Goal: Information Seeking & Learning: Compare options

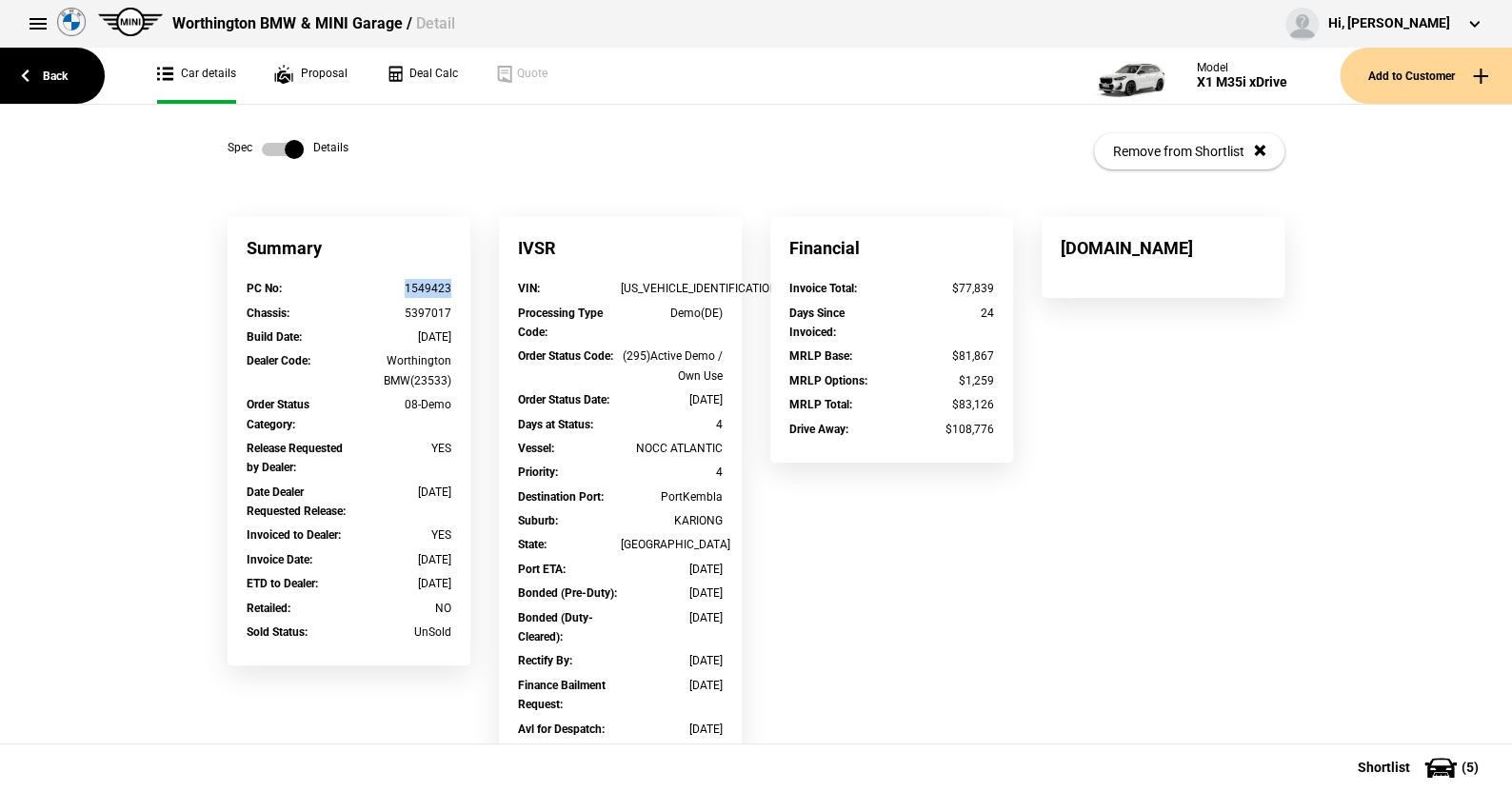
click at [262, 143] on label at bounding box center [282, 149] width 41 height 19
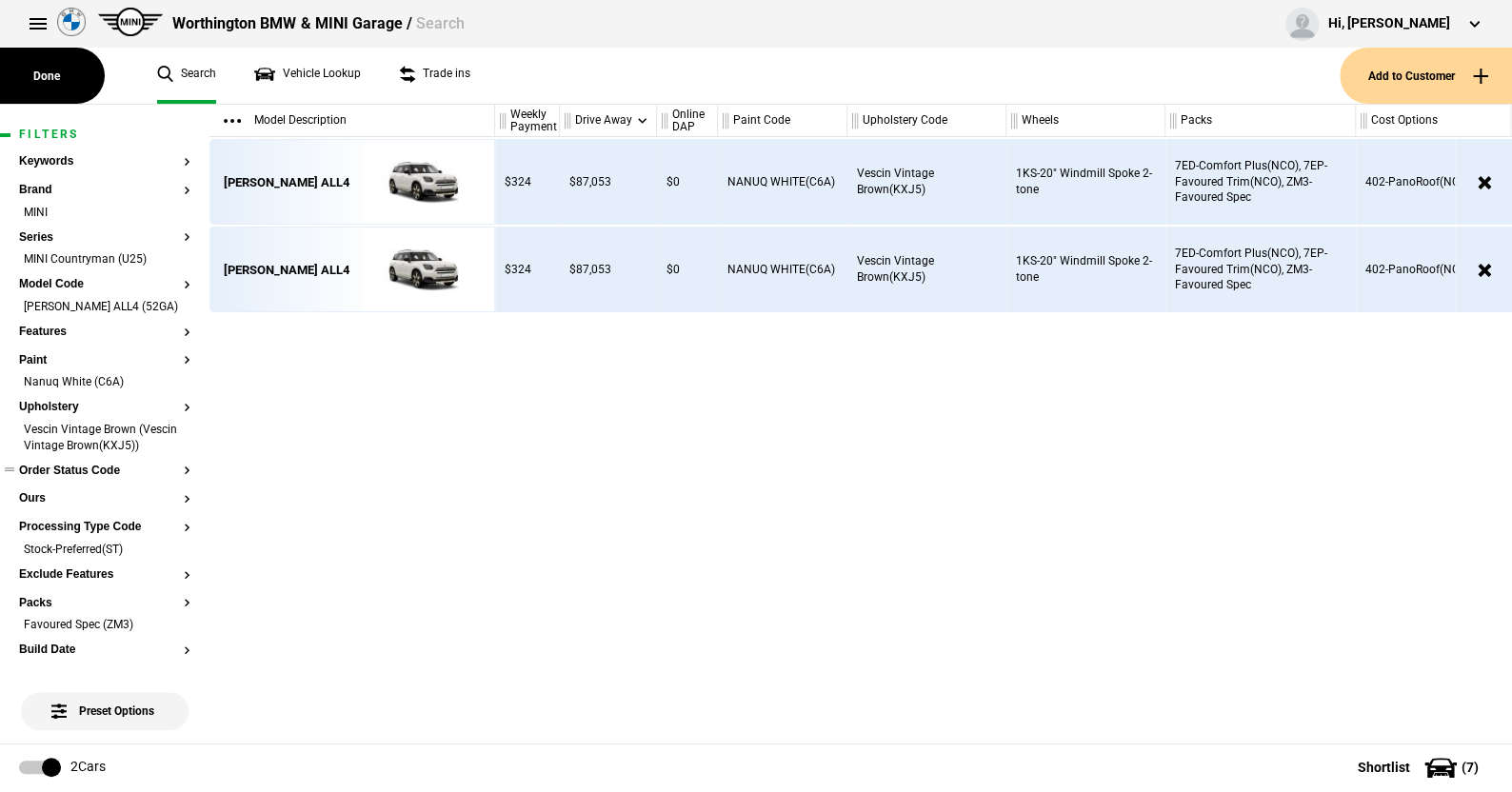
click at [169, 457] on li "Vescin Vintage Brown (Vescin Vintage Brown(KXJ5))" at bounding box center [105, 439] width 171 height 36
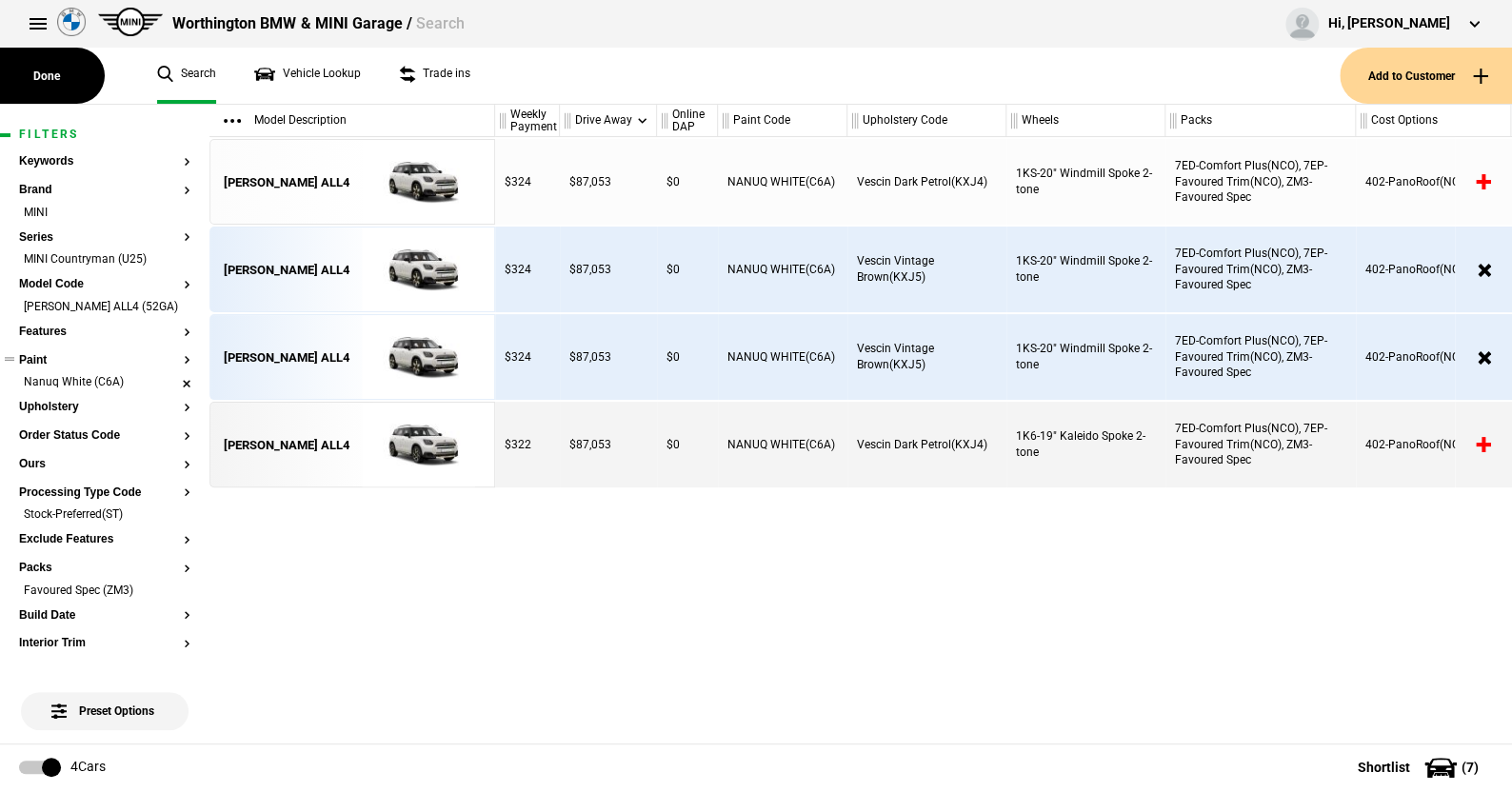
click at [171, 393] on li "Nanuq White (C6A)" at bounding box center [105, 383] width 171 height 19
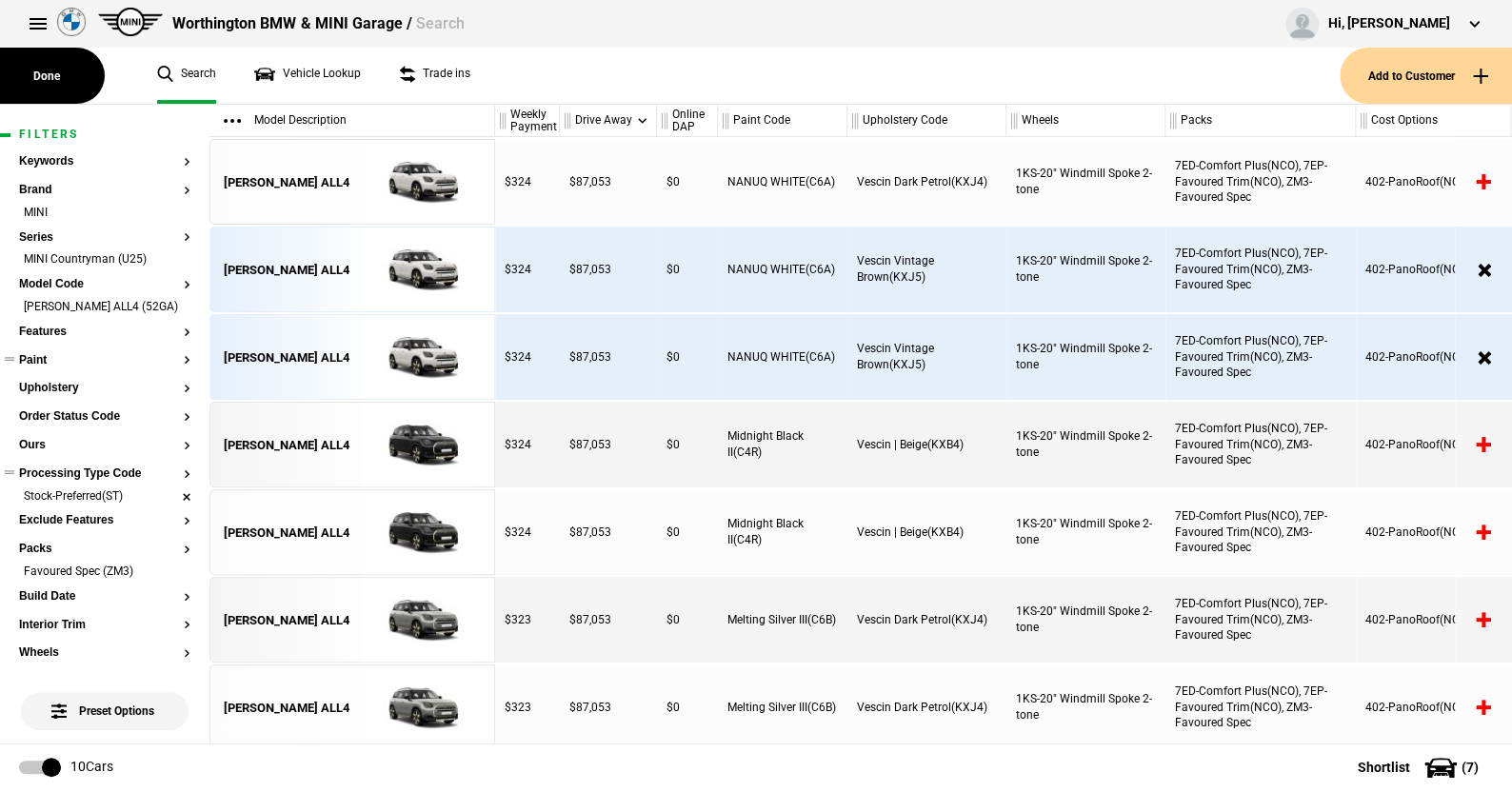
click at [174, 508] on li "Stock-Preferred(ST)" at bounding box center [105, 498] width 171 height 19
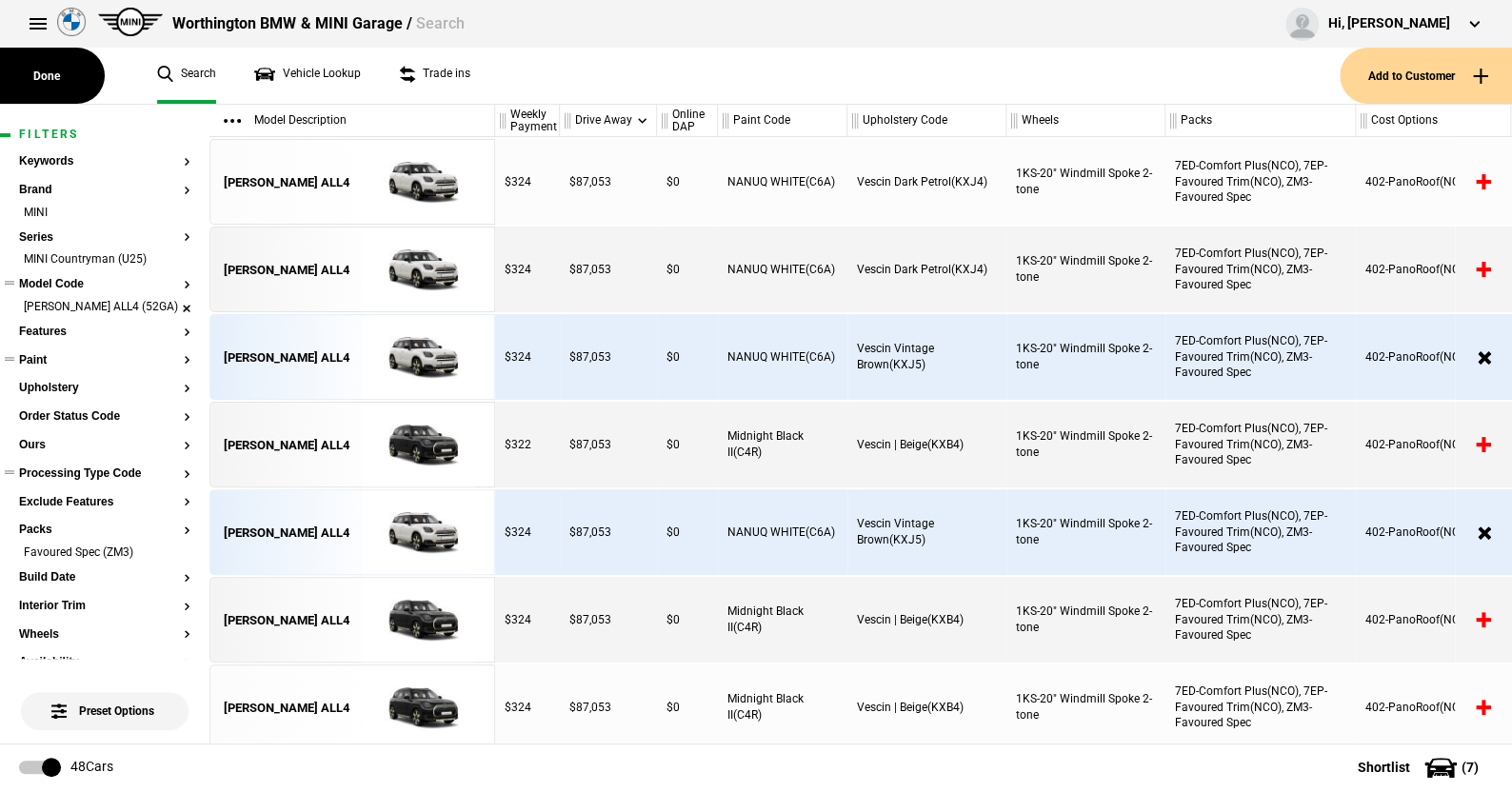
click at [171, 308] on li "Countryman SE ALL4 (52GA)" at bounding box center [105, 308] width 171 height 19
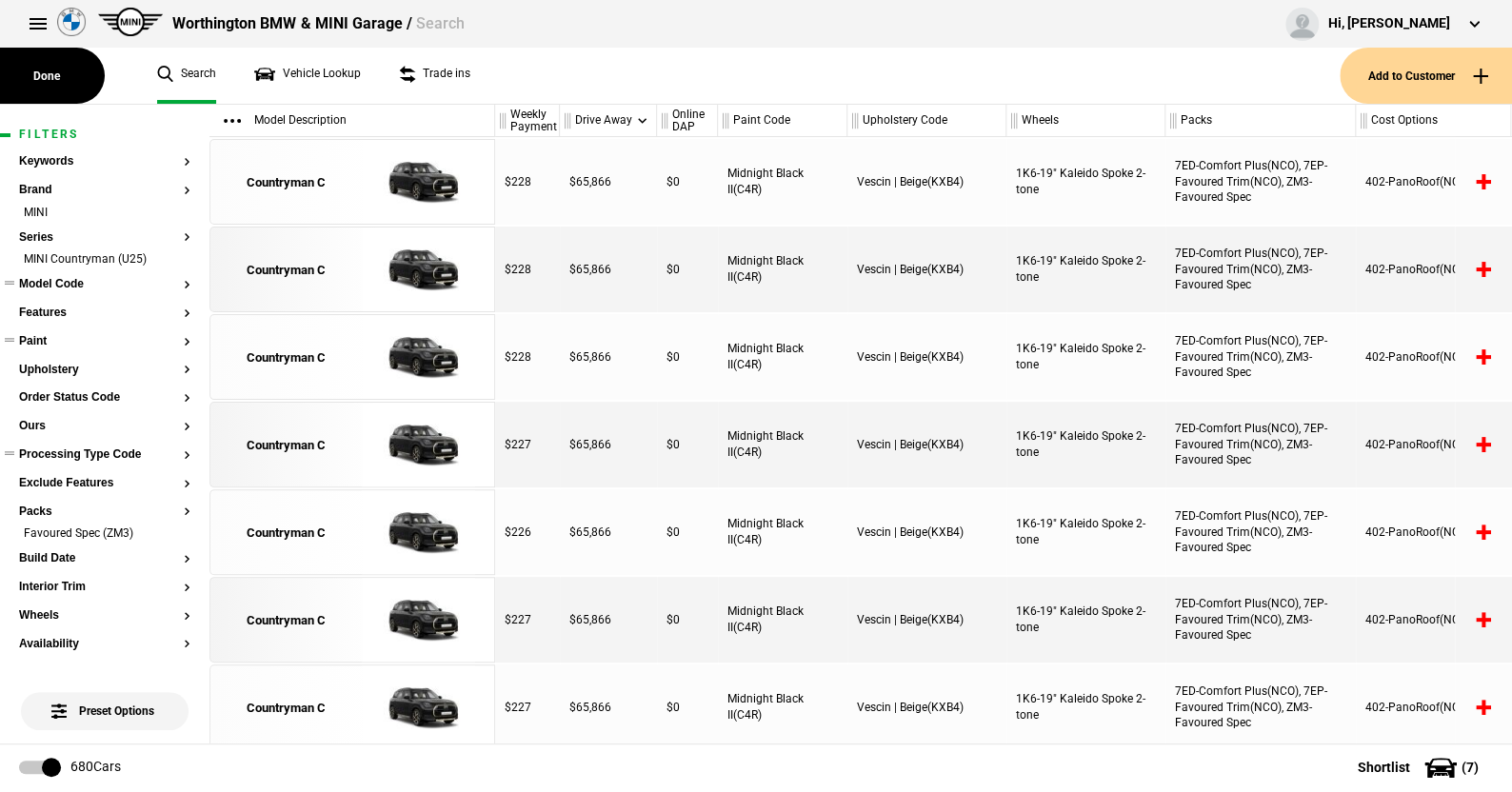
click at [58, 279] on button "Model Code" at bounding box center [105, 285] width 171 height 13
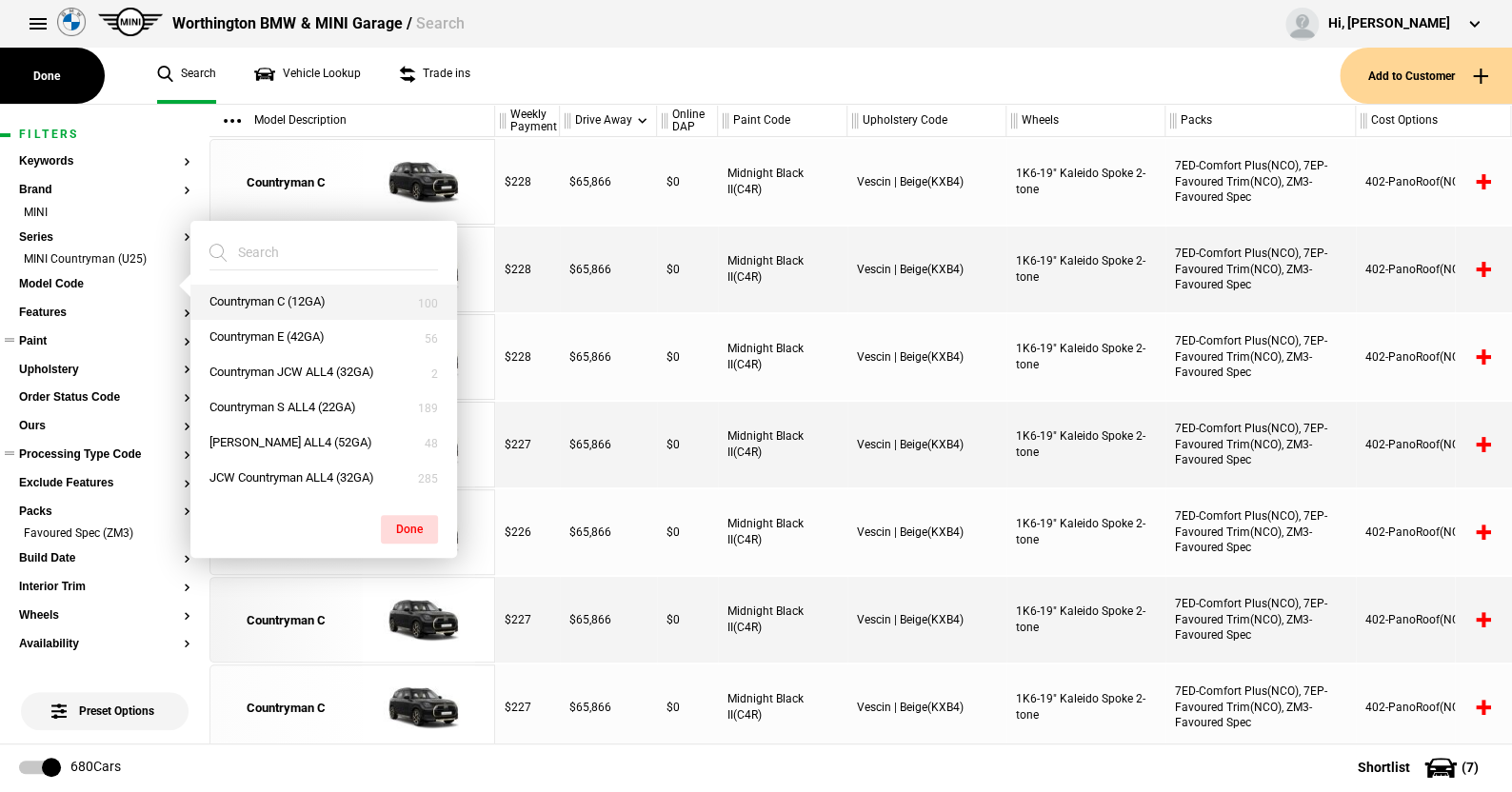
click at [272, 292] on button "Countryman C (12GA)" at bounding box center [324, 303] width 267 height 36
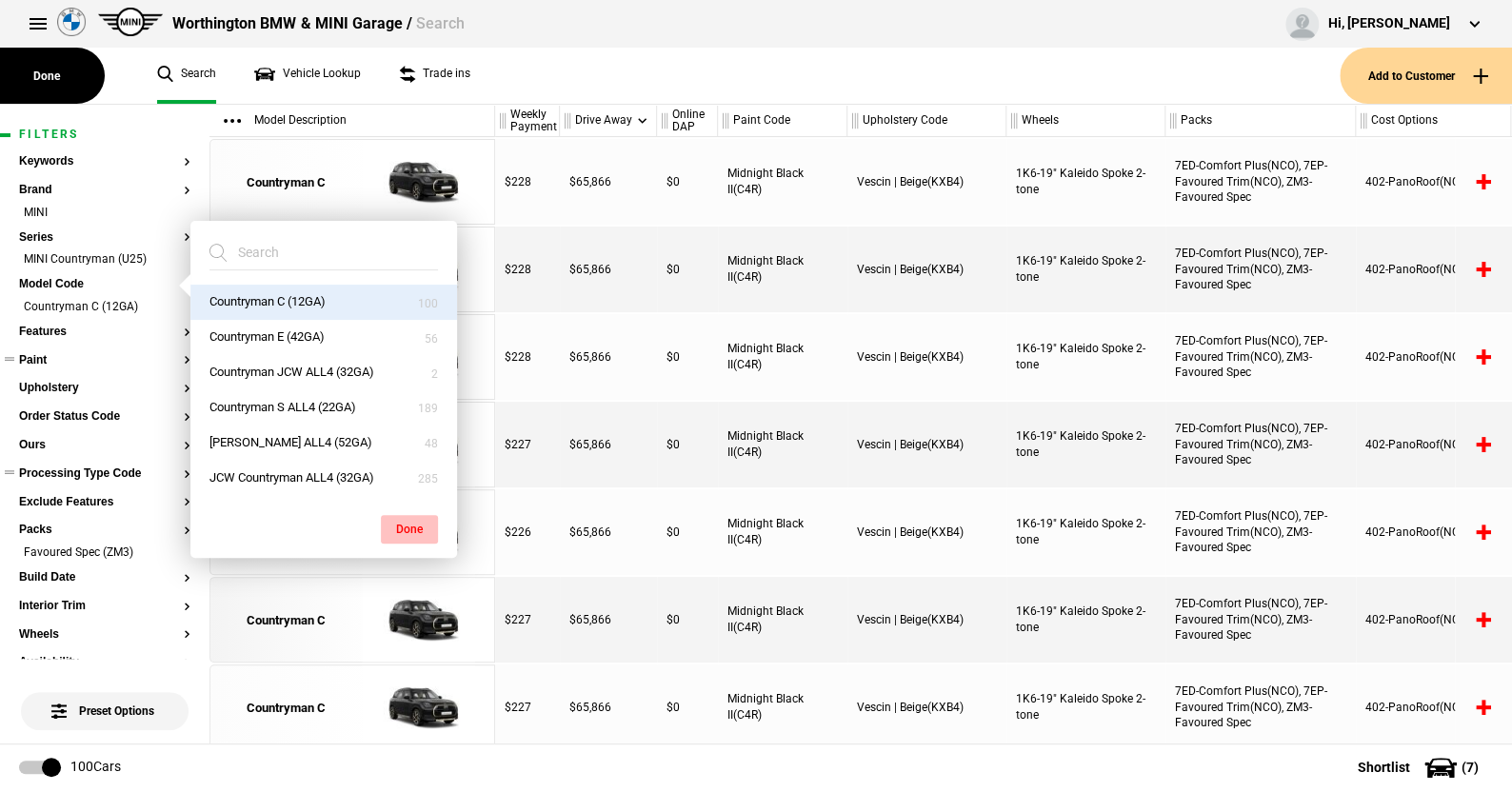
click at [406, 524] on button "Done" at bounding box center [408, 530] width 57 height 29
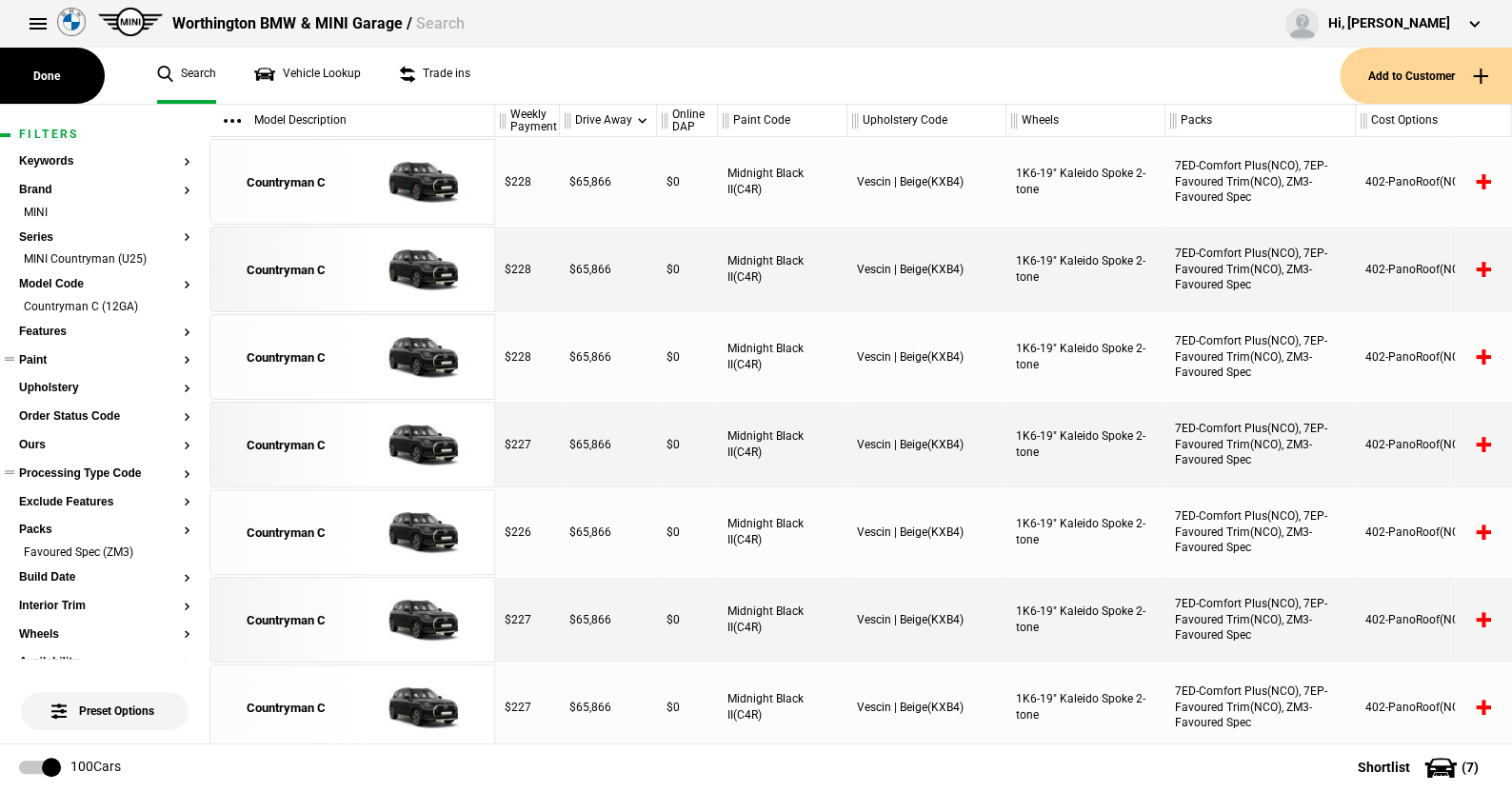
click at [43, 359] on button "Paint" at bounding box center [105, 361] width 171 height 13
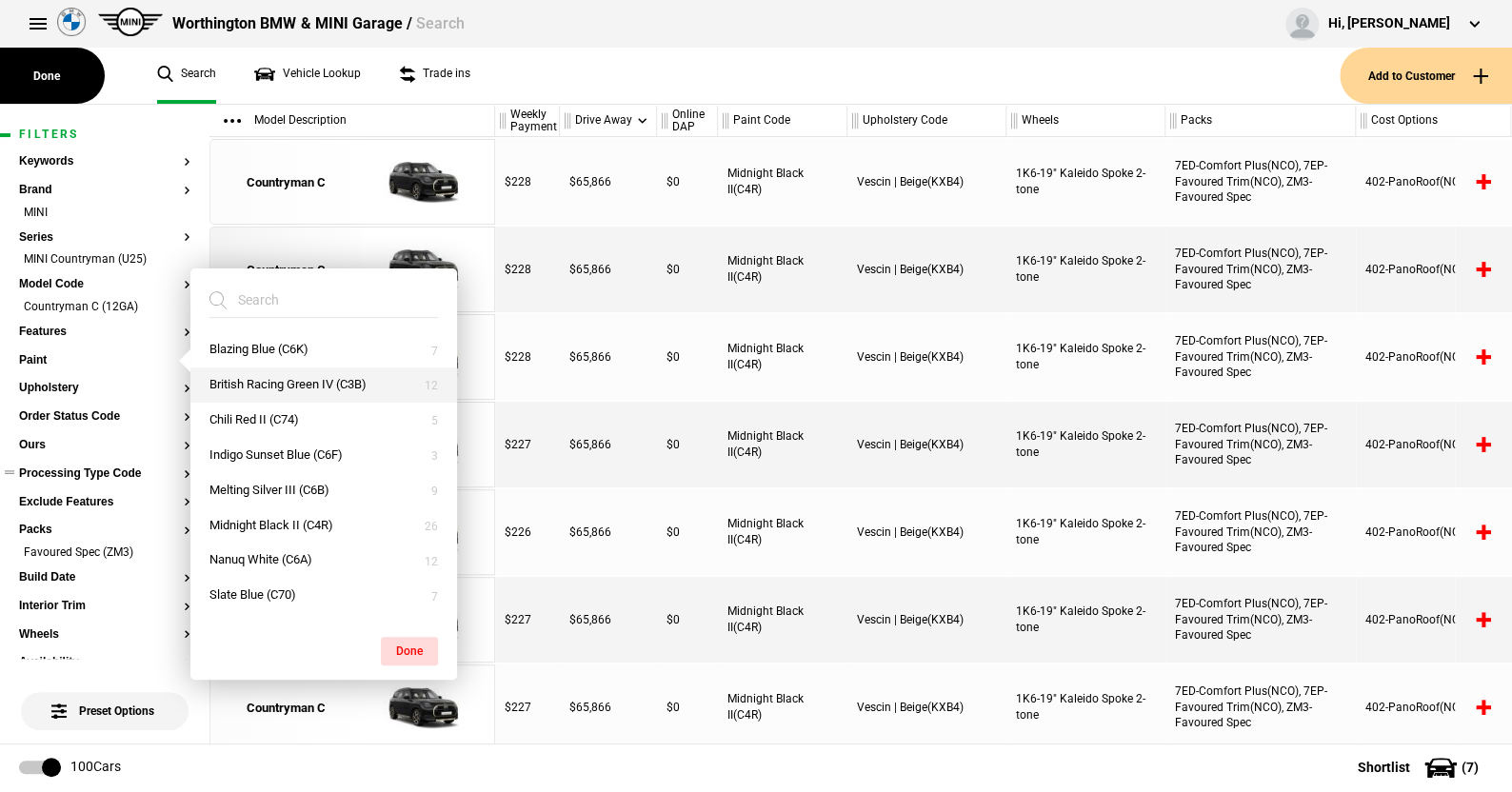
click at [234, 383] on button "British Racing Green IV (C3B)" at bounding box center [324, 385] width 267 height 36
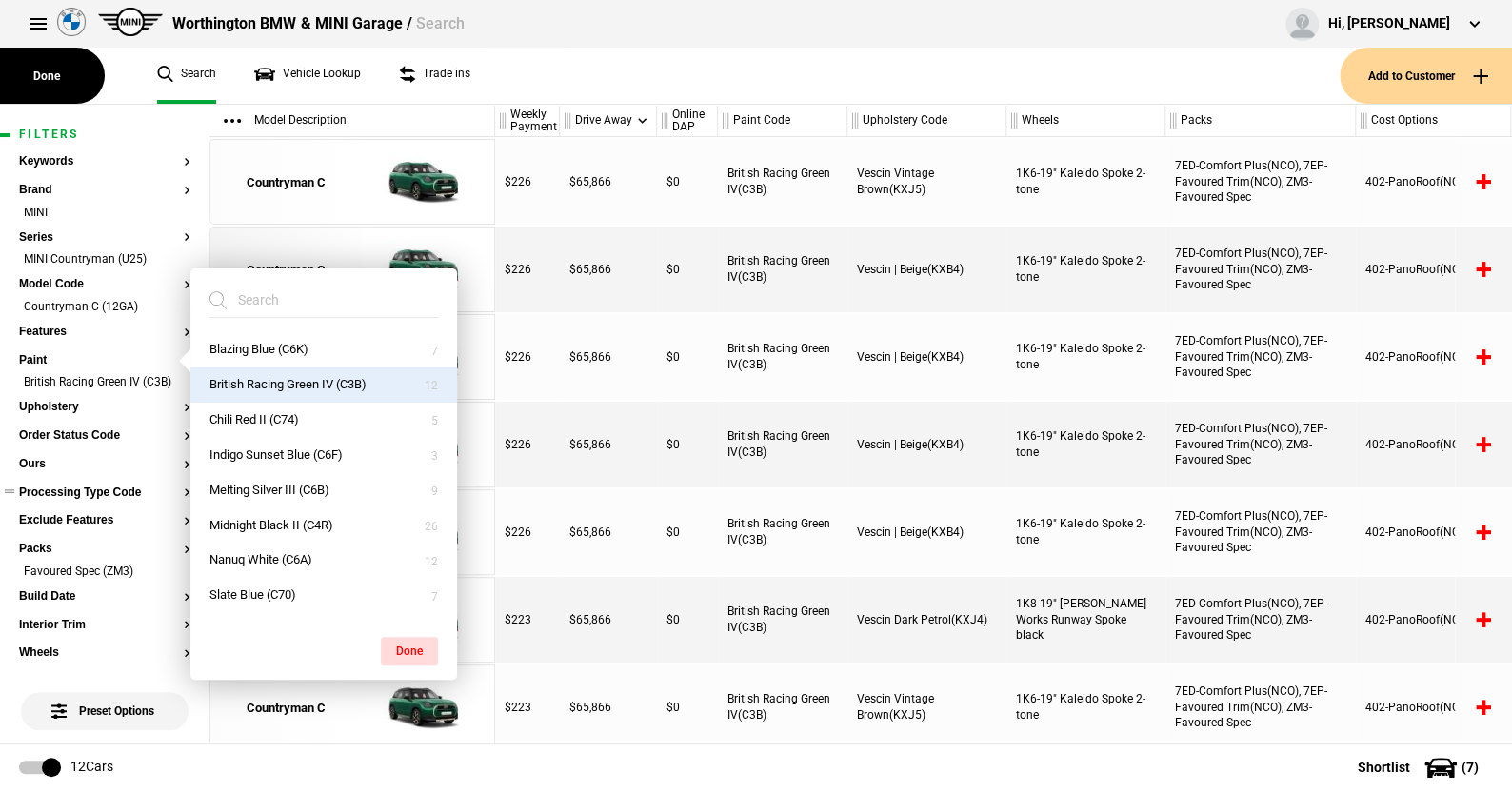
click at [415, 643] on button "Done" at bounding box center [408, 651] width 57 height 29
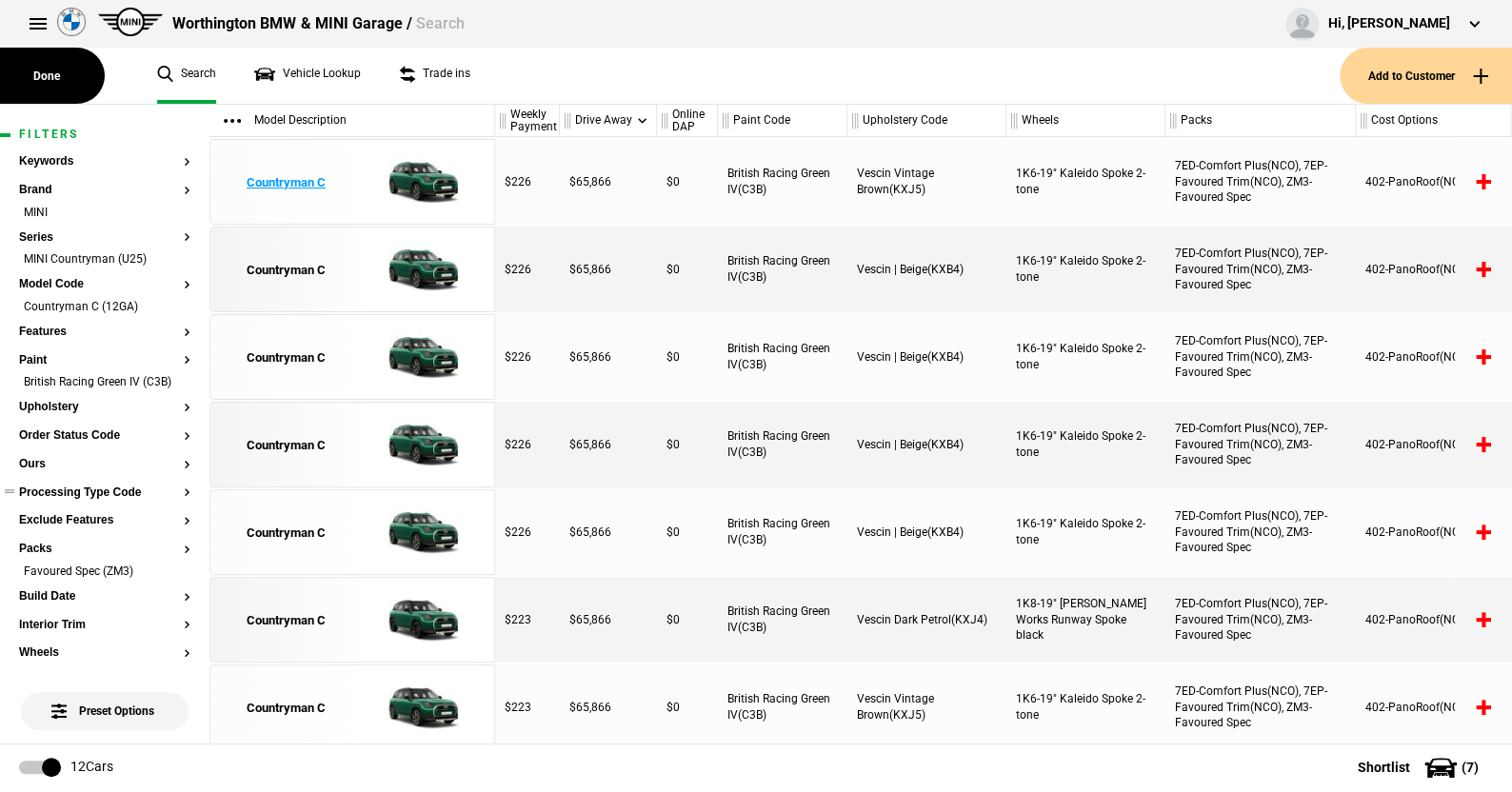
click at [422, 170] on img at bounding box center [418, 182] width 132 height 86
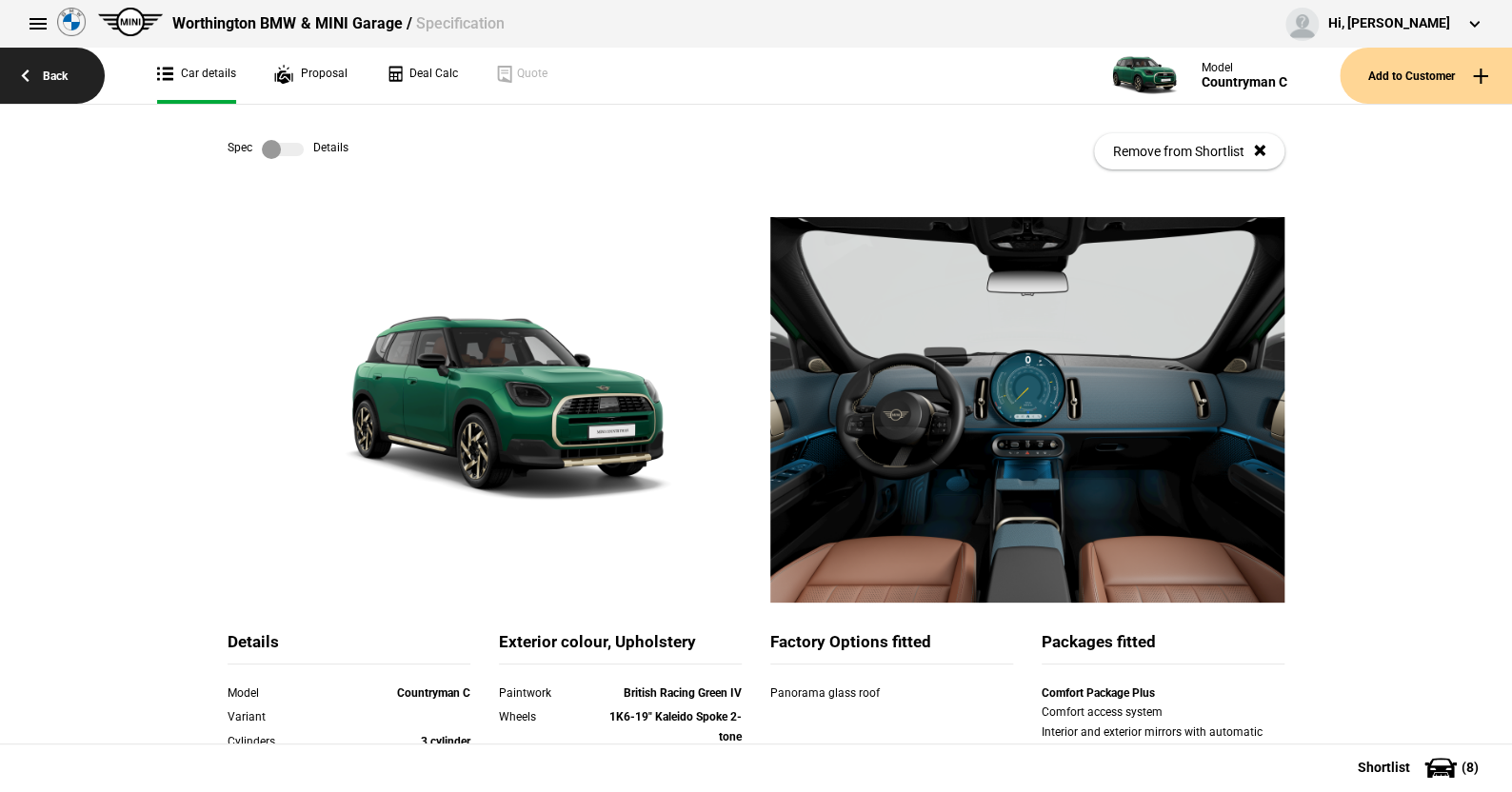
click at [61, 73] on link "Back" at bounding box center [52, 75] width 105 height 56
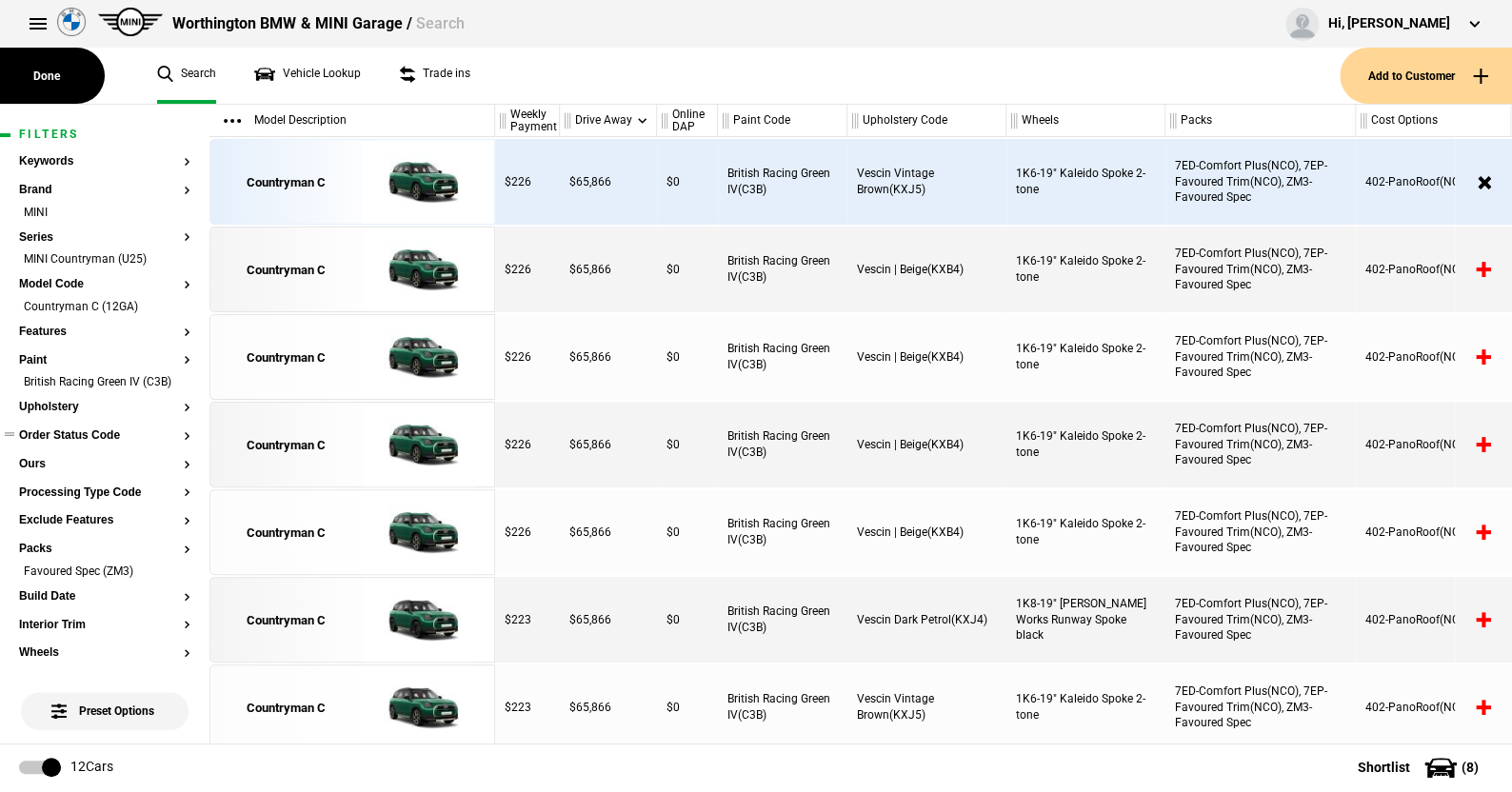
click at [114, 443] on button "Order Status Code" at bounding box center [105, 436] width 171 height 13
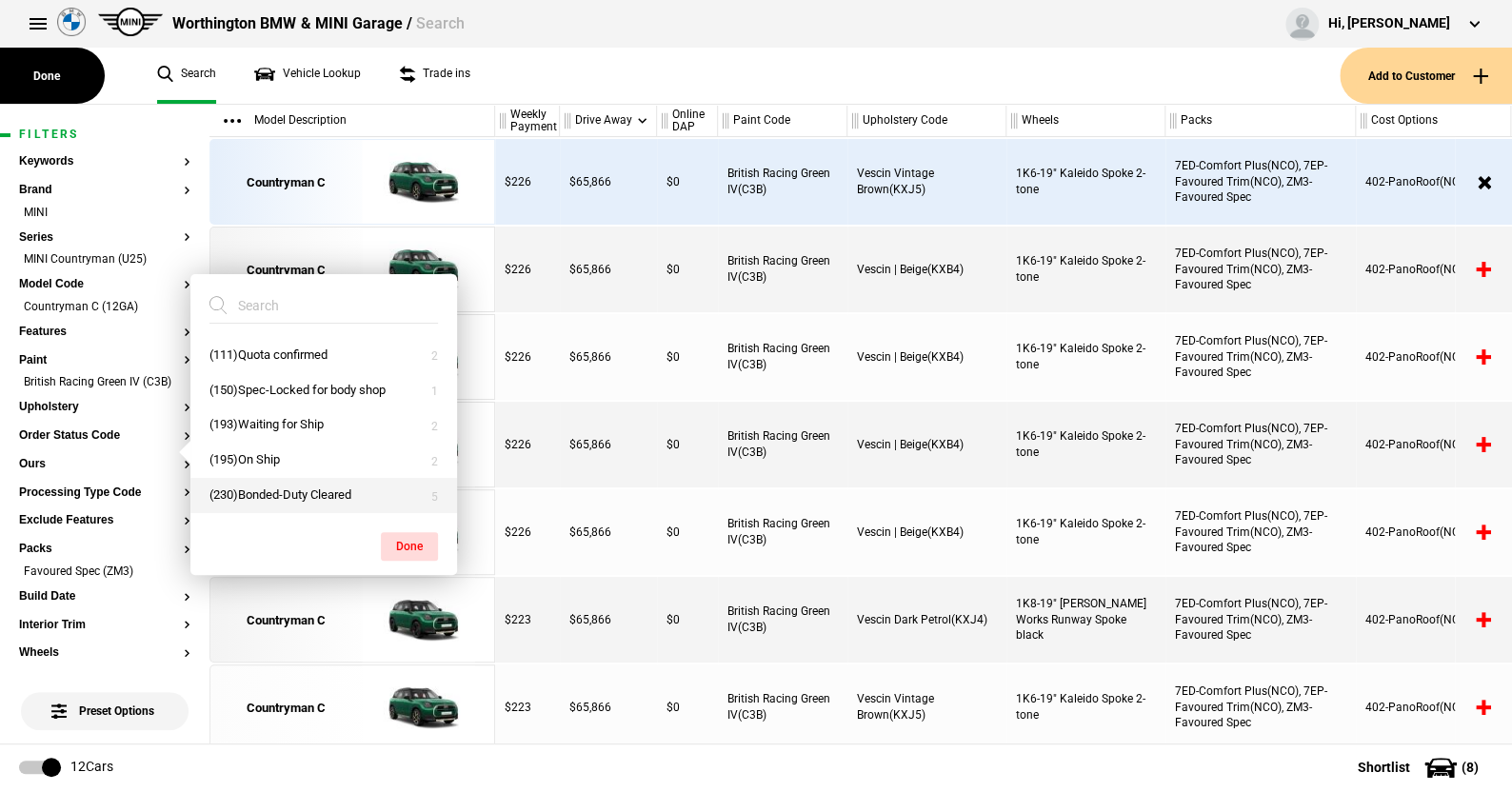
click at [252, 483] on button "(230)Bonded-Duty Cleared" at bounding box center [324, 495] width 267 height 36
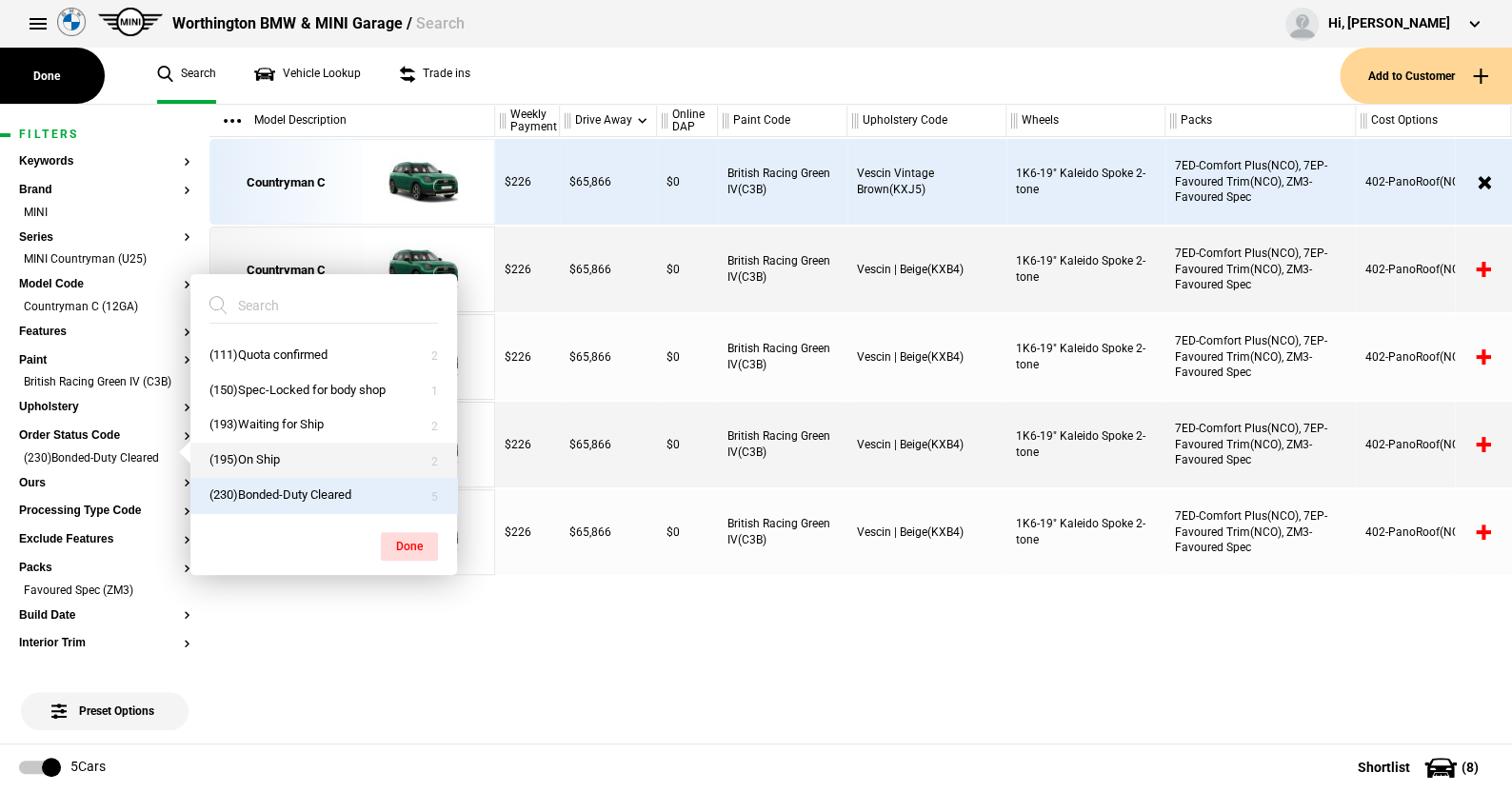
click at [253, 455] on button "(195)On Ship" at bounding box center [324, 461] width 267 height 36
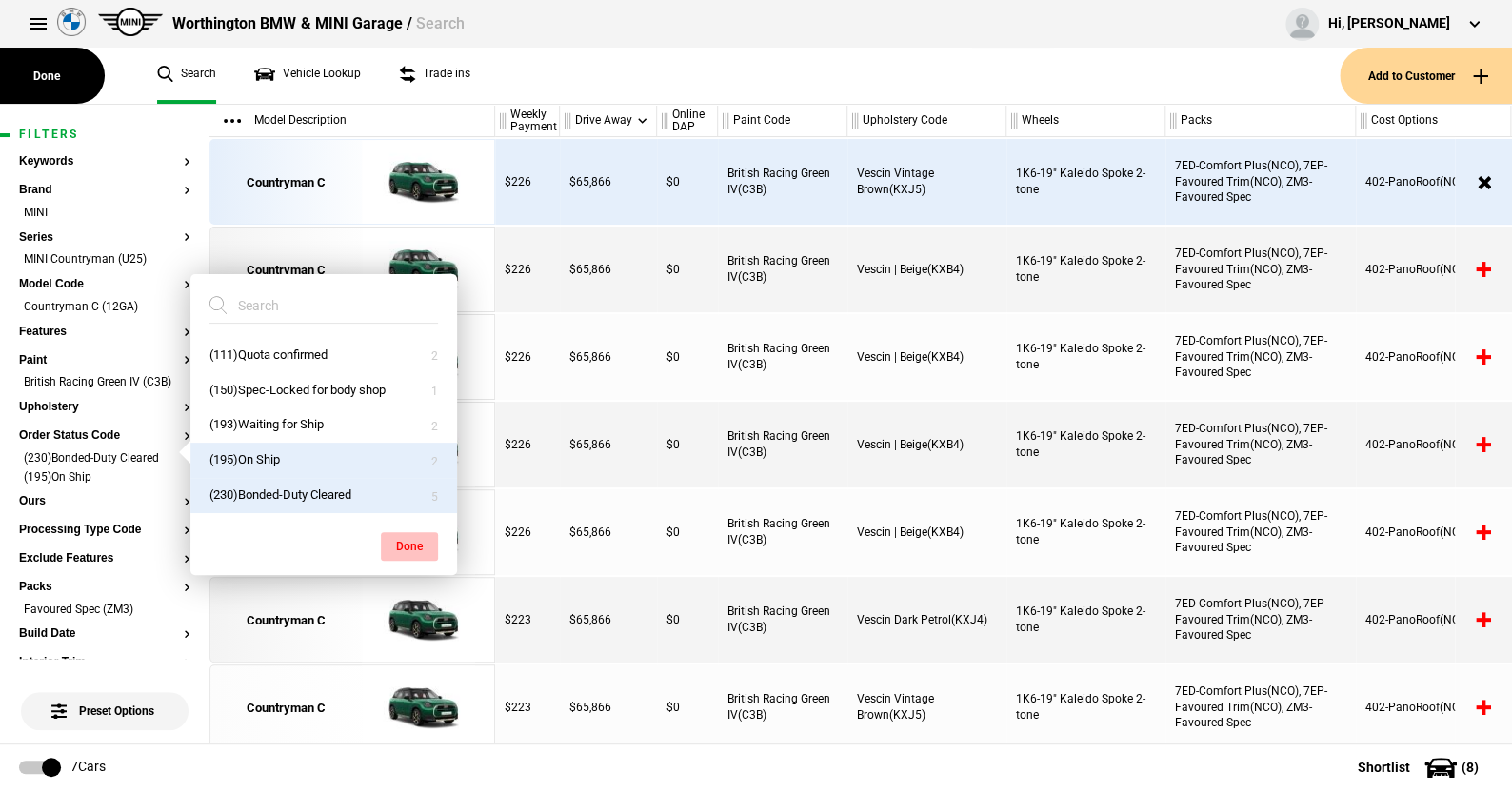
click at [414, 541] on button "Done" at bounding box center [408, 546] width 57 height 29
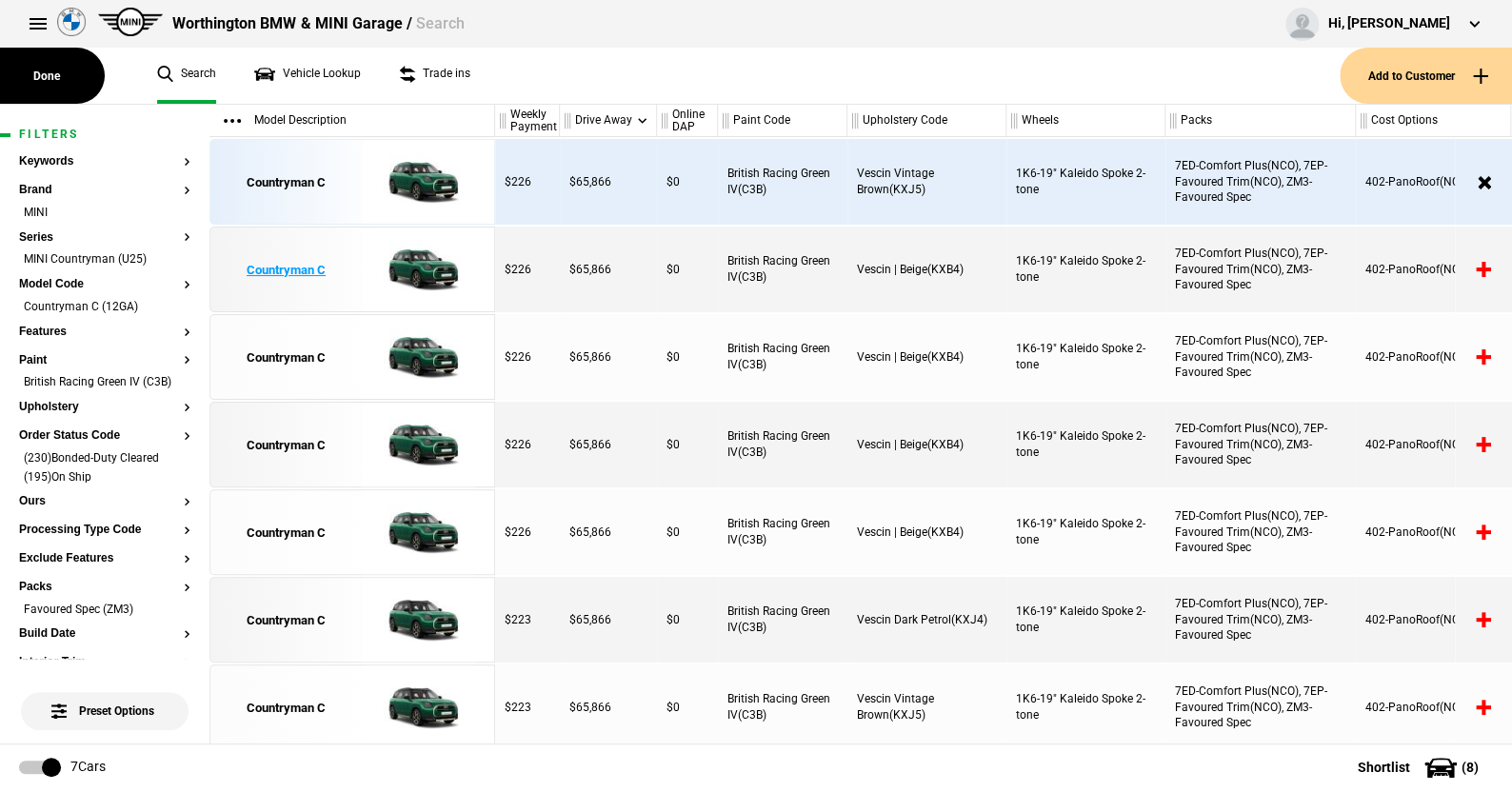
click at [420, 261] on img at bounding box center [418, 270] width 132 height 86
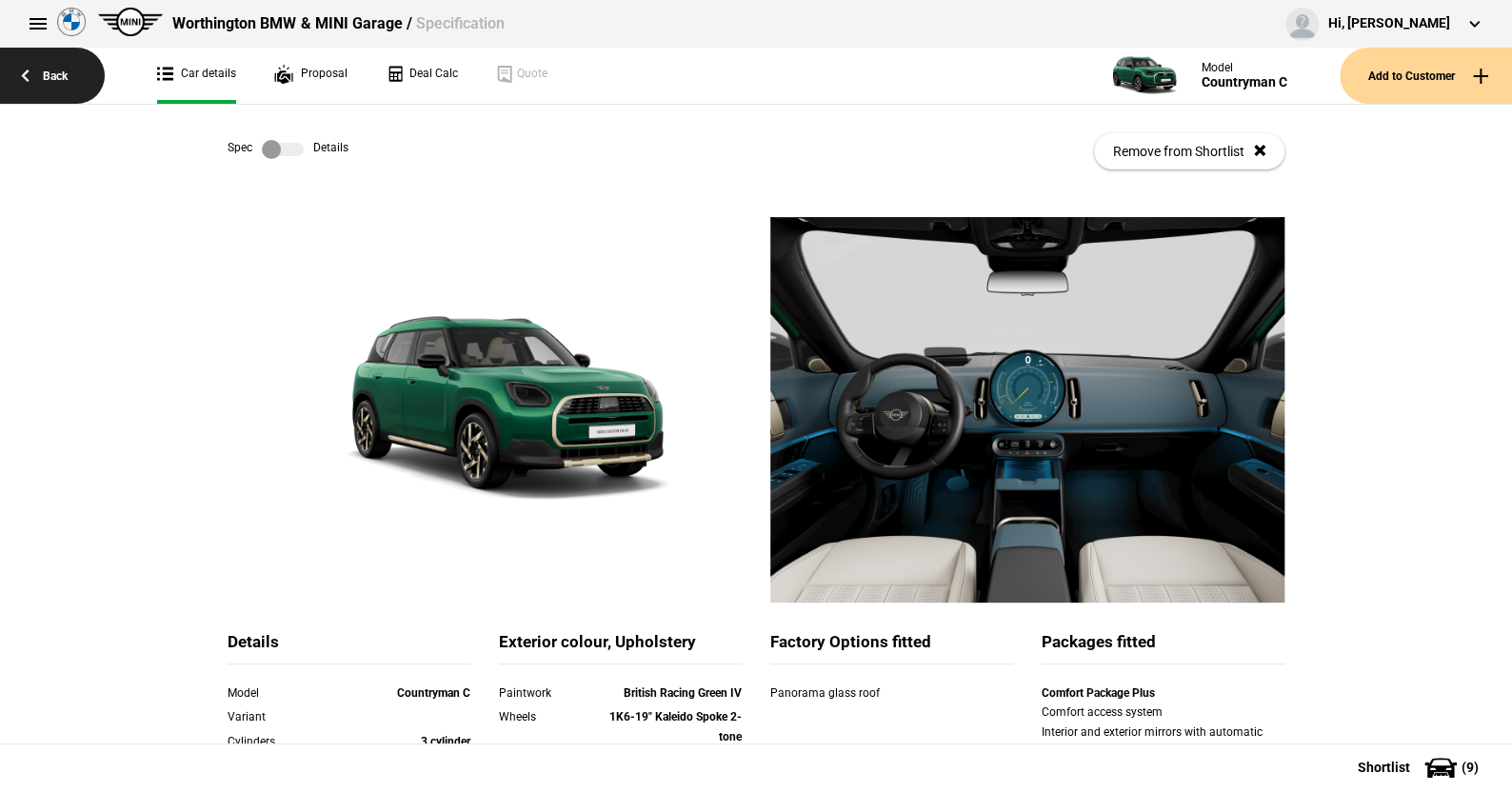
click at [57, 72] on link "Back" at bounding box center [52, 75] width 105 height 56
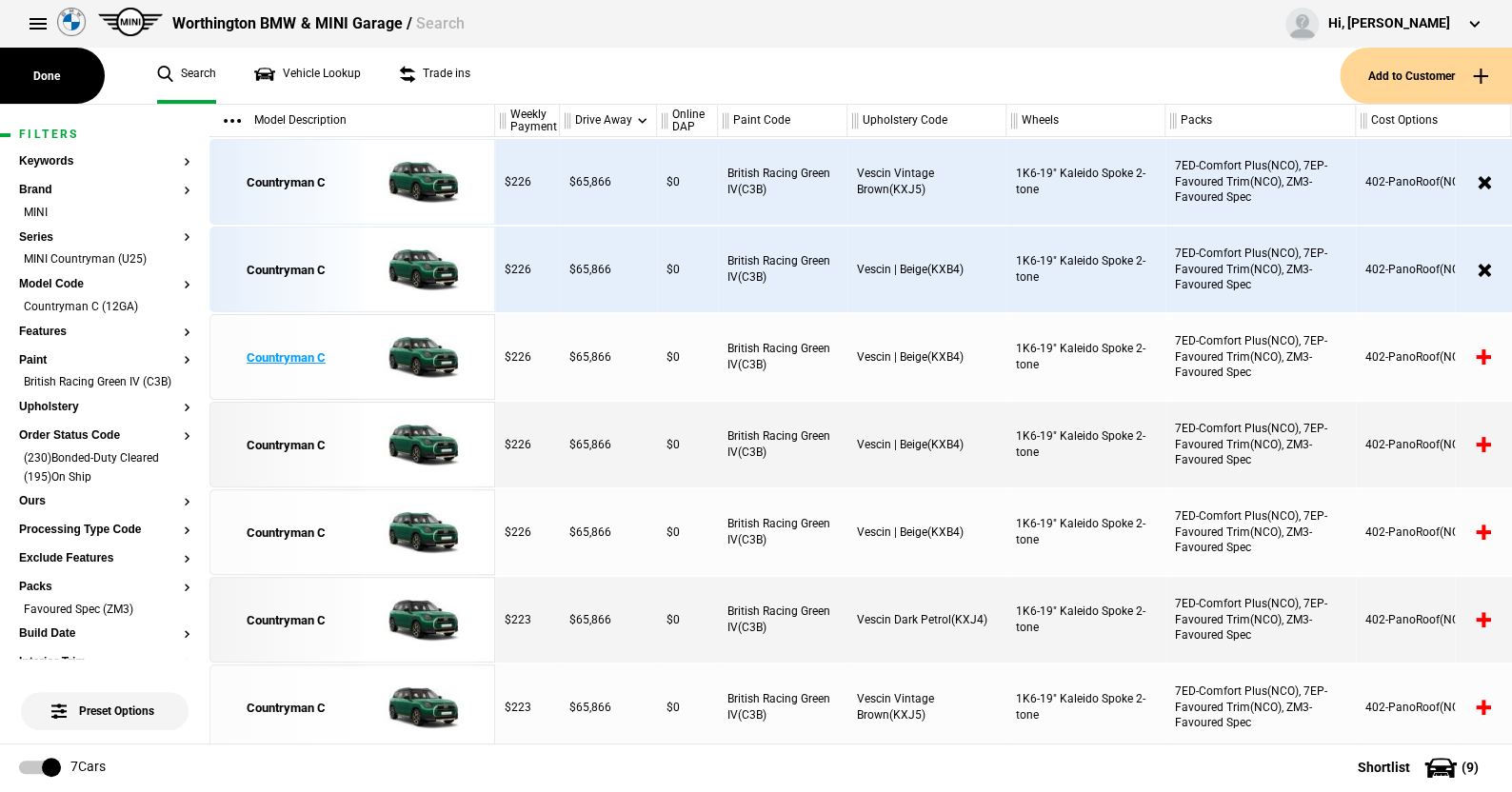
click at [418, 368] on img at bounding box center [418, 357] width 132 height 86
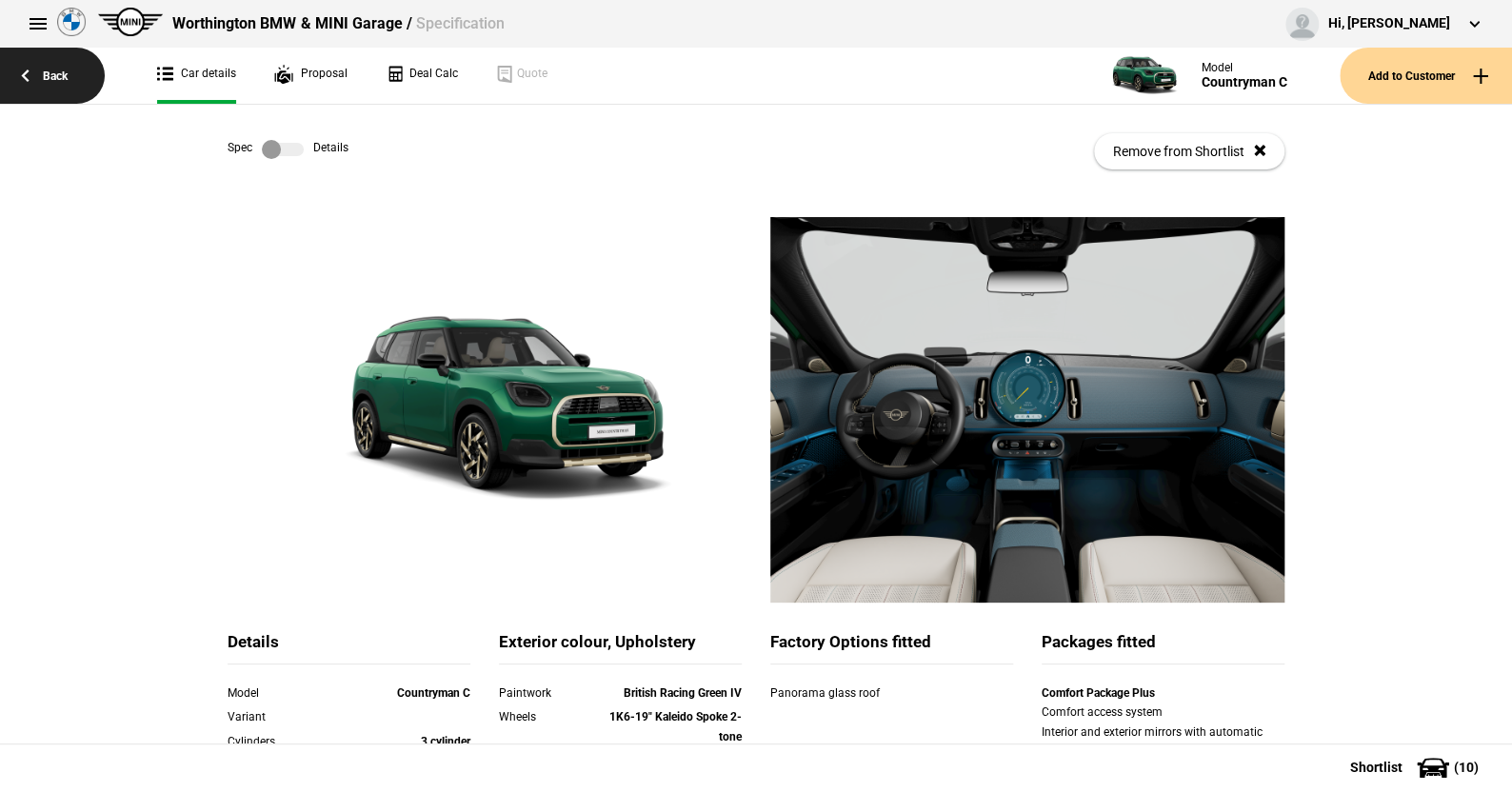
click at [55, 70] on link "Back" at bounding box center [52, 75] width 105 height 56
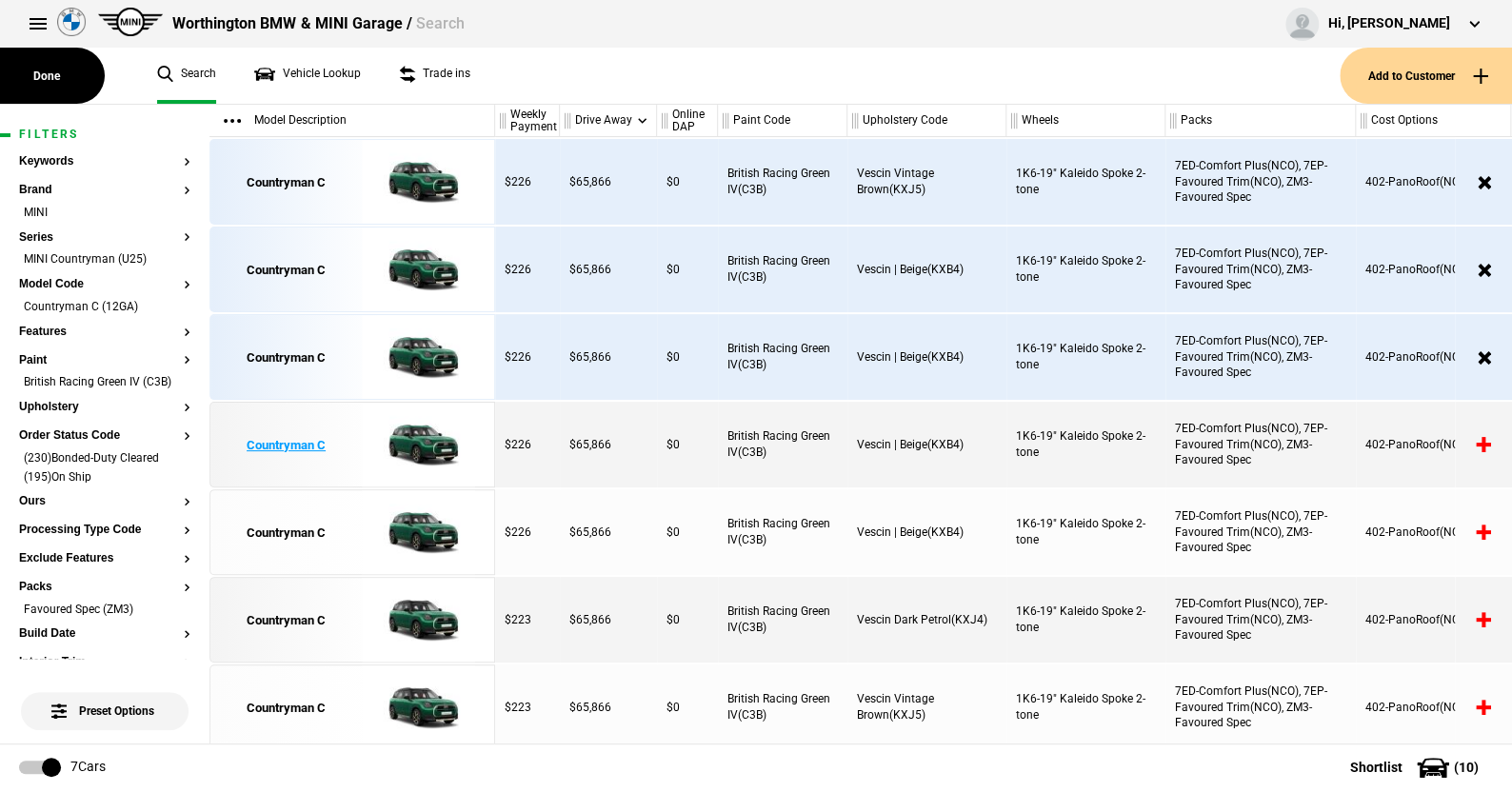
click at [429, 448] on img at bounding box center [418, 445] width 132 height 86
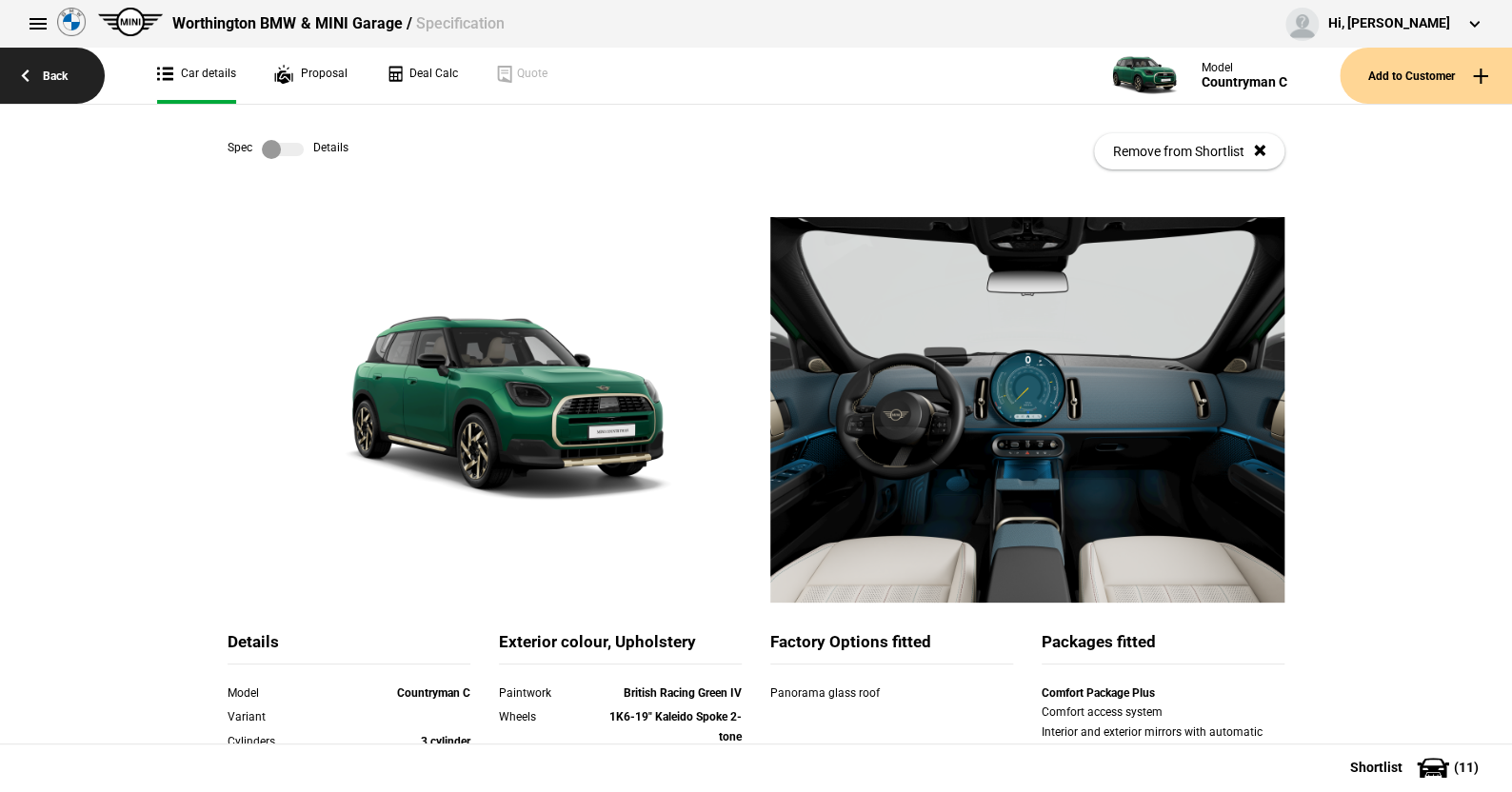
click at [52, 77] on link "Back" at bounding box center [52, 75] width 105 height 56
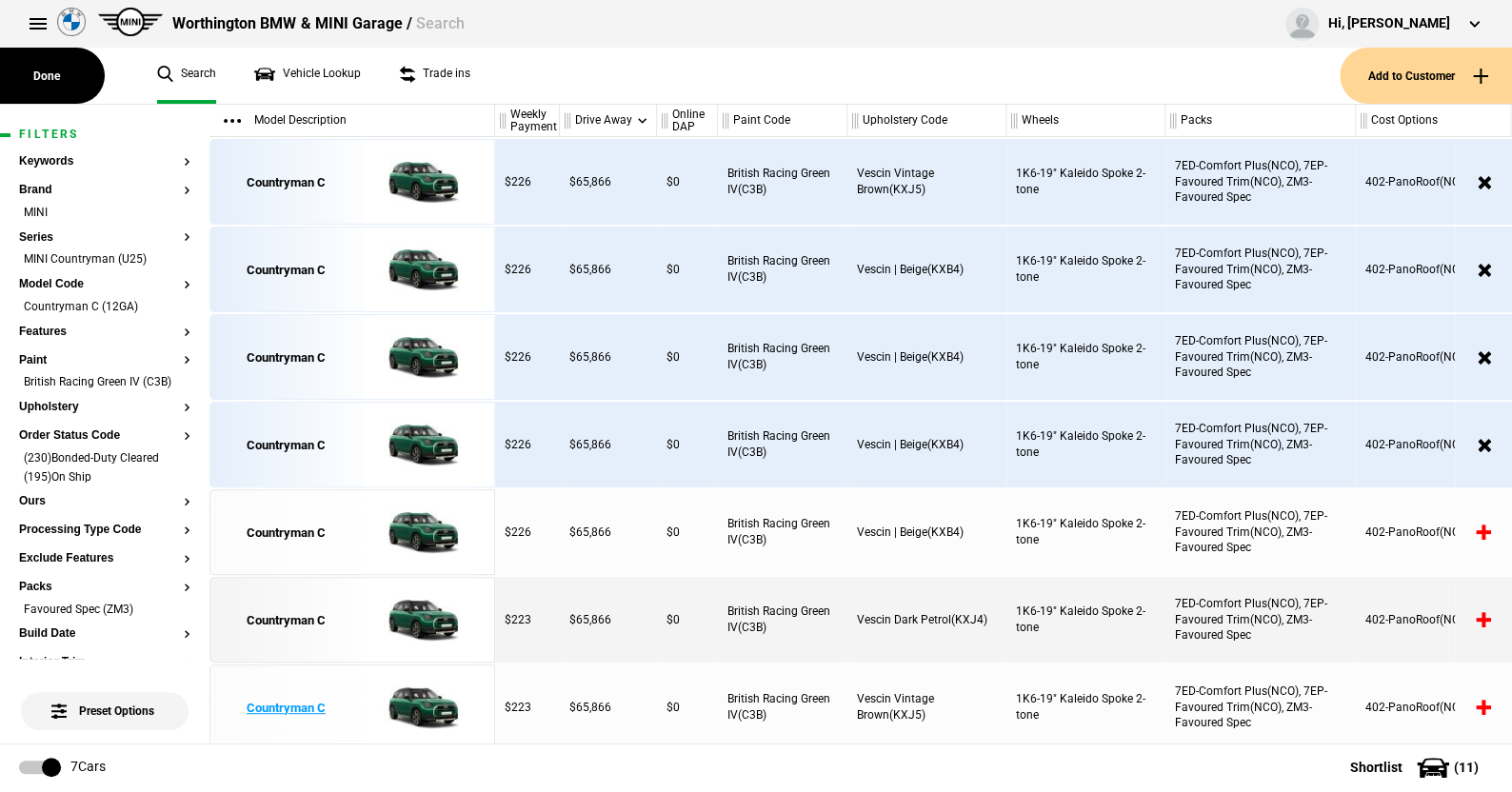
click at [430, 691] on img at bounding box center [418, 708] width 132 height 86
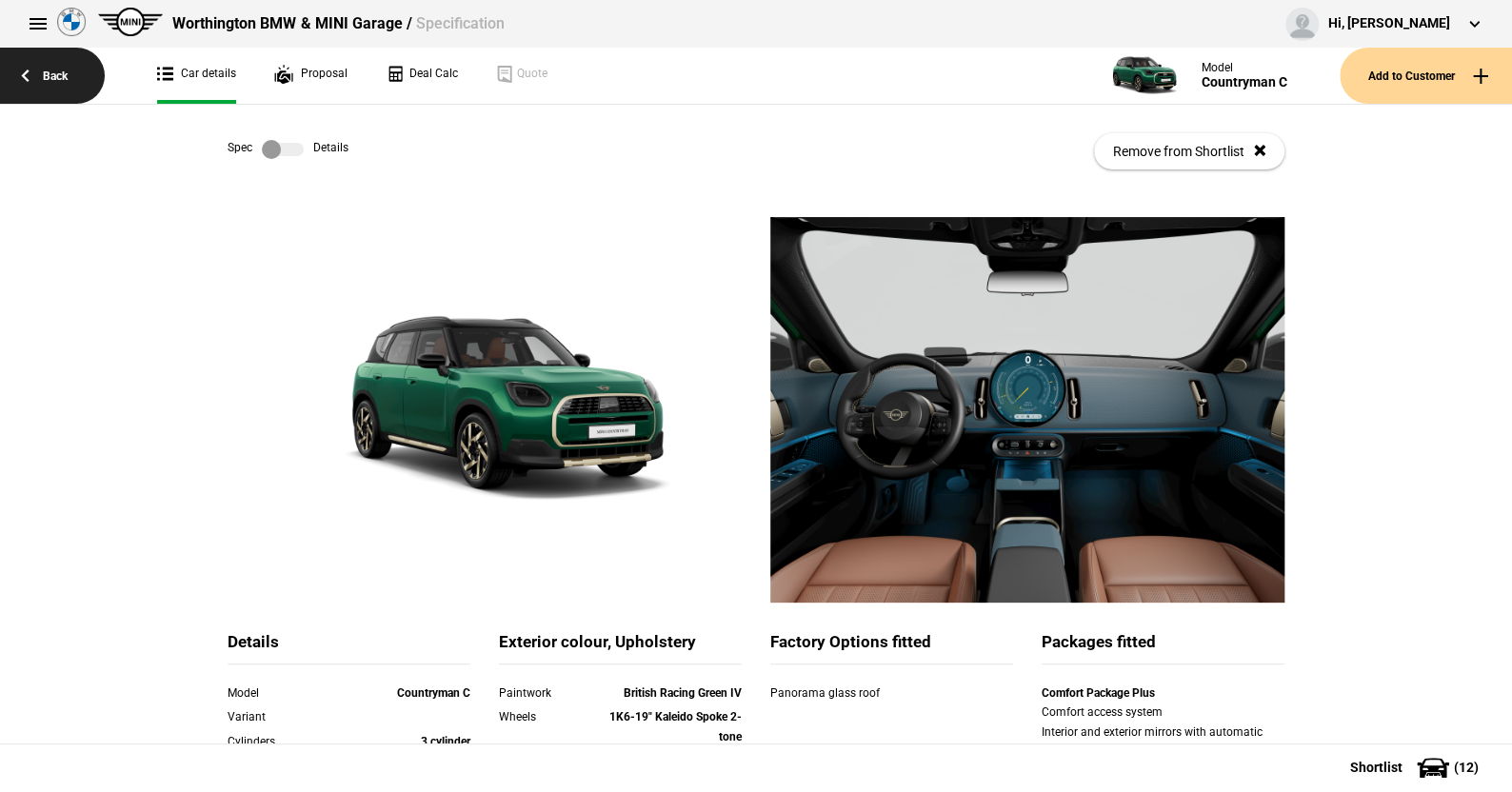
click at [57, 66] on link "Back" at bounding box center [52, 75] width 105 height 56
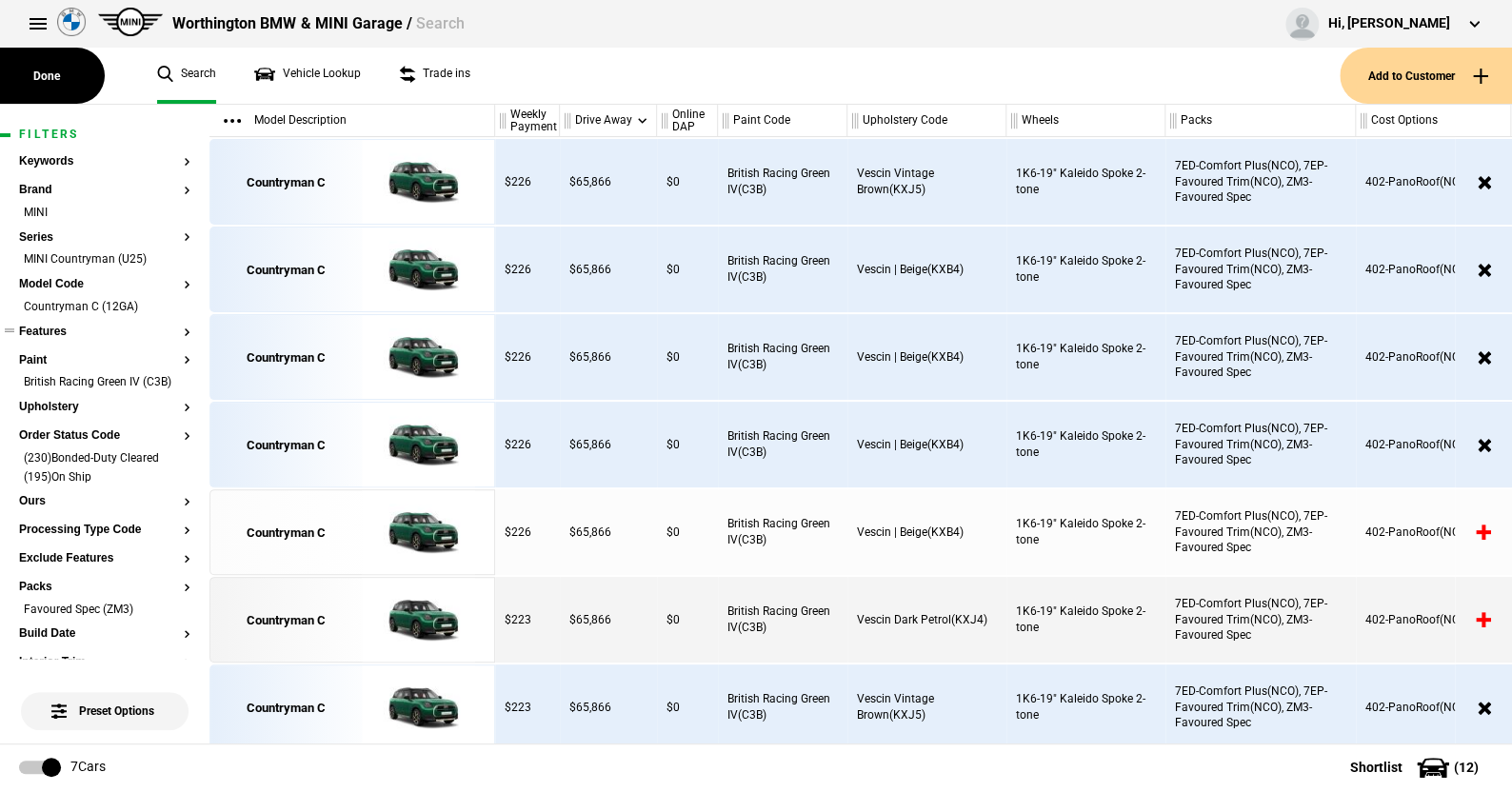
click at [63, 330] on button "Features" at bounding box center [105, 332] width 171 height 13
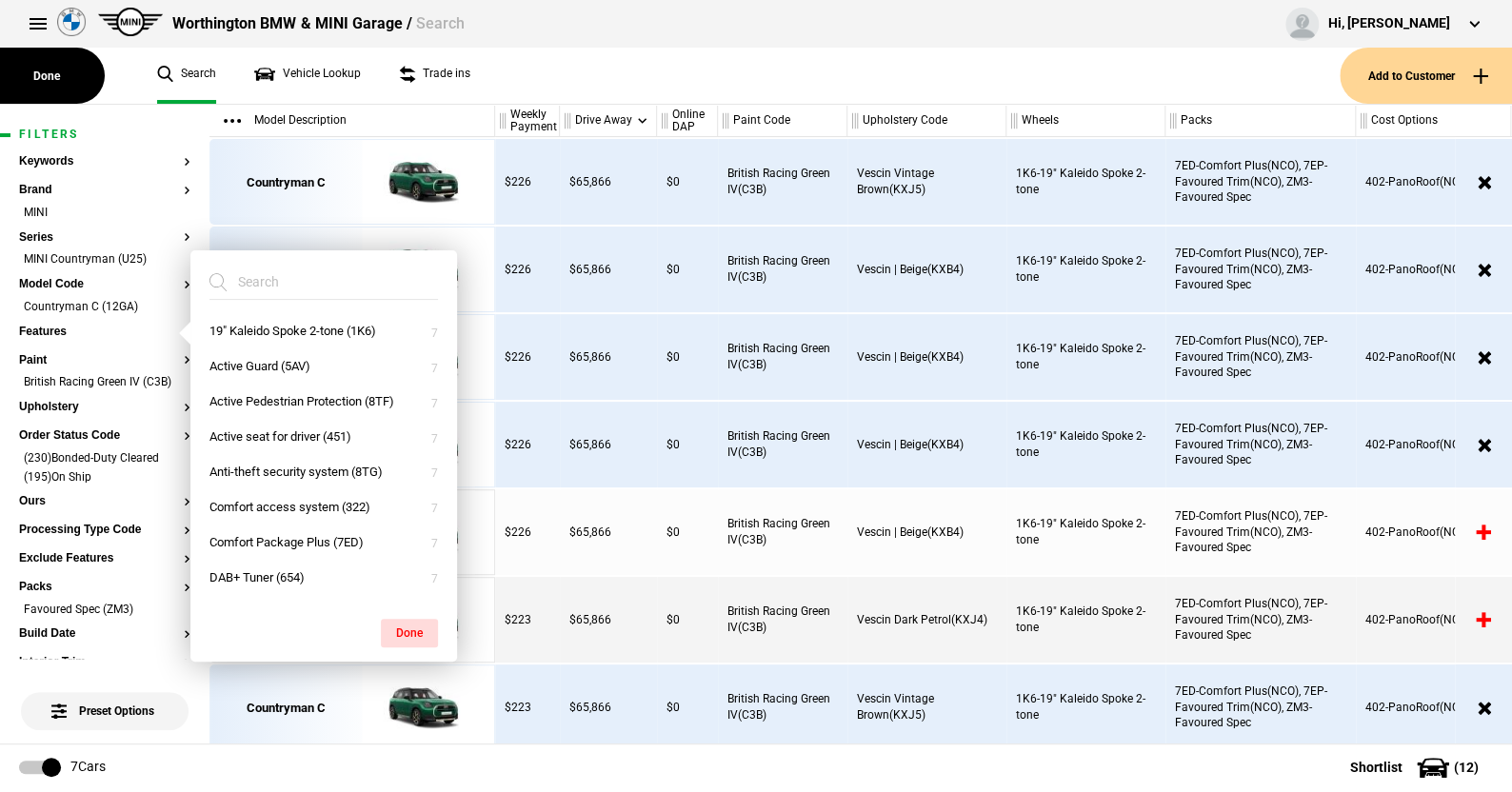
click at [303, 279] on input "search" at bounding box center [311, 282] width 205 height 35
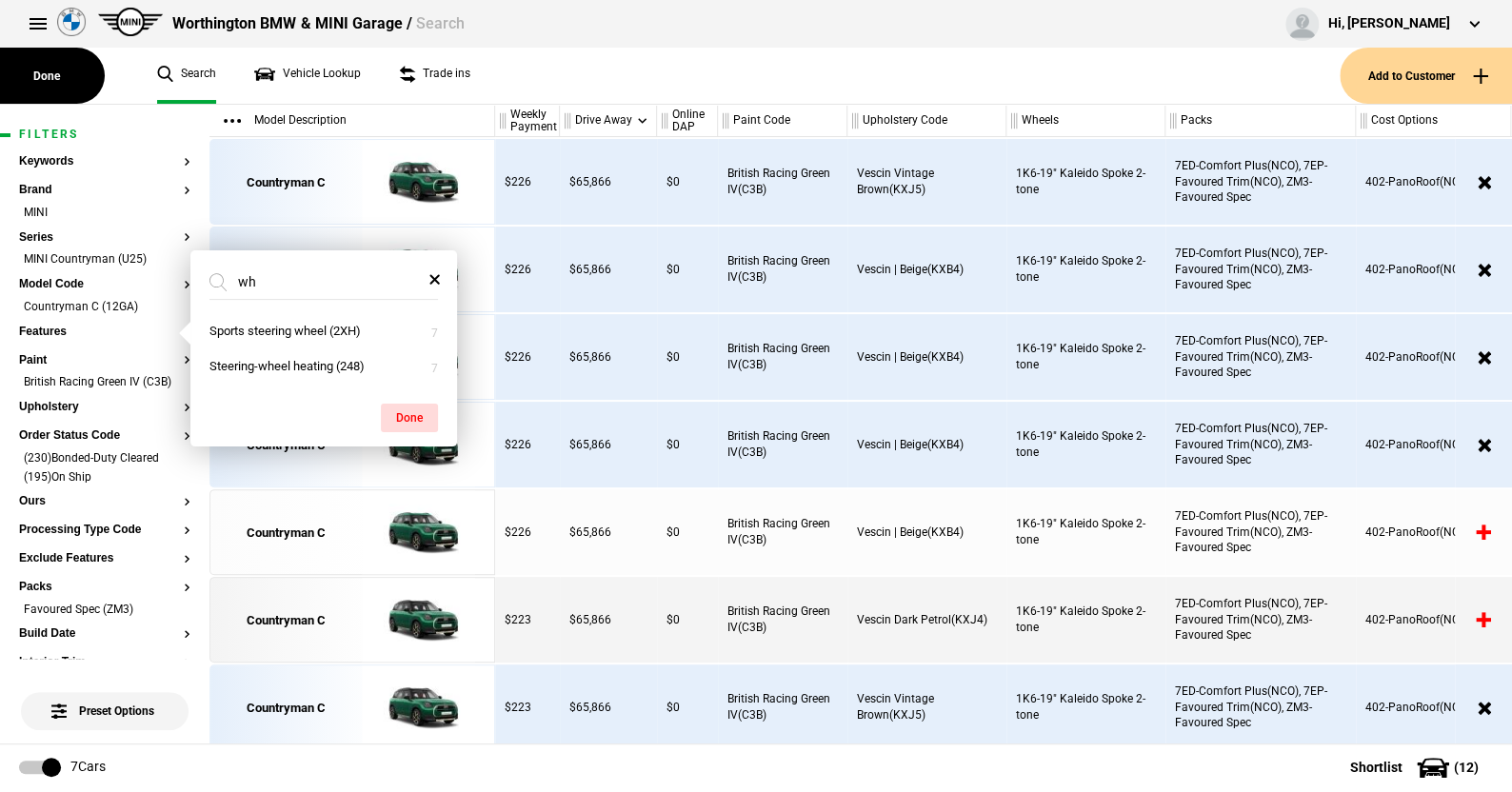
type input "w"
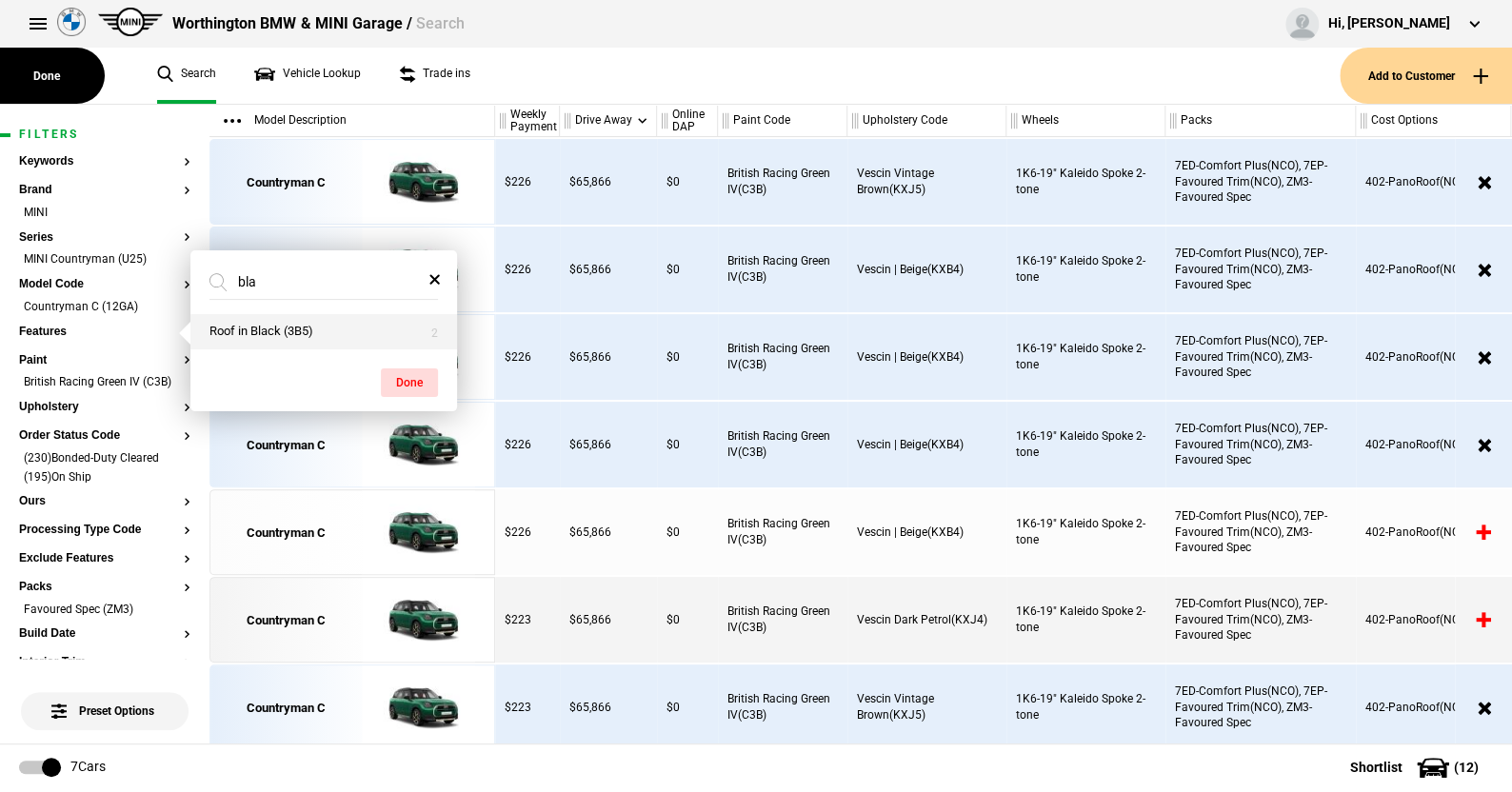
type input "bla"
click at [272, 335] on button "Roof in Black (3B5)" at bounding box center [324, 331] width 267 height 36
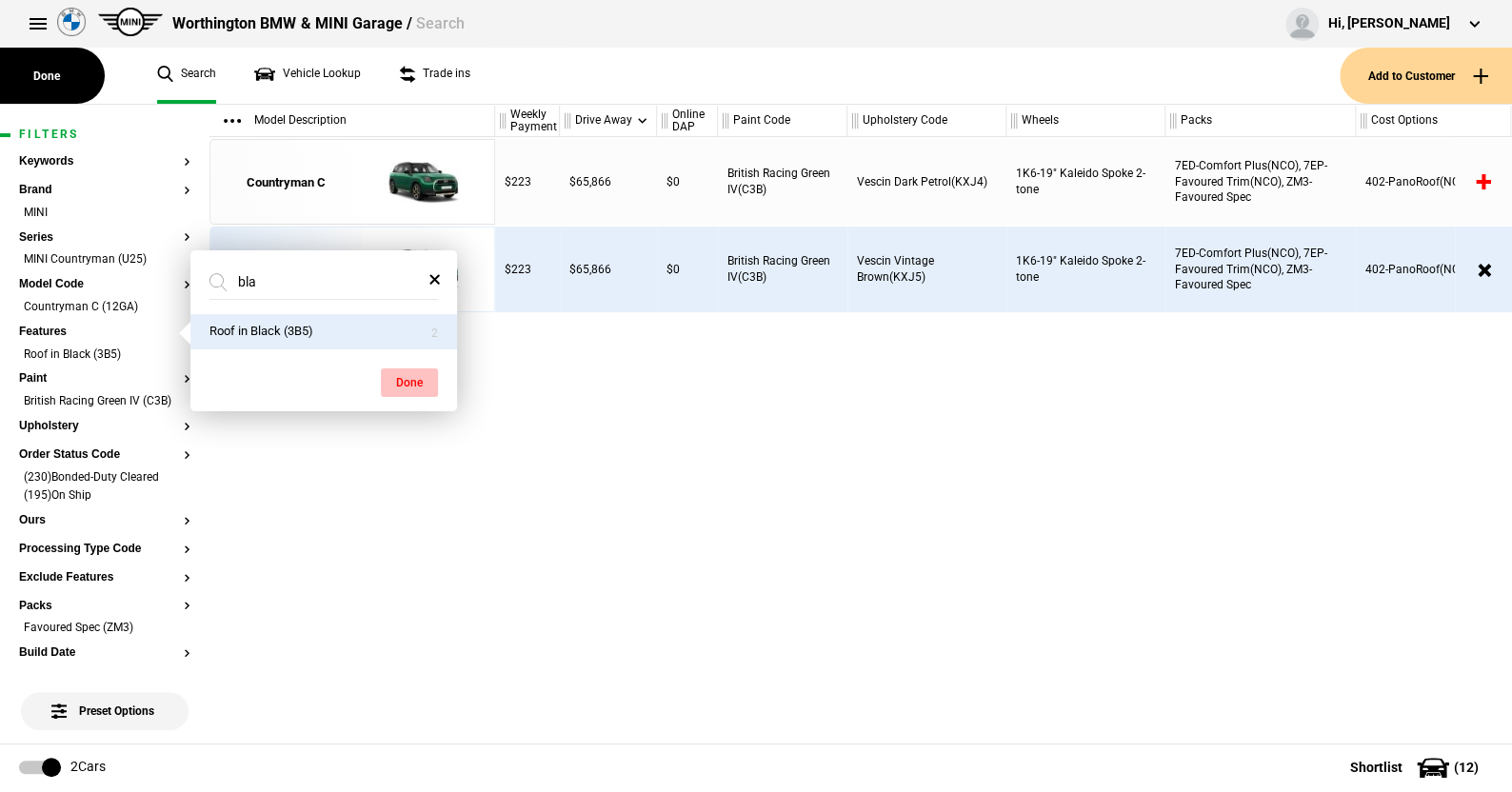
click at [412, 383] on button "Done" at bounding box center [408, 383] width 57 height 29
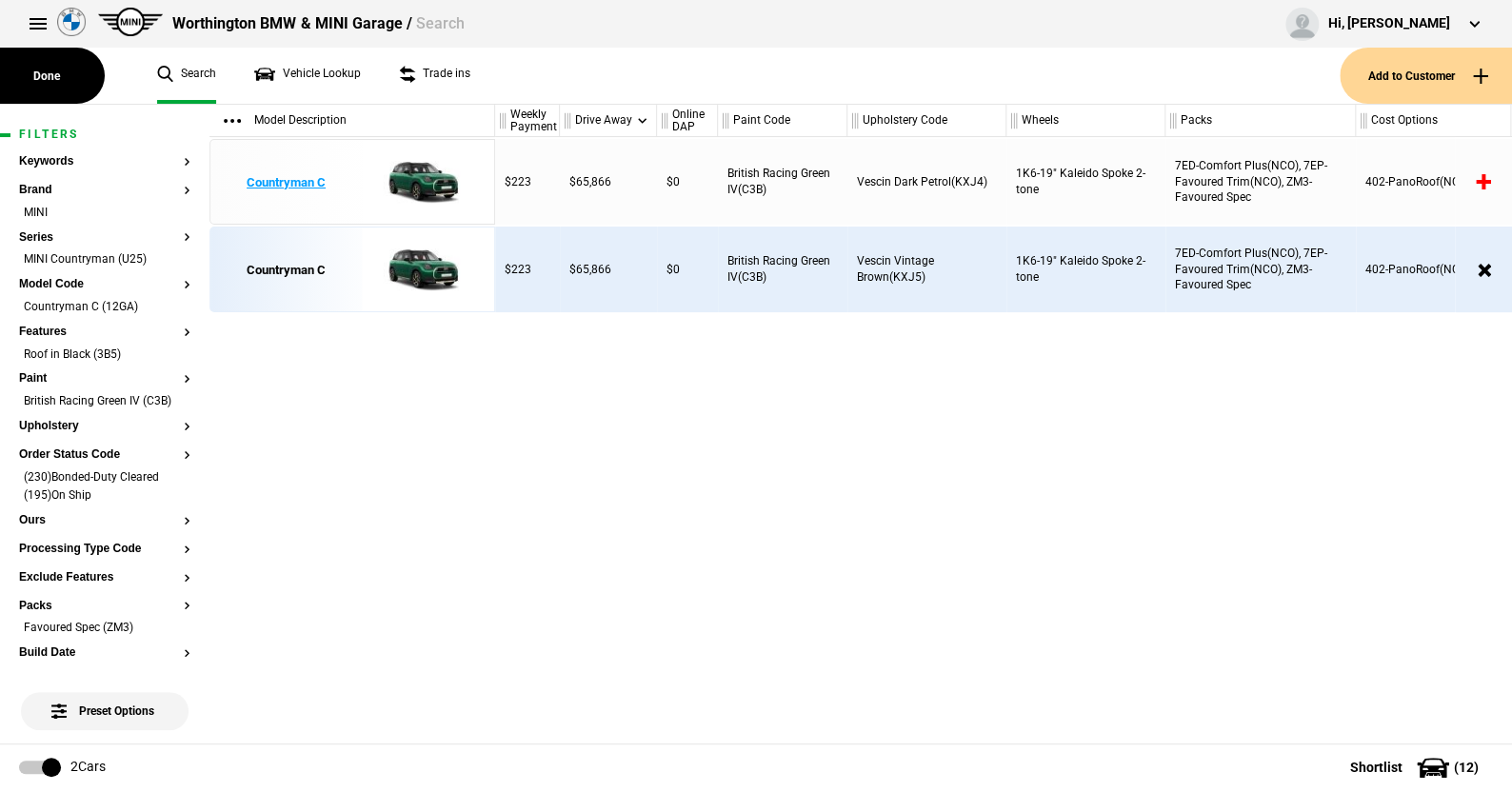
click at [424, 182] on img at bounding box center [418, 182] width 132 height 86
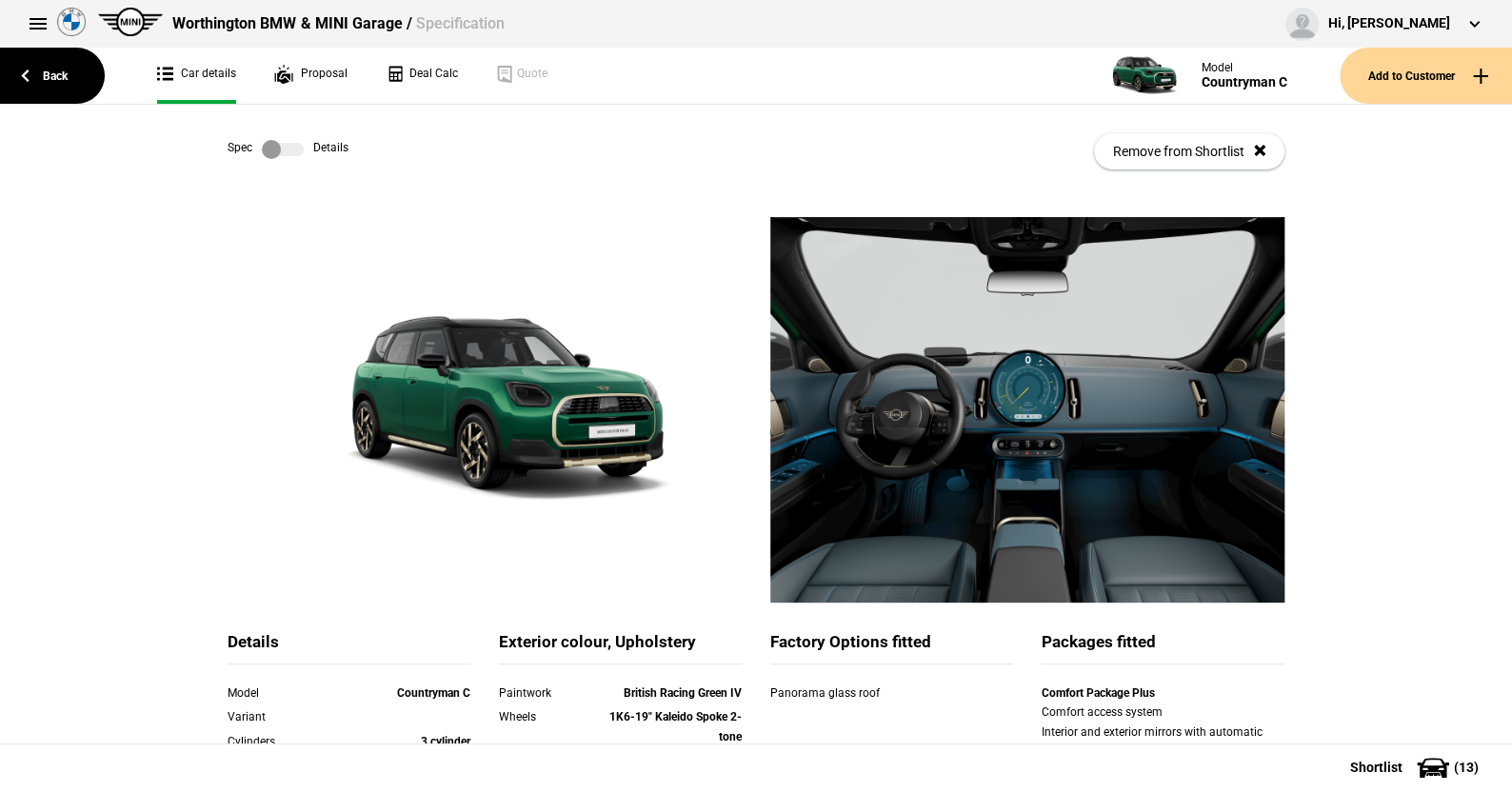
click at [288, 144] on label at bounding box center [282, 149] width 41 height 19
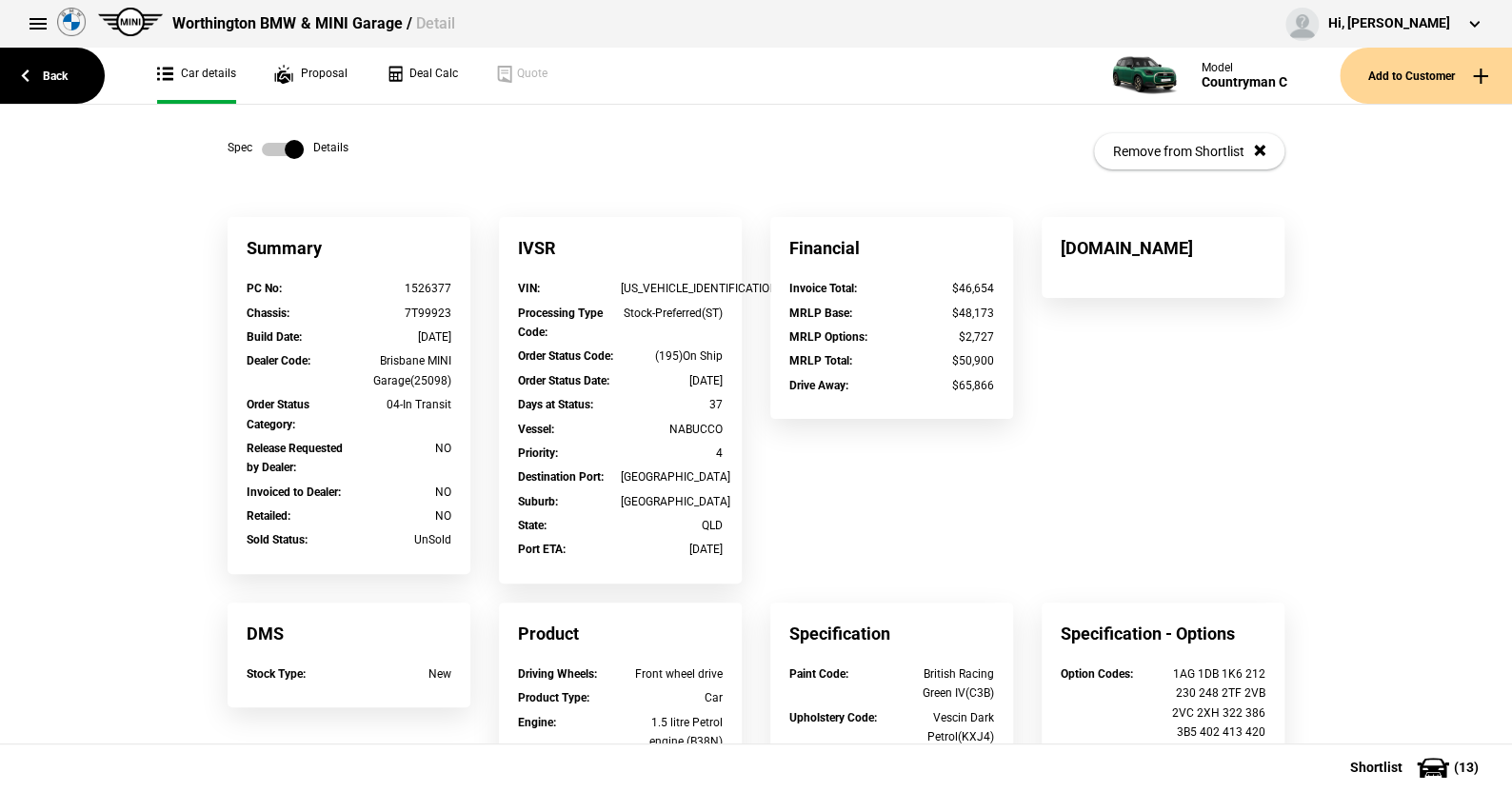
click at [262, 147] on label at bounding box center [282, 149] width 41 height 19
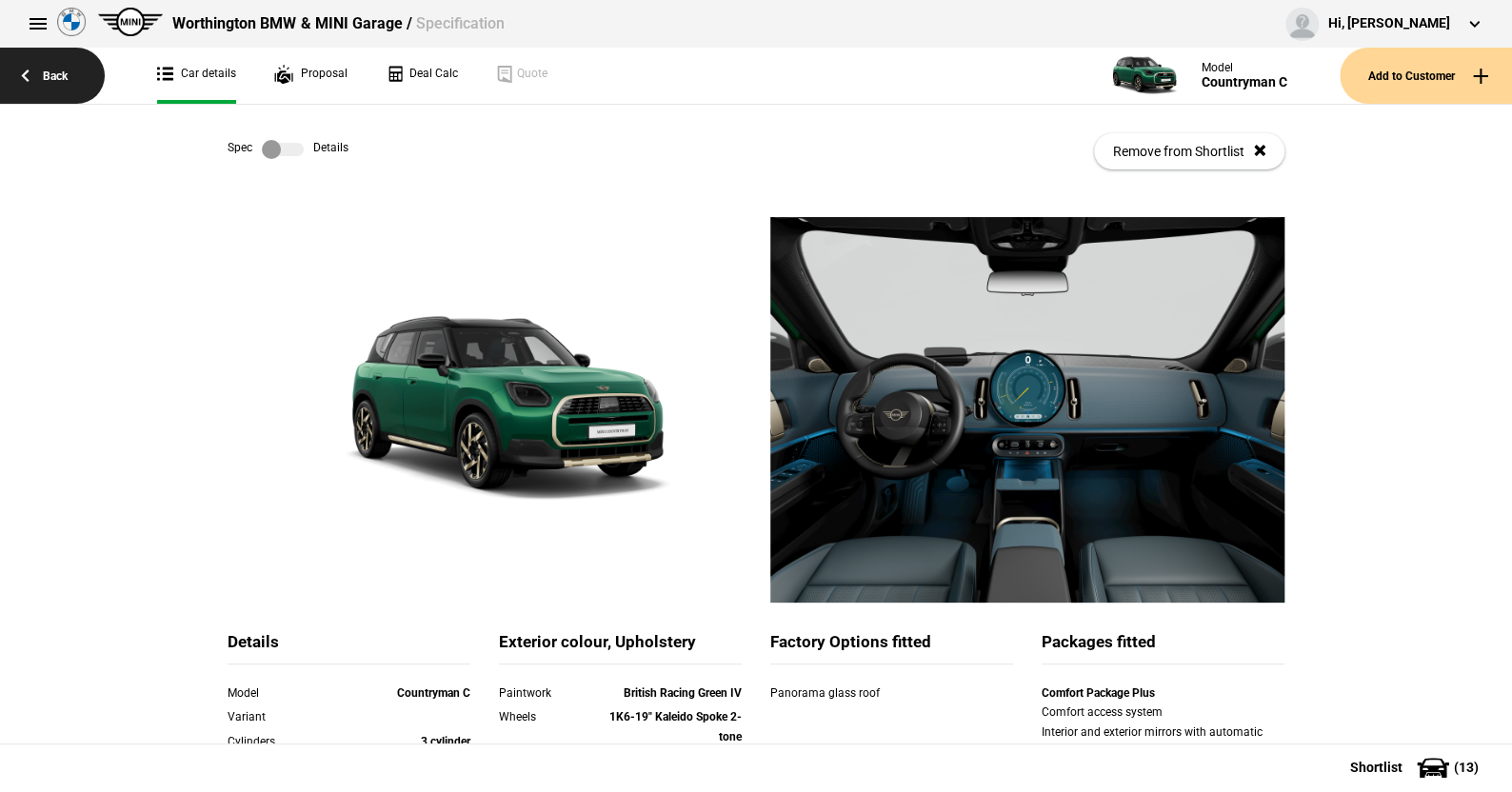
click at [63, 71] on link "Back" at bounding box center [52, 75] width 105 height 56
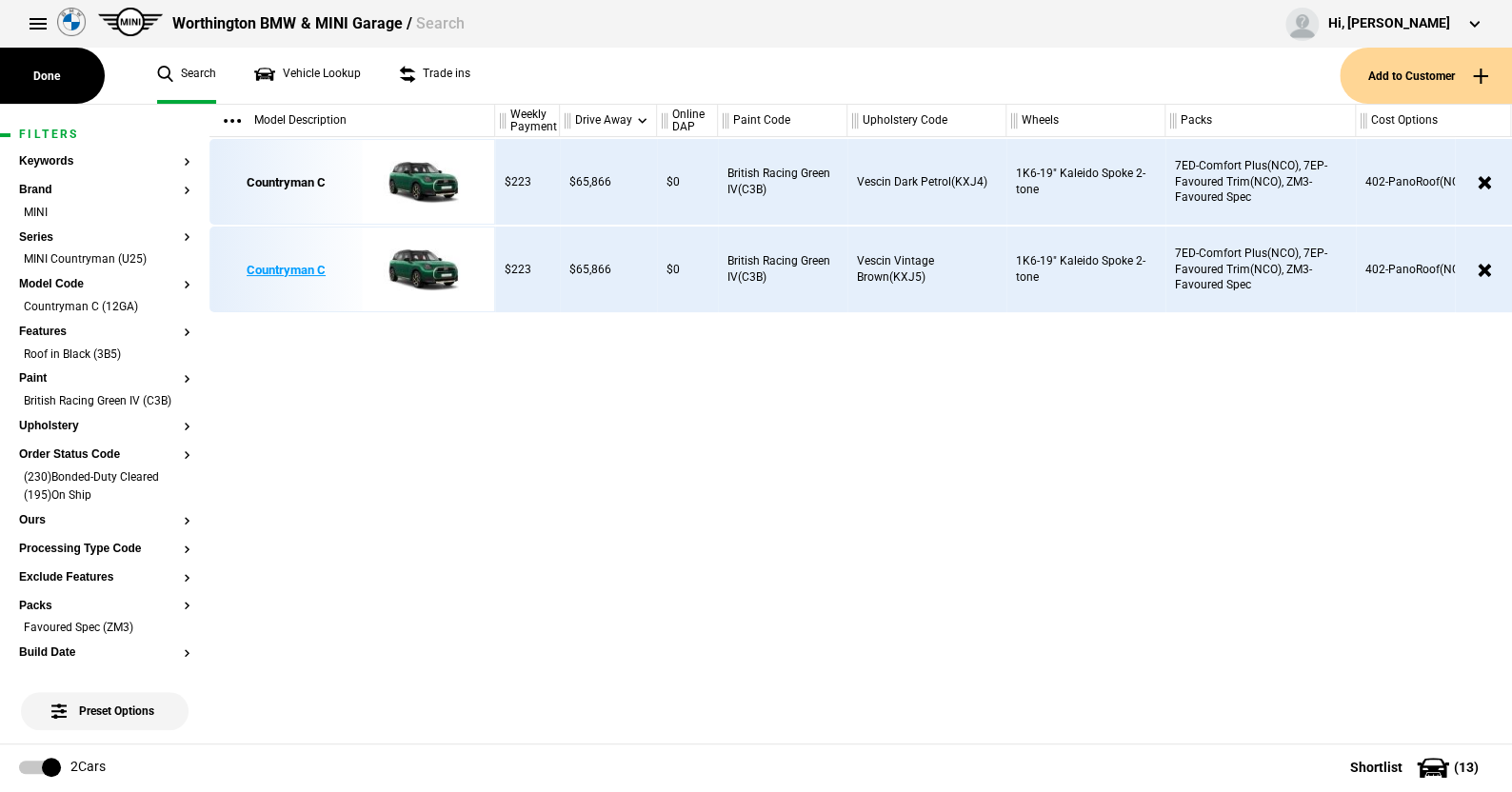
click at [436, 266] on img at bounding box center [418, 270] width 132 height 86
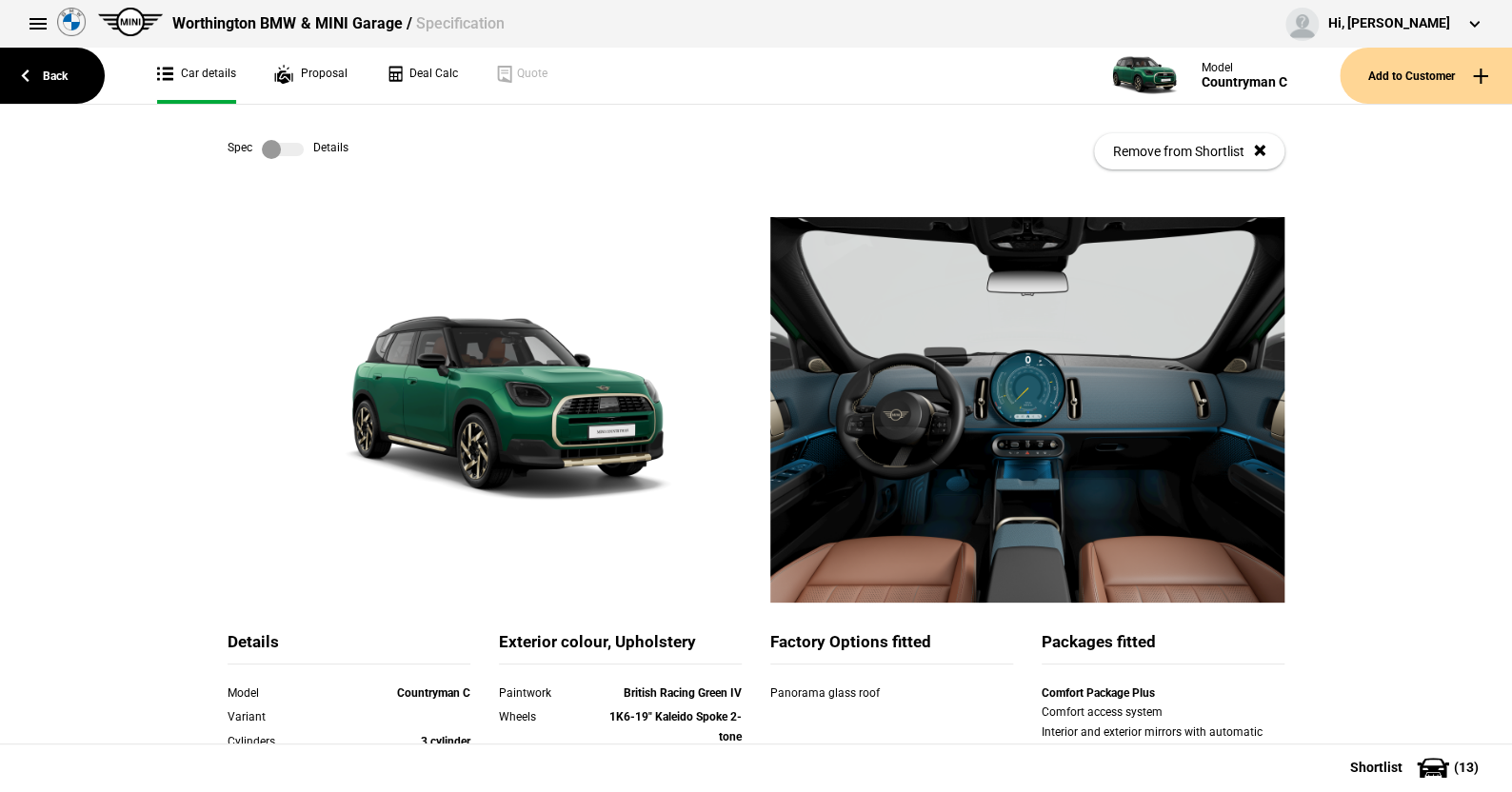
click at [295, 147] on label at bounding box center [282, 149] width 41 height 19
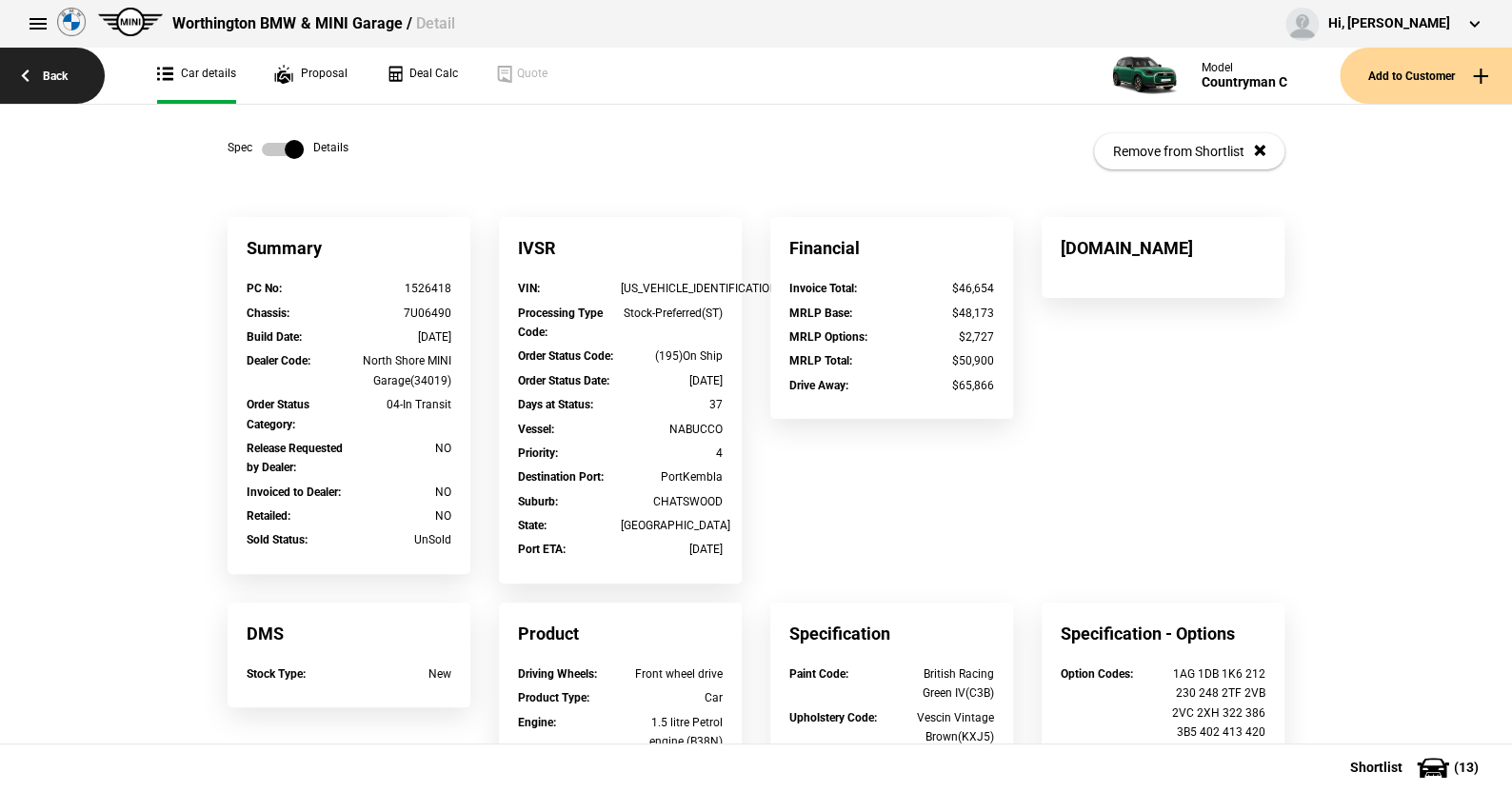
click at [58, 70] on link "Back" at bounding box center [52, 75] width 105 height 56
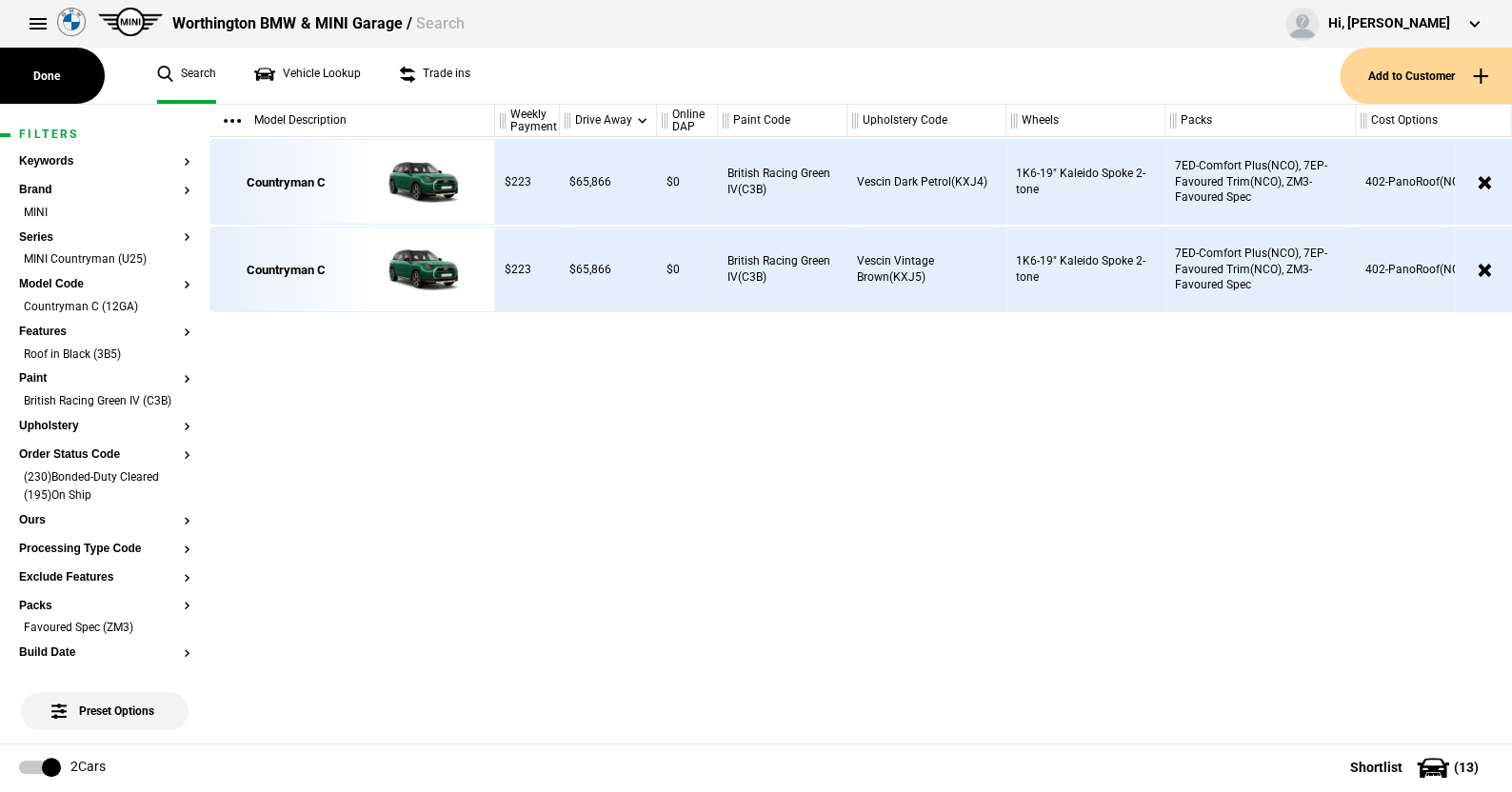
click at [176, 565] on article "Filters Keywords Brand MINI Series MINI Countryman (U25) Model Code Countryman …" at bounding box center [104, 759] width 209 height 1308
click at [167, 556] on button "Processing Type Code" at bounding box center [105, 549] width 171 height 13
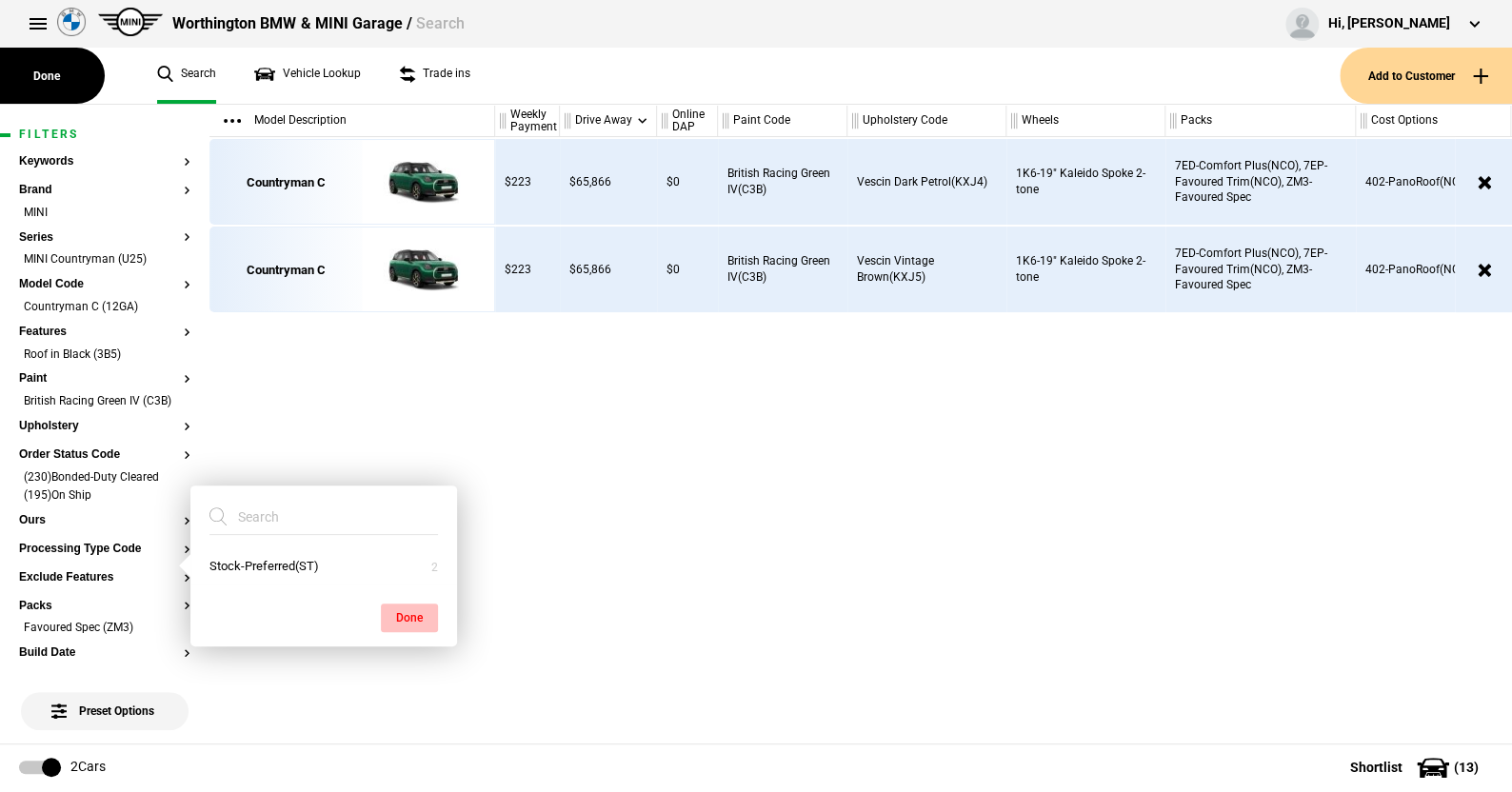
click at [409, 610] on button "Done" at bounding box center [408, 619] width 57 height 29
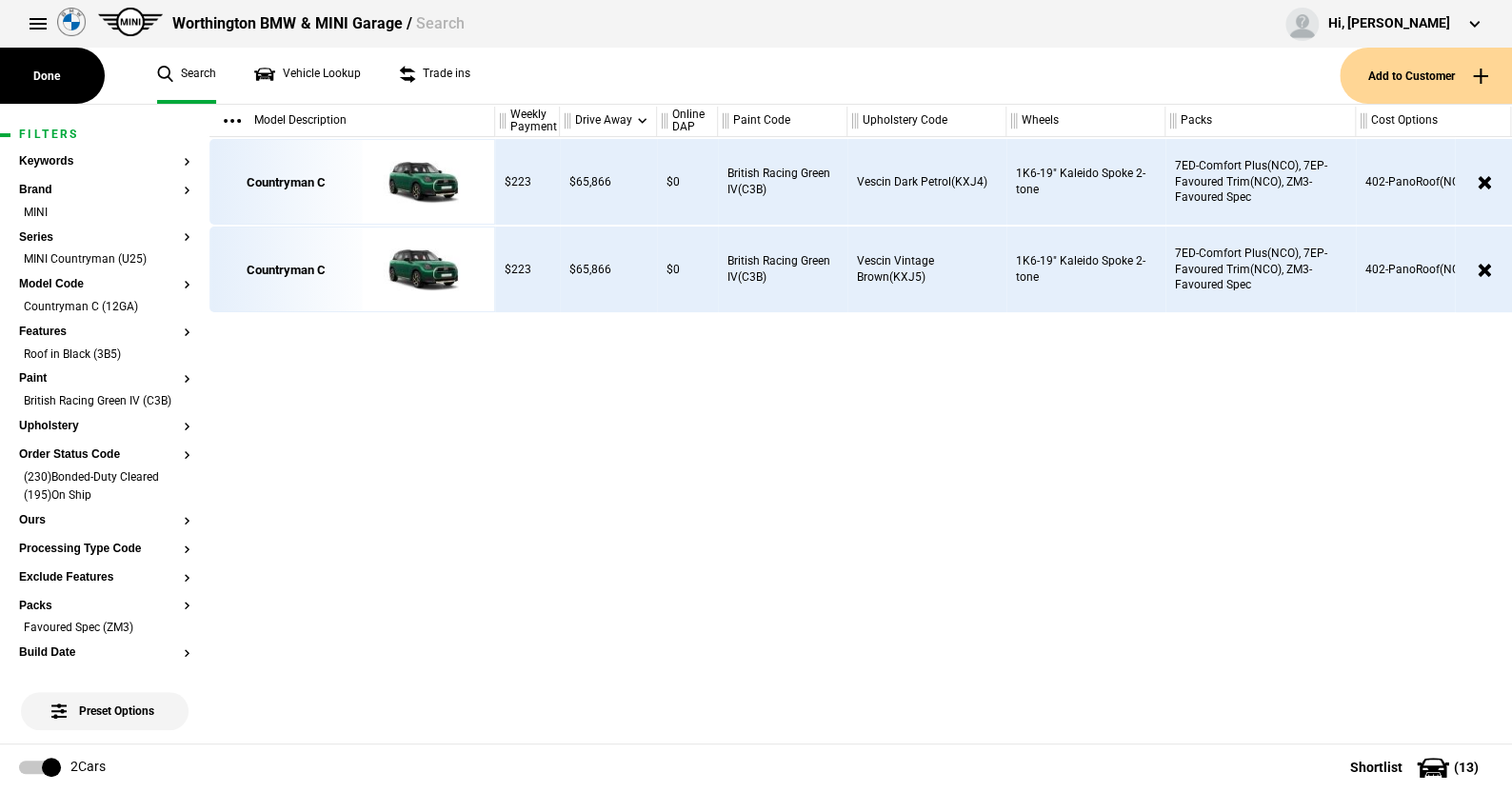
click at [390, 434] on div "Countryman C Countryman C" at bounding box center [352, 440] width 286 height 607
click at [76, 462] on button "Order Status Code" at bounding box center [105, 456] width 171 height 13
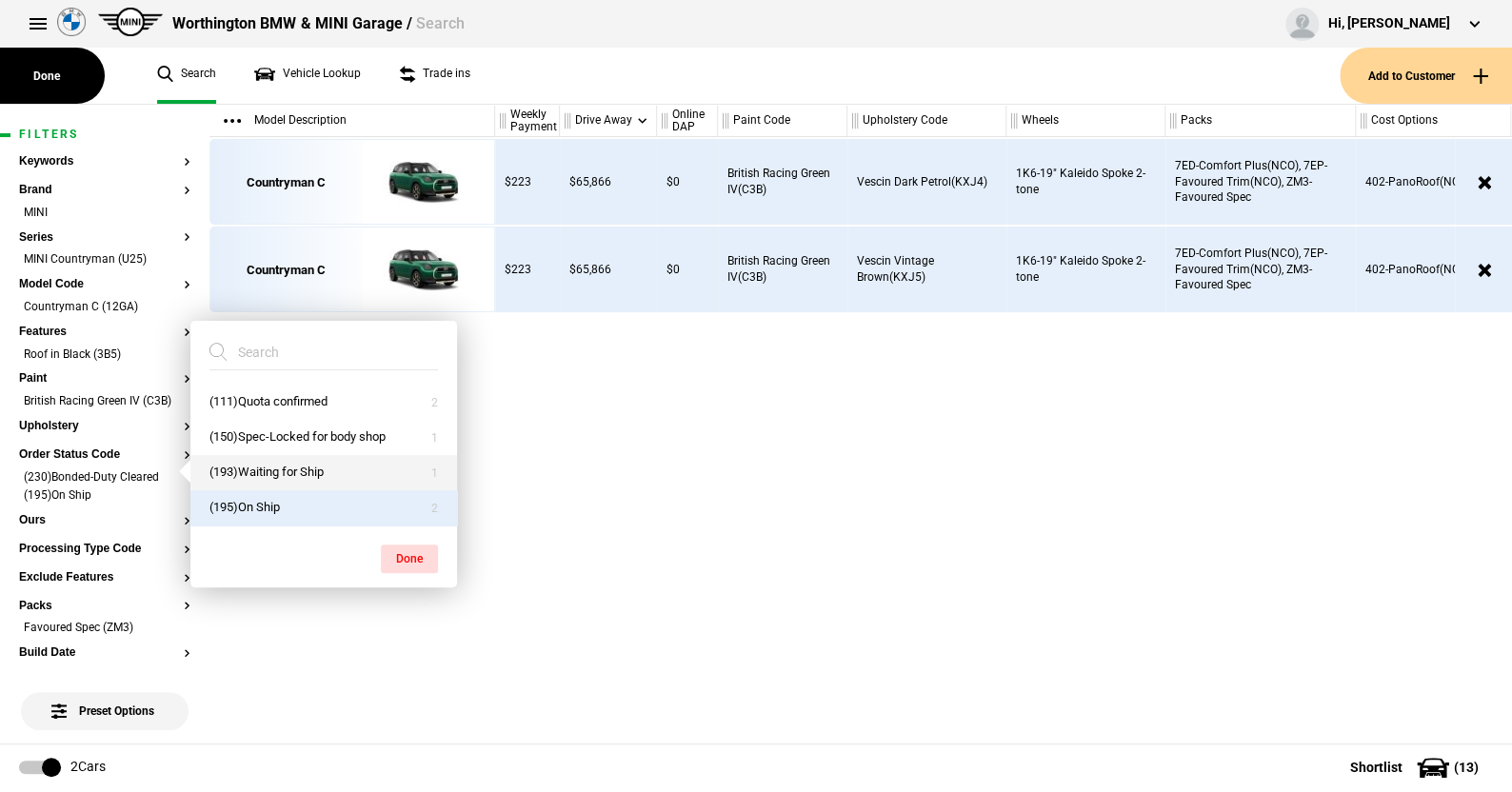
click at [260, 469] on button "(193)Waiting for Ship" at bounding box center [324, 472] width 267 height 36
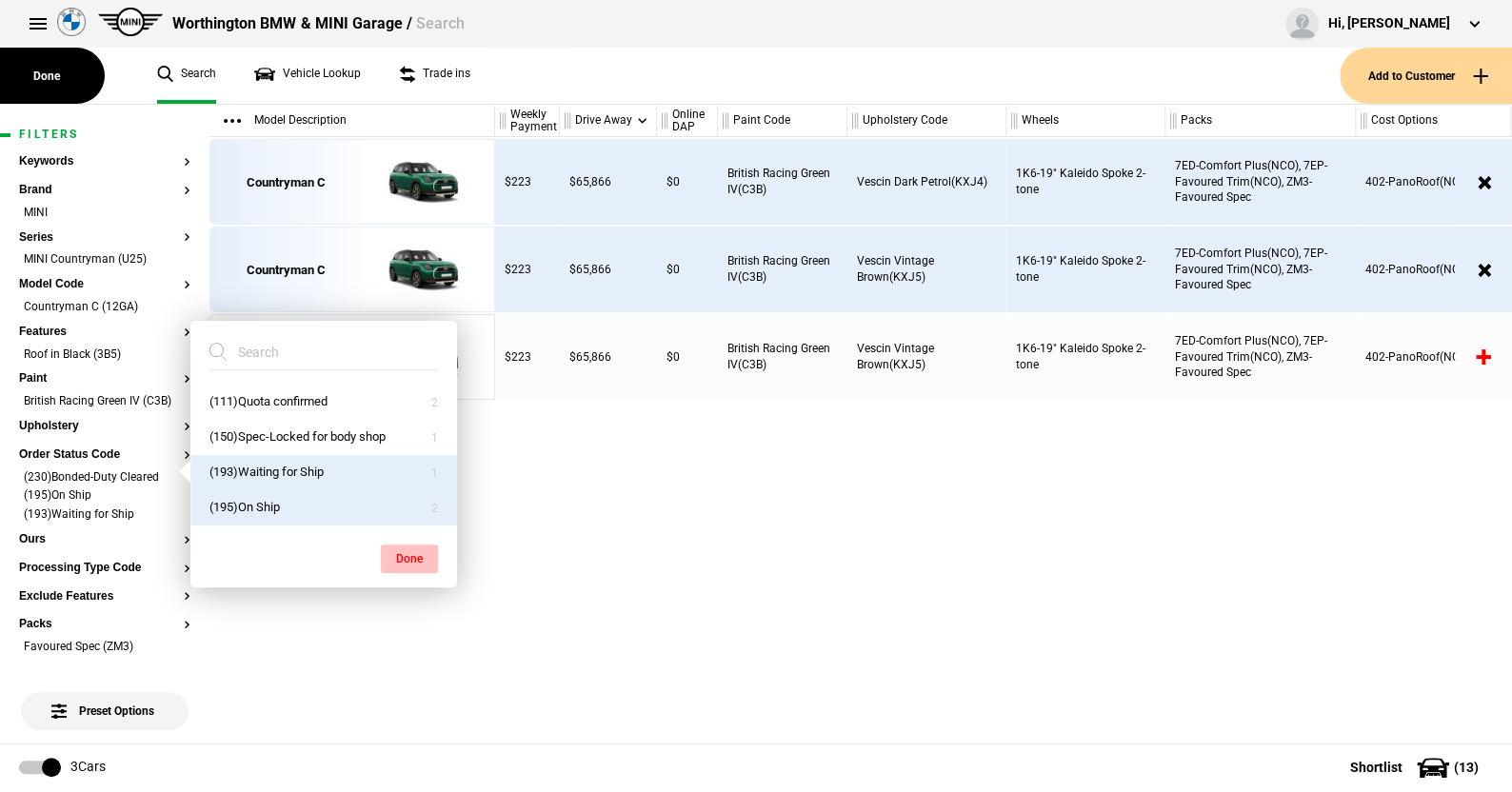
click at [394, 549] on button "Done" at bounding box center [408, 559] width 57 height 29
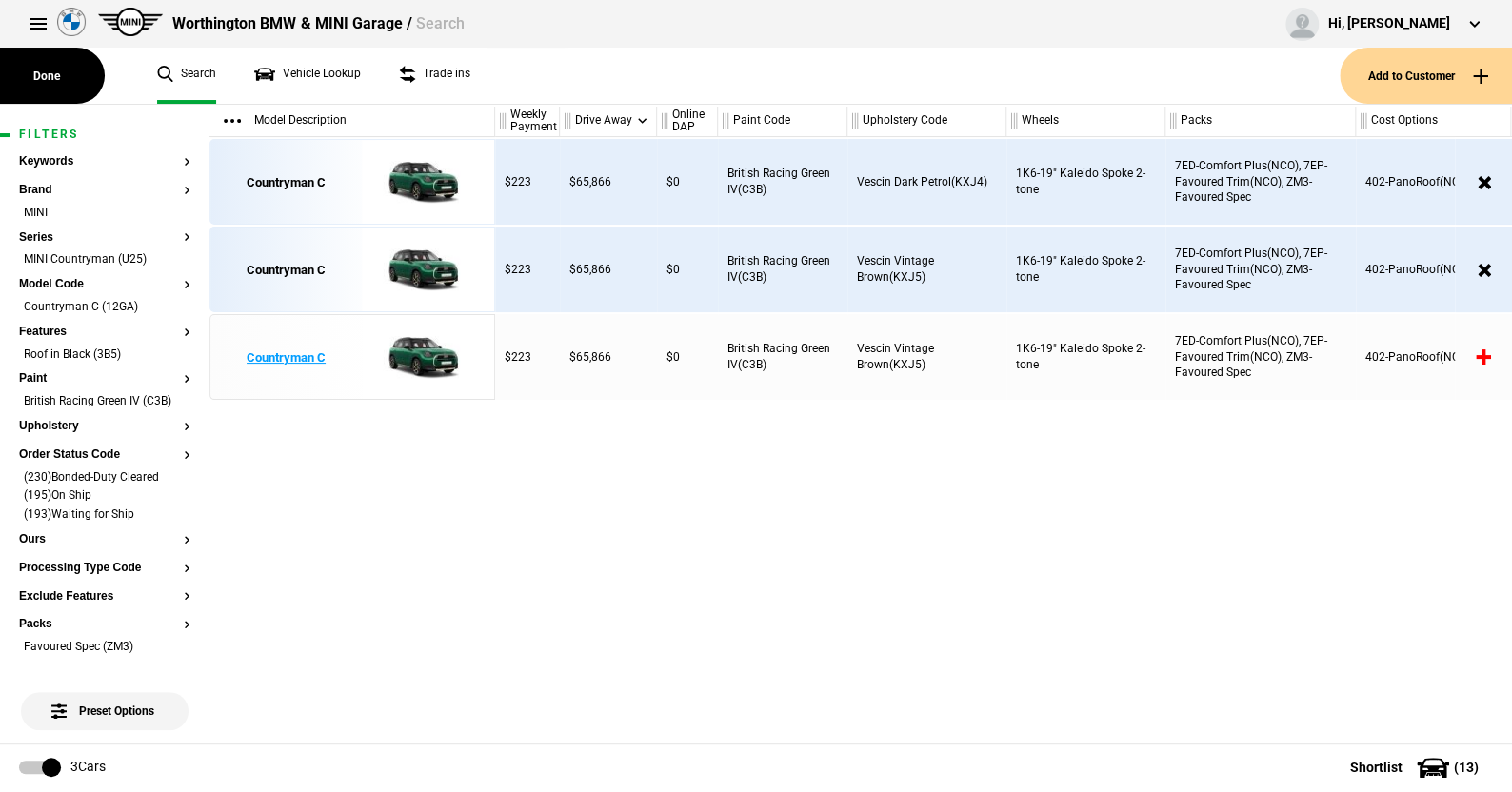
click at [407, 354] on img at bounding box center [418, 357] width 132 height 86
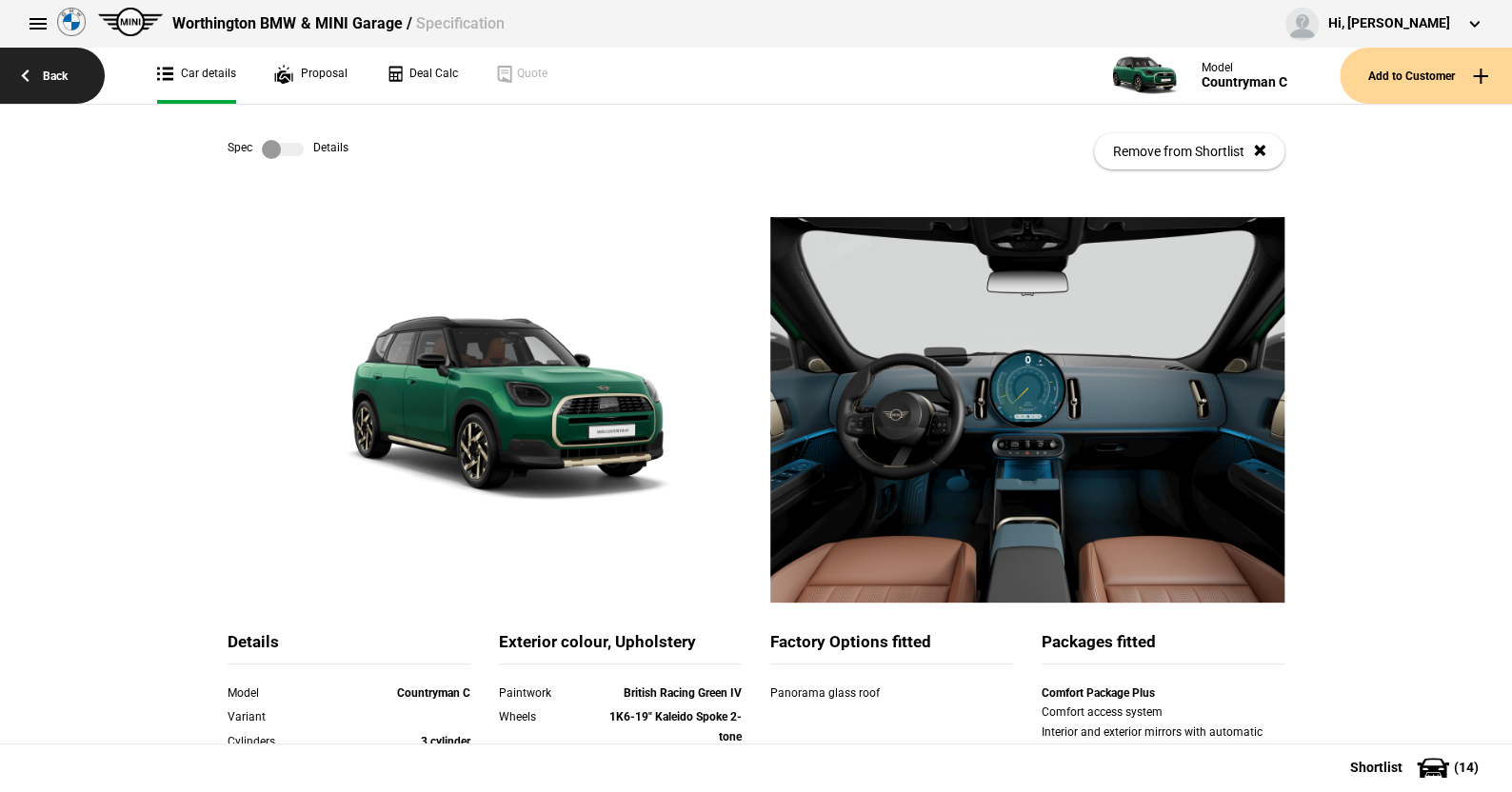
click at [47, 70] on link "Back" at bounding box center [52, 75] width 105 height 56
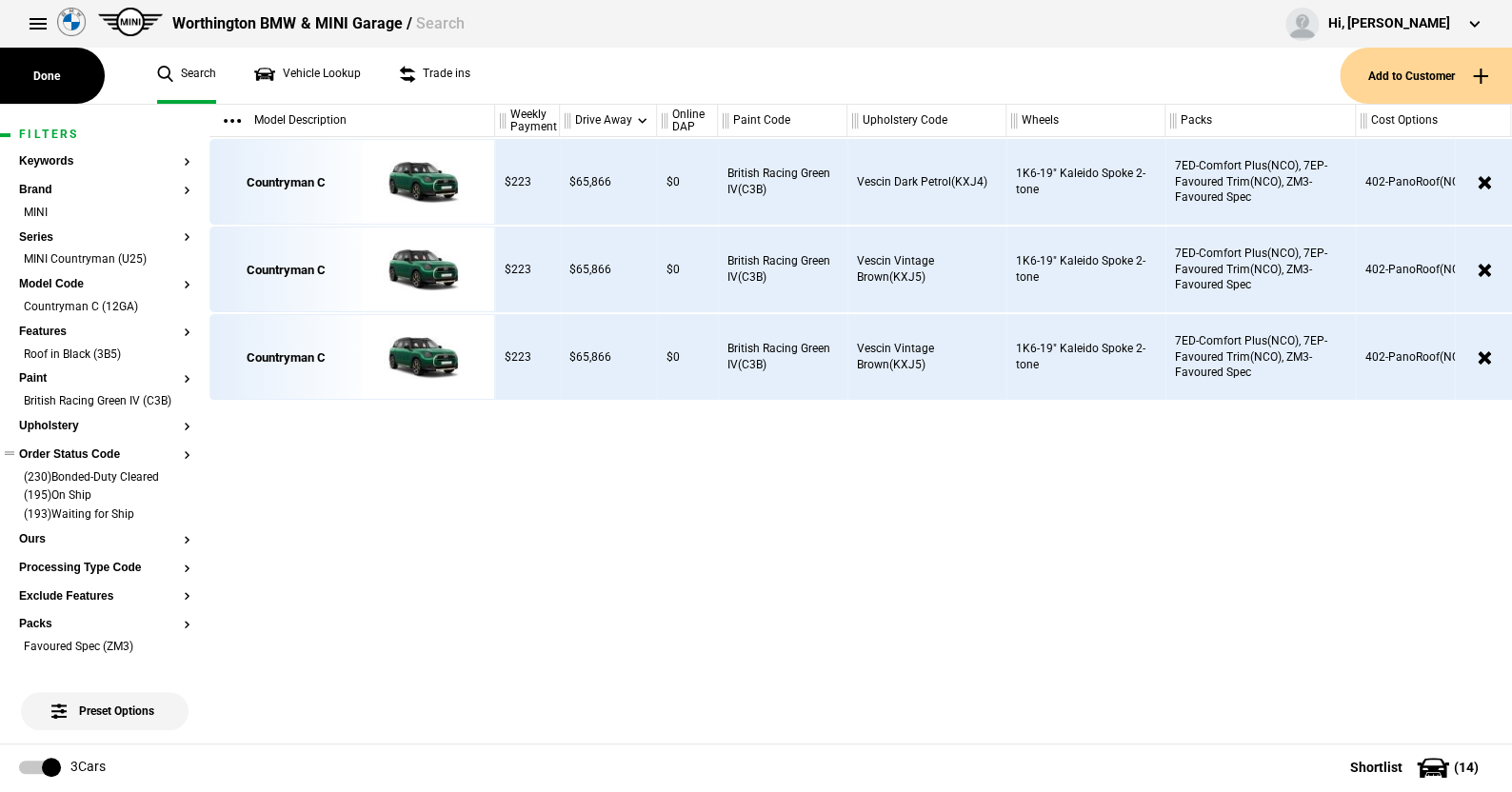
click at [110, 462] on button "Order Status Code" at bounding box center [105, 456] width 171 height 13
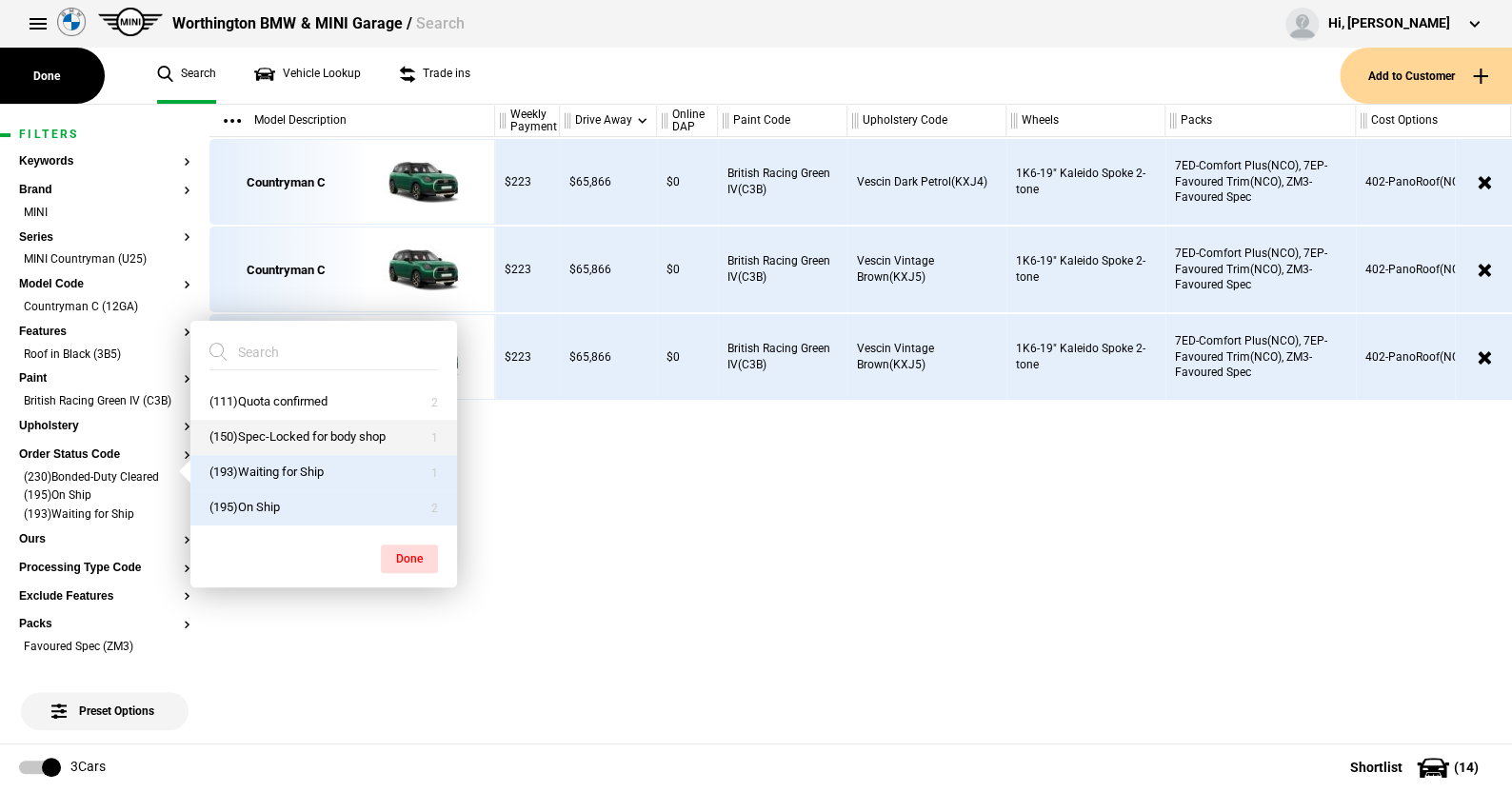
click at [257, 424] on button "(150)Spec-Locked for body shop" at bounding box center [324, 437] width 267 height 36
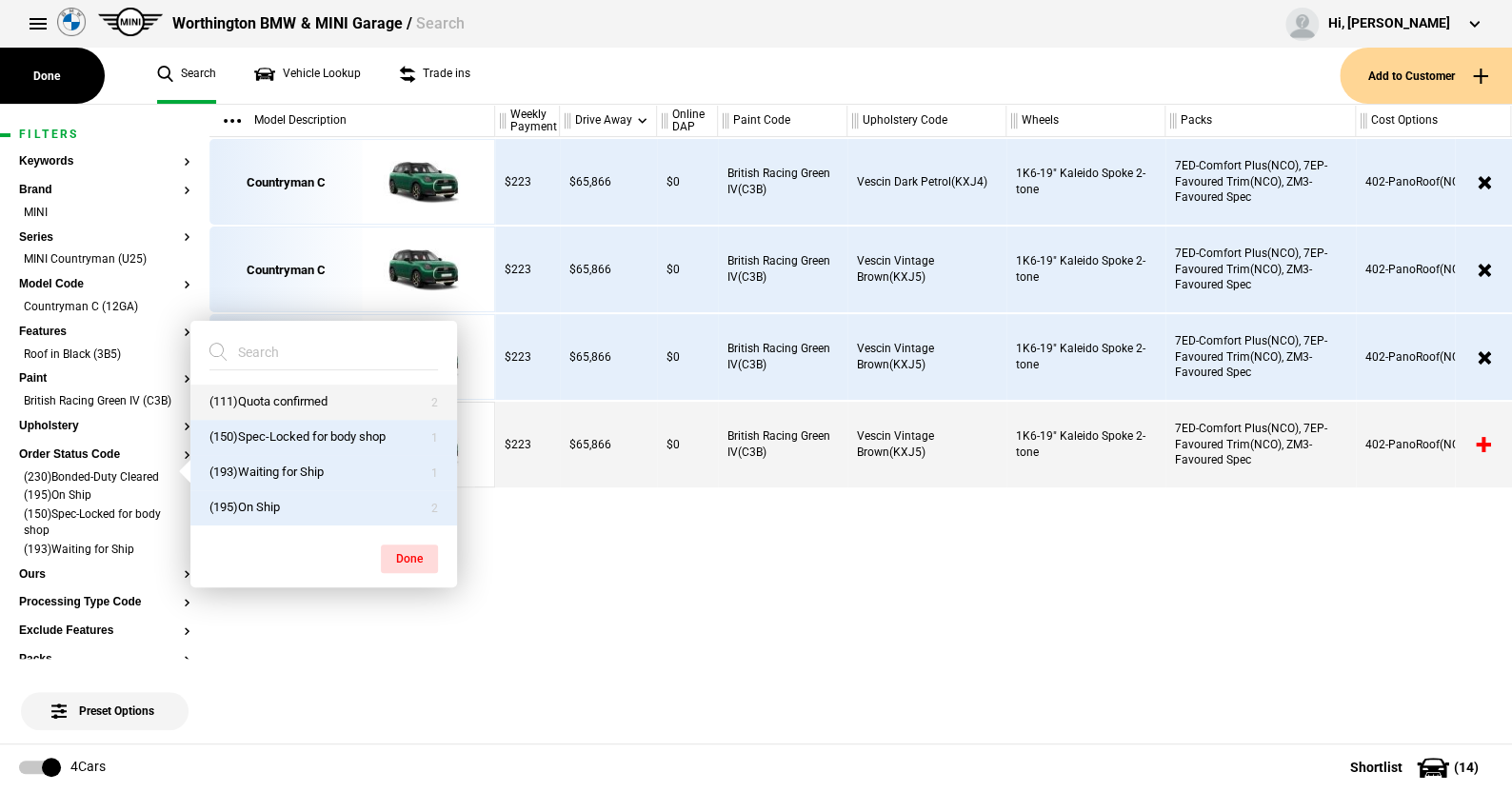
click at [262, 392] on button "(111)Quota confirmed" at bounding box center [324, 402] width 267 height 36
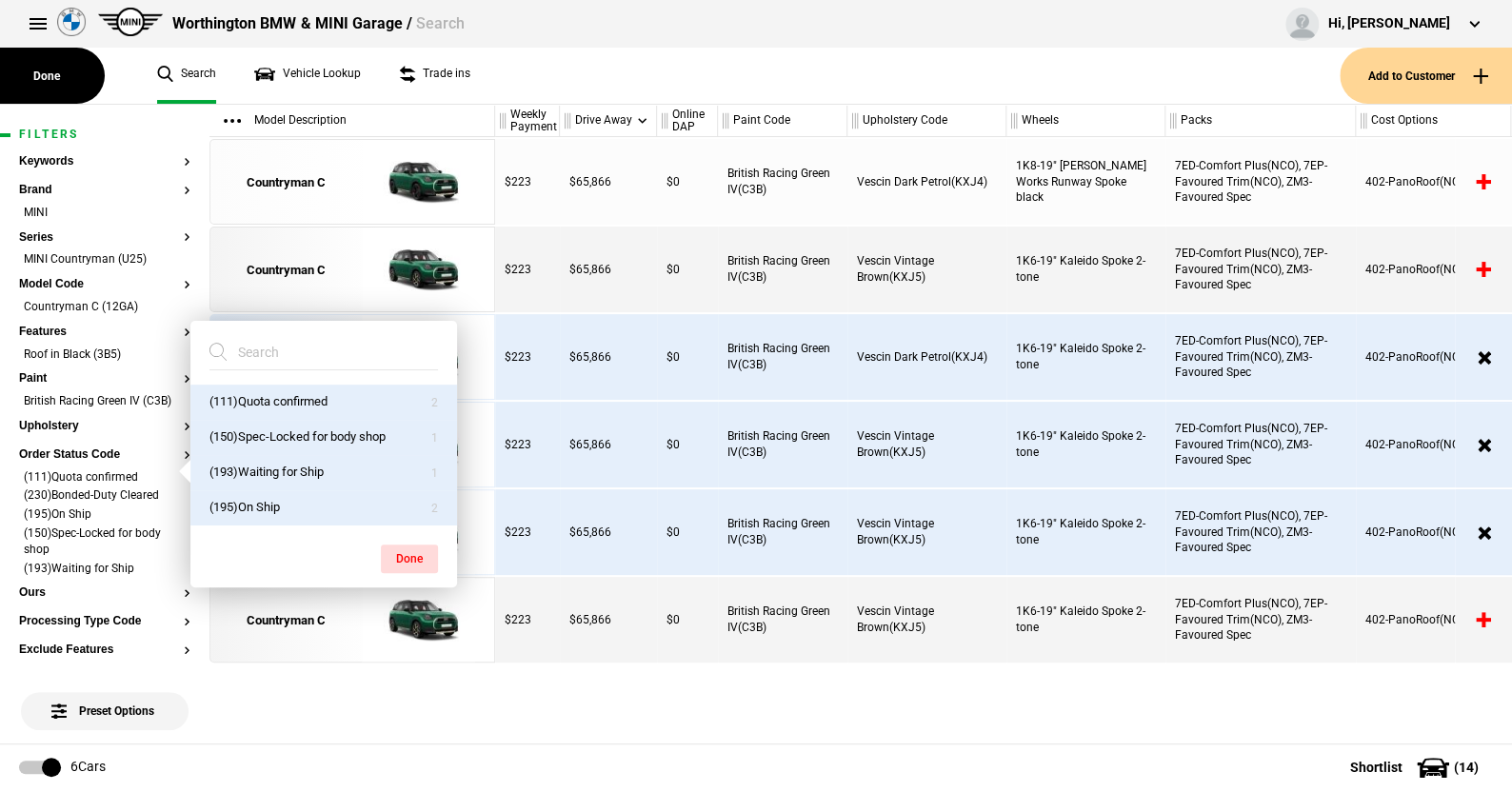
drag, startPoint x: 407, startPoint y: 550, endPoint x: 369, endPoint y: 522, distance: 47.2
click at [404, 545] on button "Done" at bounding box center [408, 559] width 57 height 29
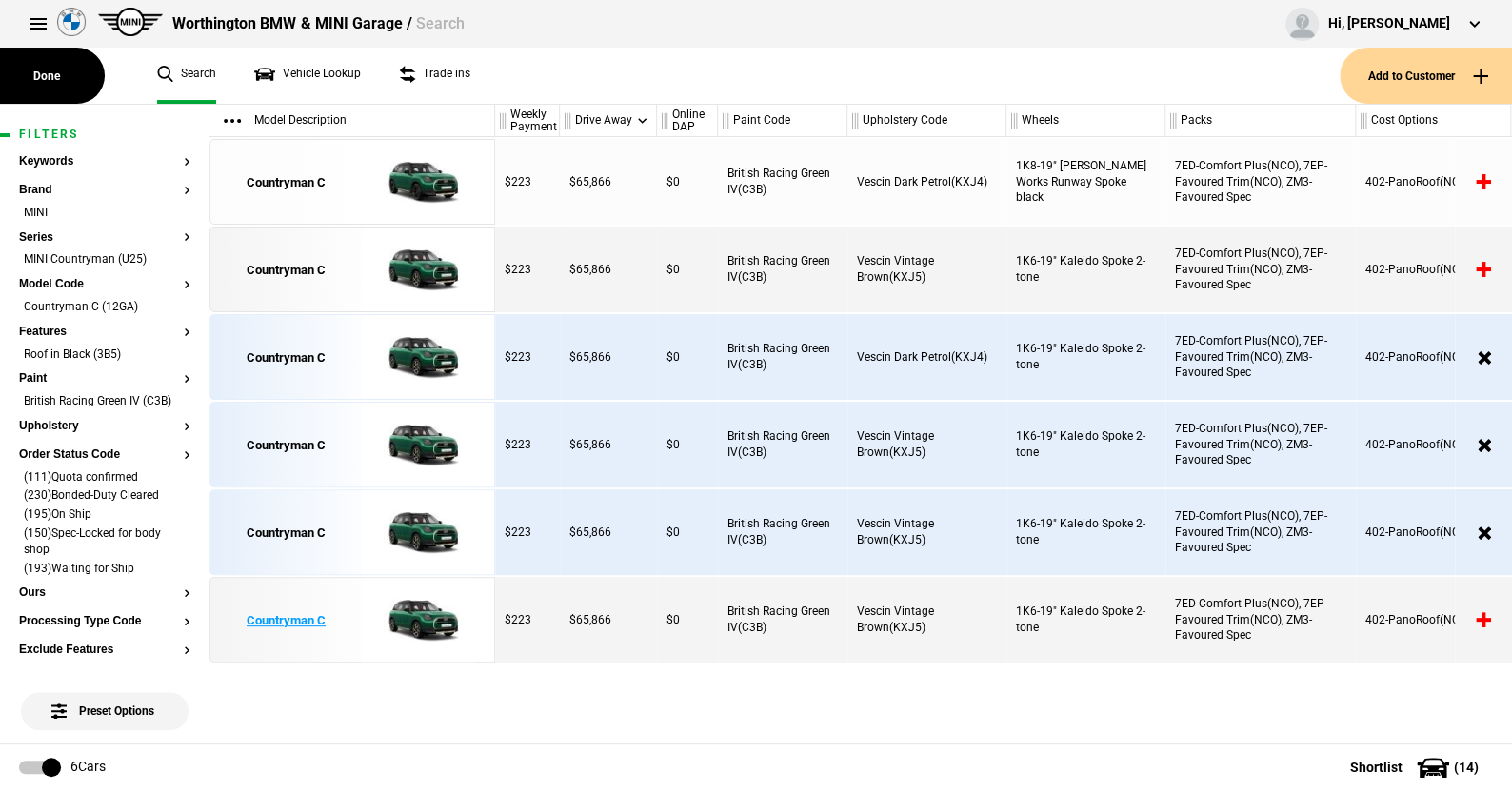
click at [437, 621] on img at bounding box center [418, 620] width 132 height 86
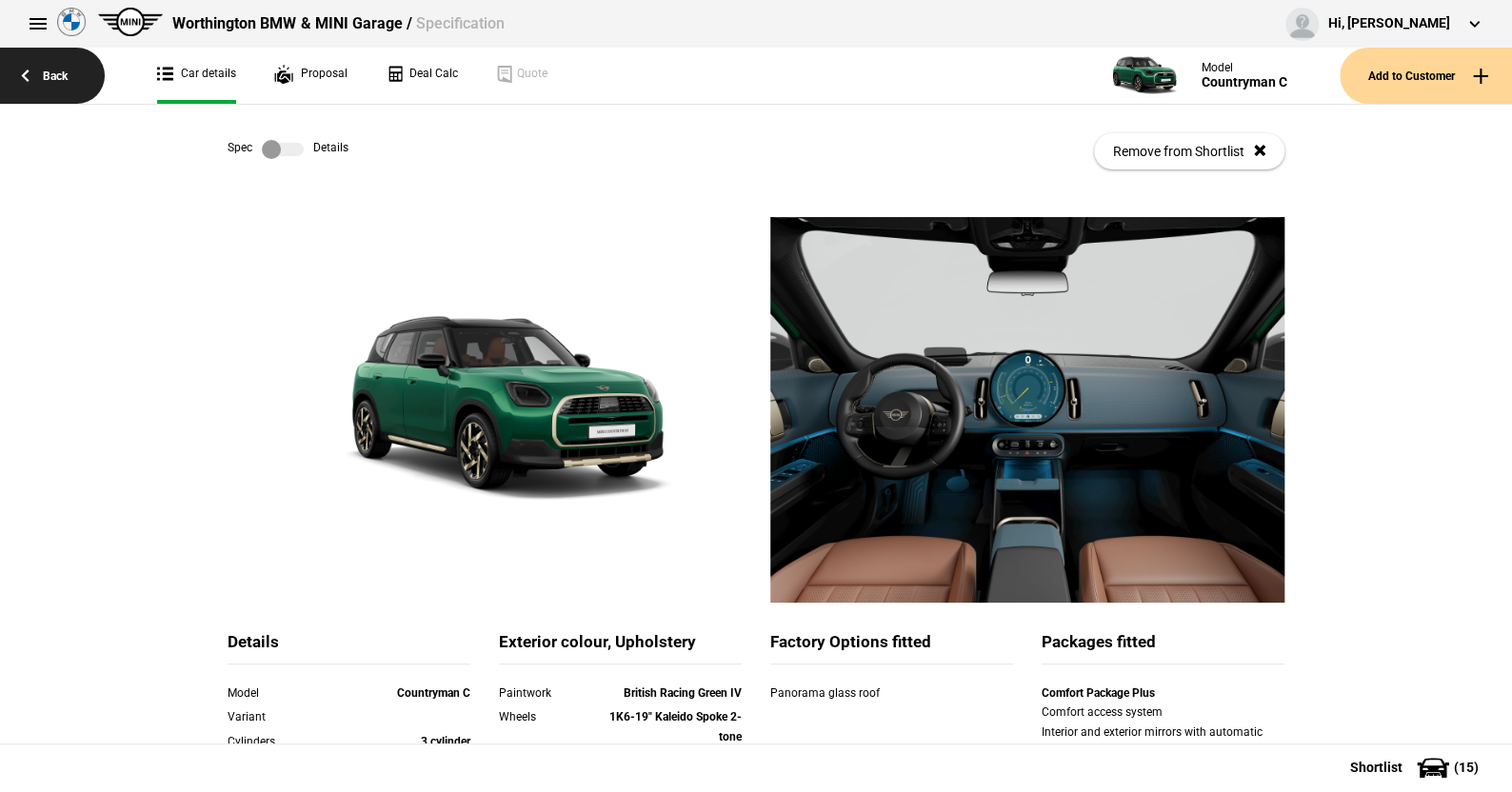
click at [54, 70] on link "Back" at bounding box center [52, 75] width 105 height 56
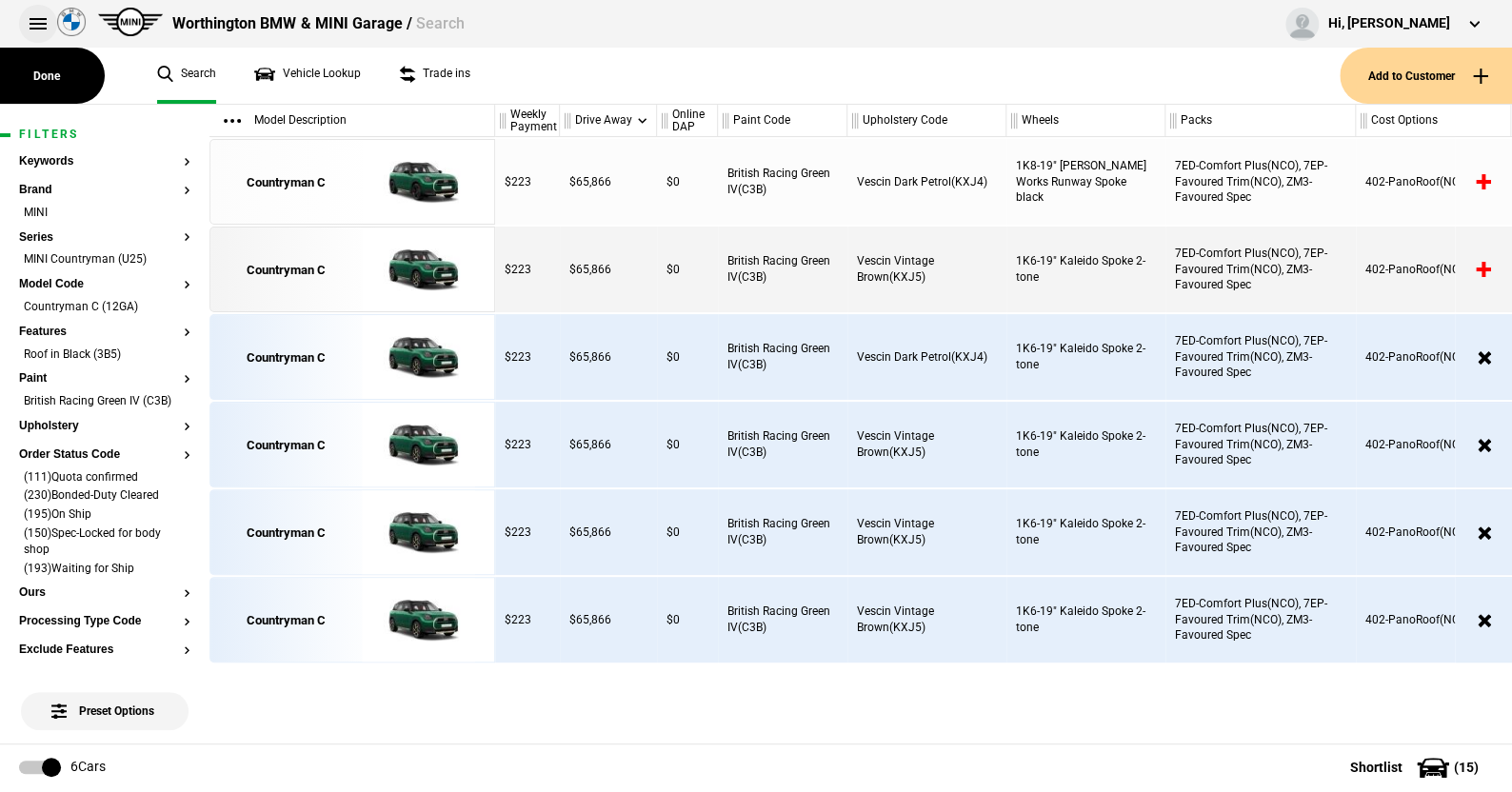
click at [41, 20] on button at bounding box center [39, 24] width 39 height 39
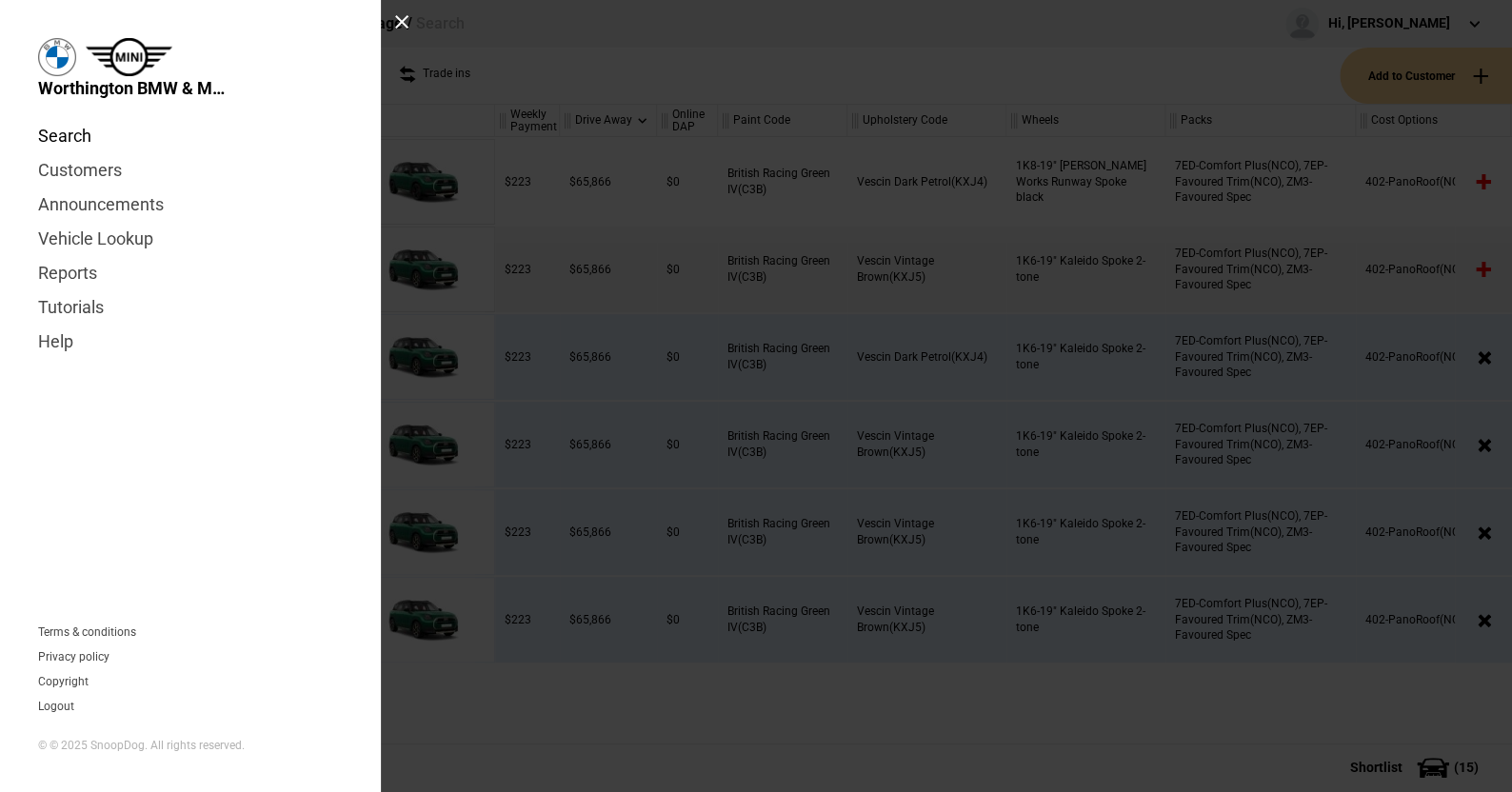
click at [83, 129] on link "Search" at bounding box center [191, 137] width 304 height 35
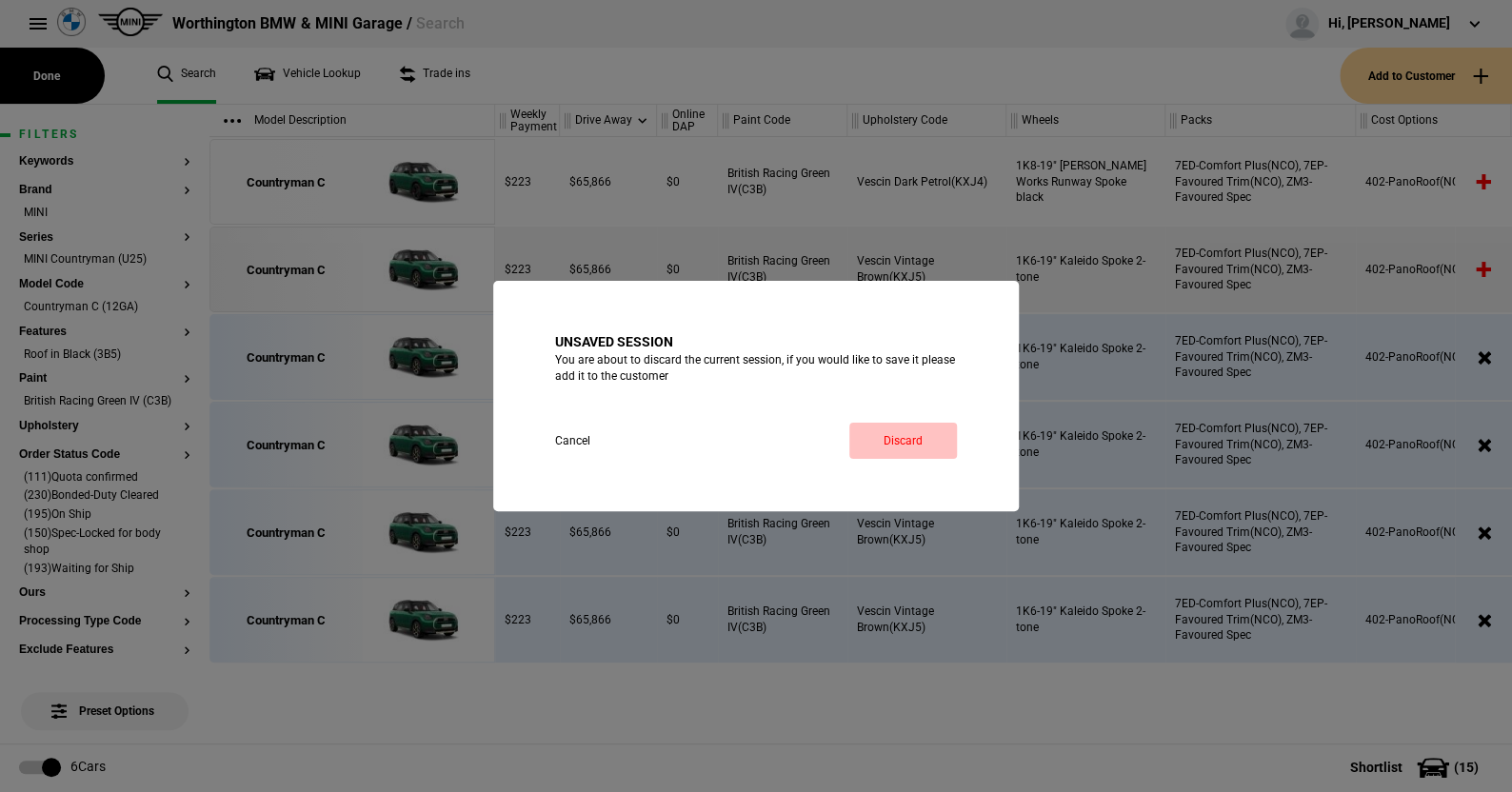
click at [920, 437] on link "Discard" at bounding box center [903, 441] width 108 height 37
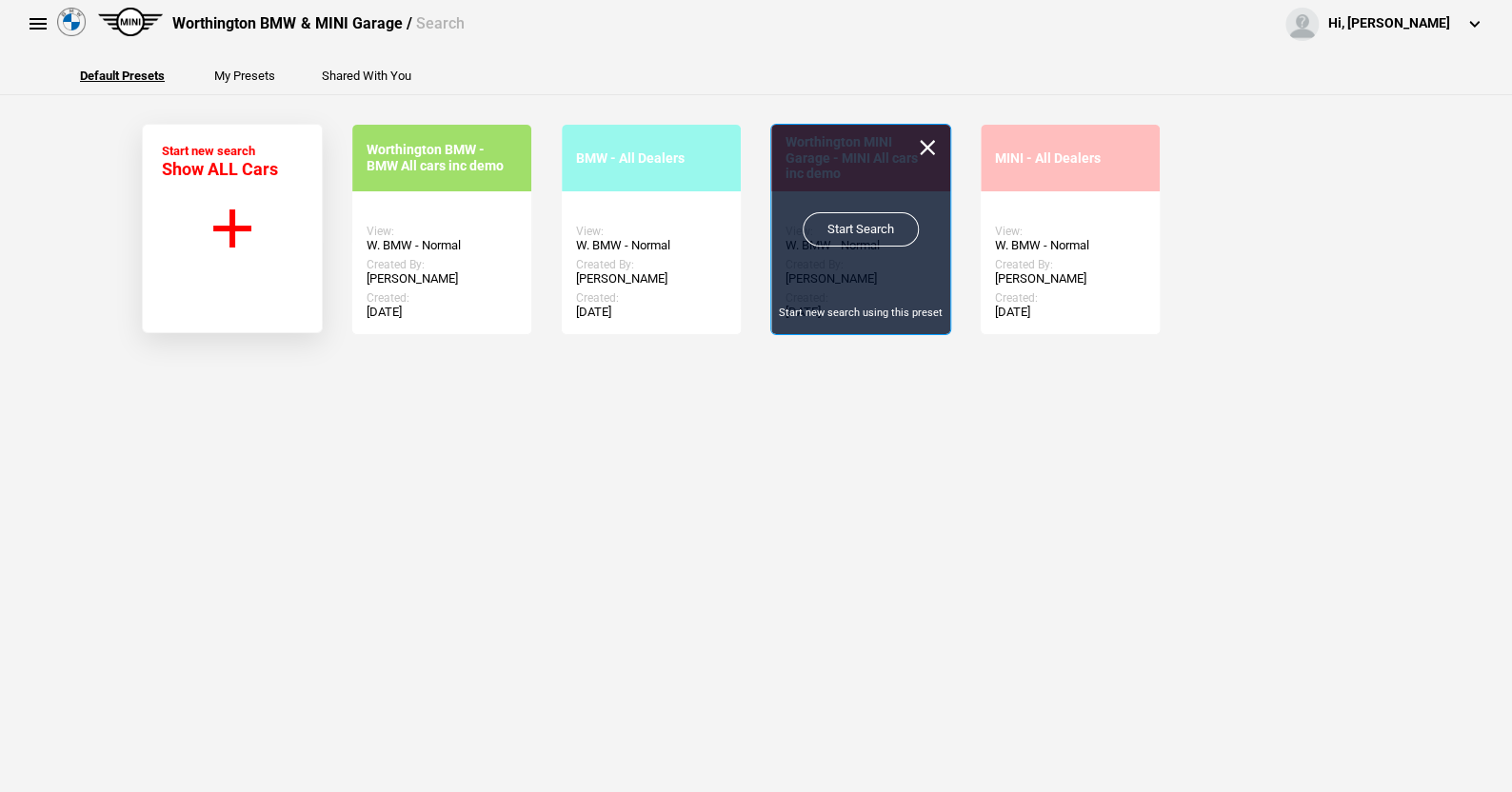
click at [839, 213] on link "Start Search" at bounding box center [860, 229] width 117 height 35
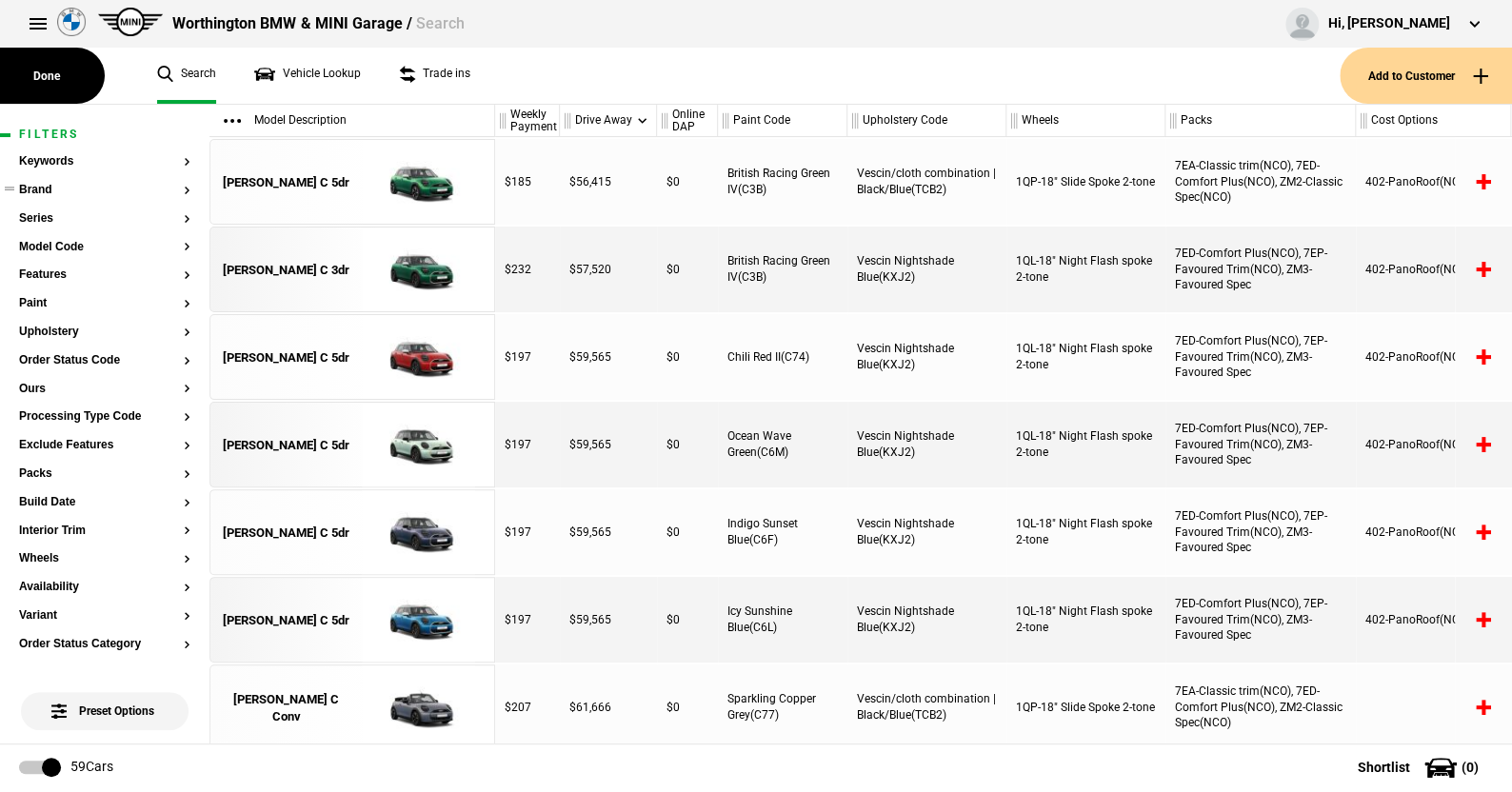
click at [44, 190] on button "Brand" at bounding box center [105, 191] width 171 height 13
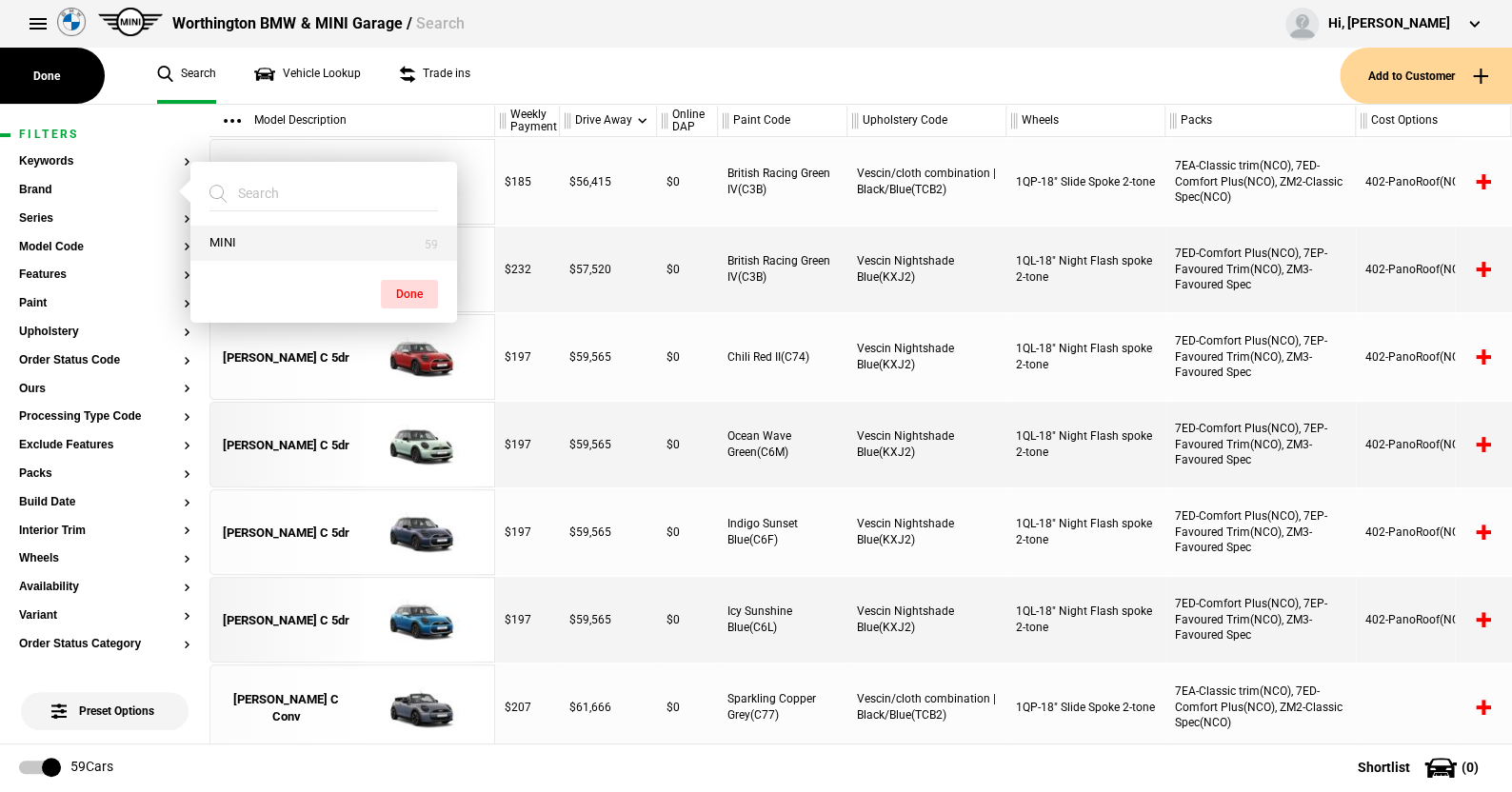
click at [218, 238] on button "MINI" at bounding box center [324, 243] width 267 height 36
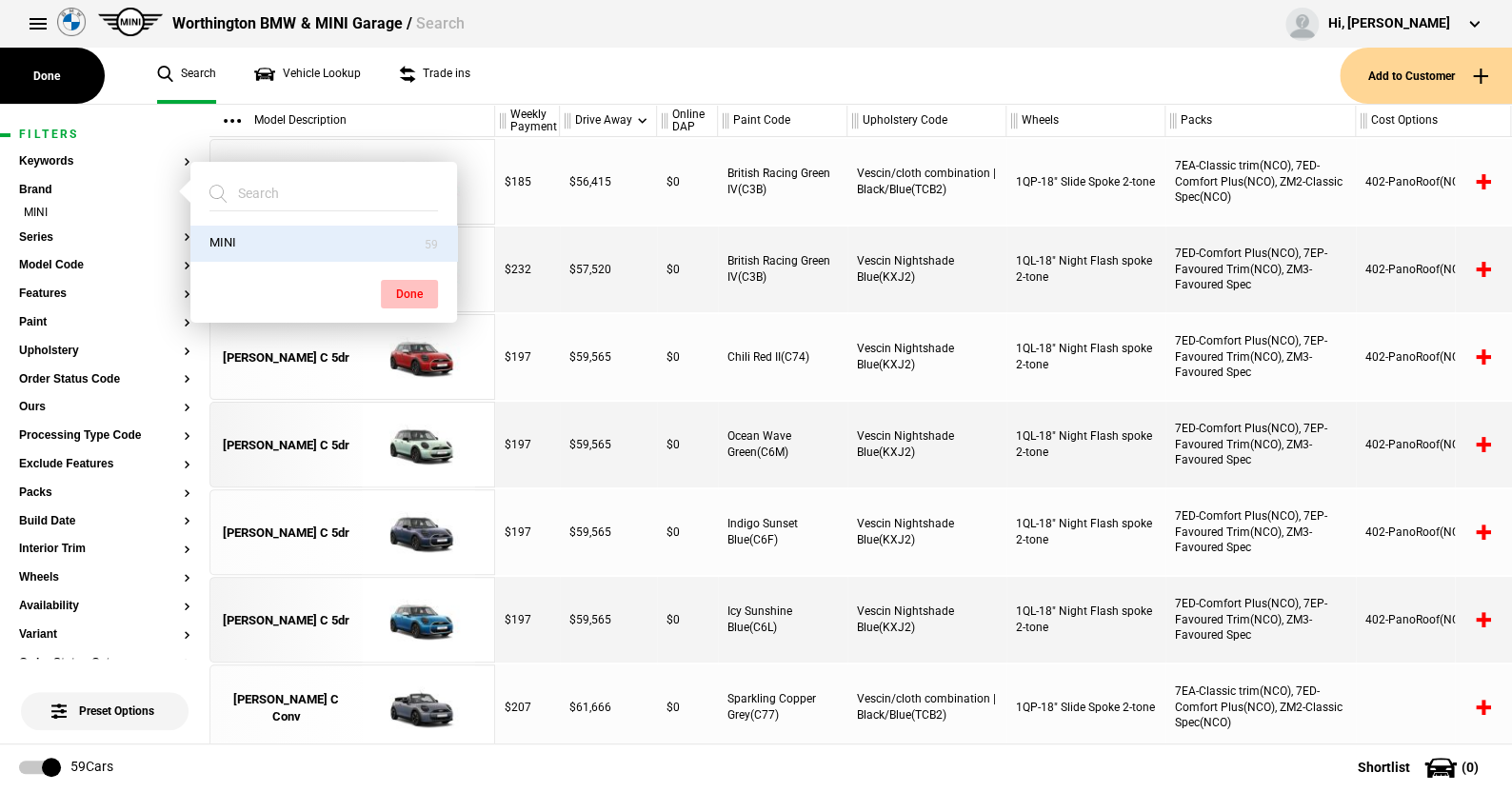
click at [411, 286] on button "Done" at bounding box center [408, 295] width 57 height 29
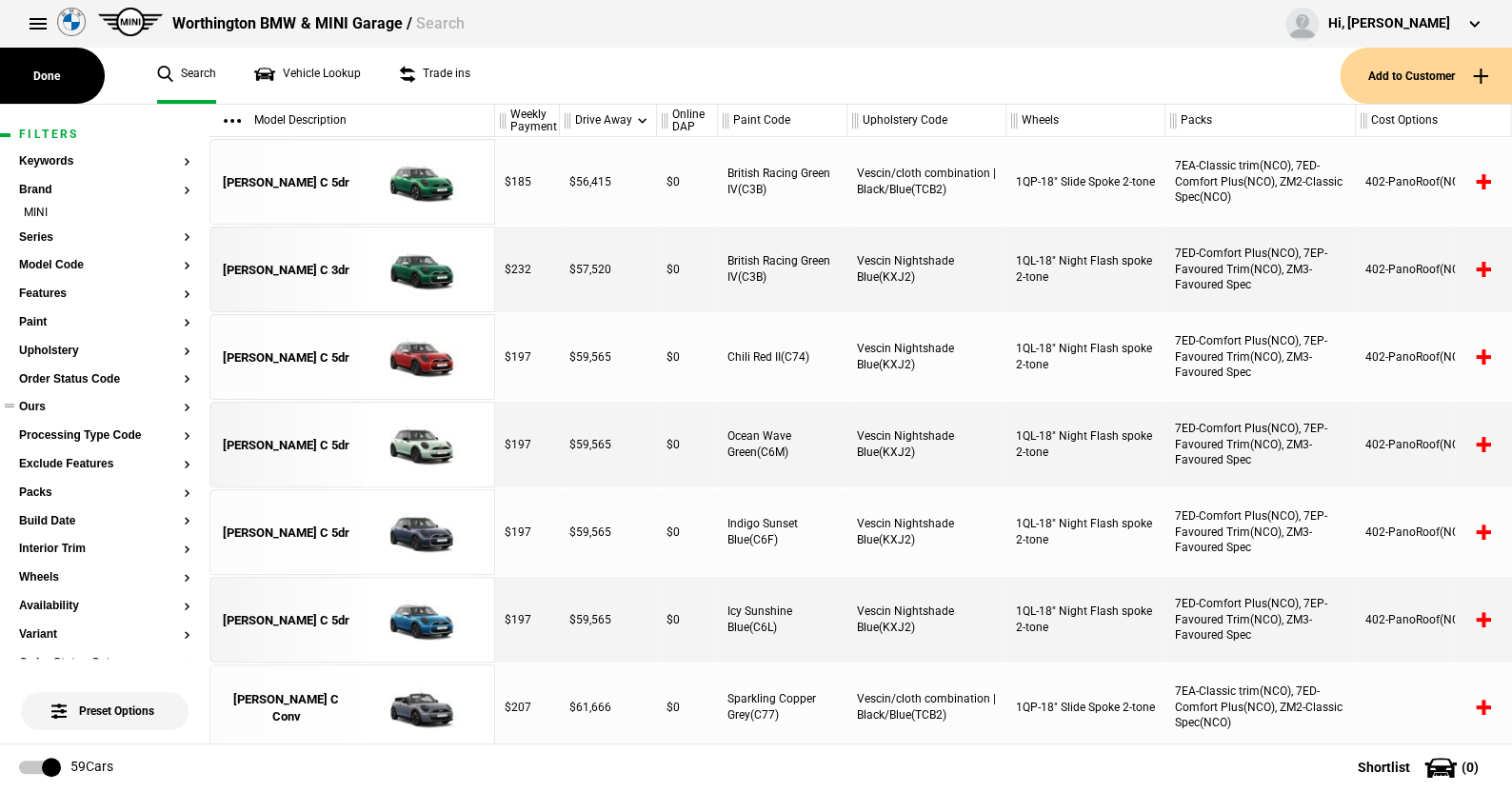
click at [38, 405] on button "Ours" at bounding box center [105, 408] width 171 height 13
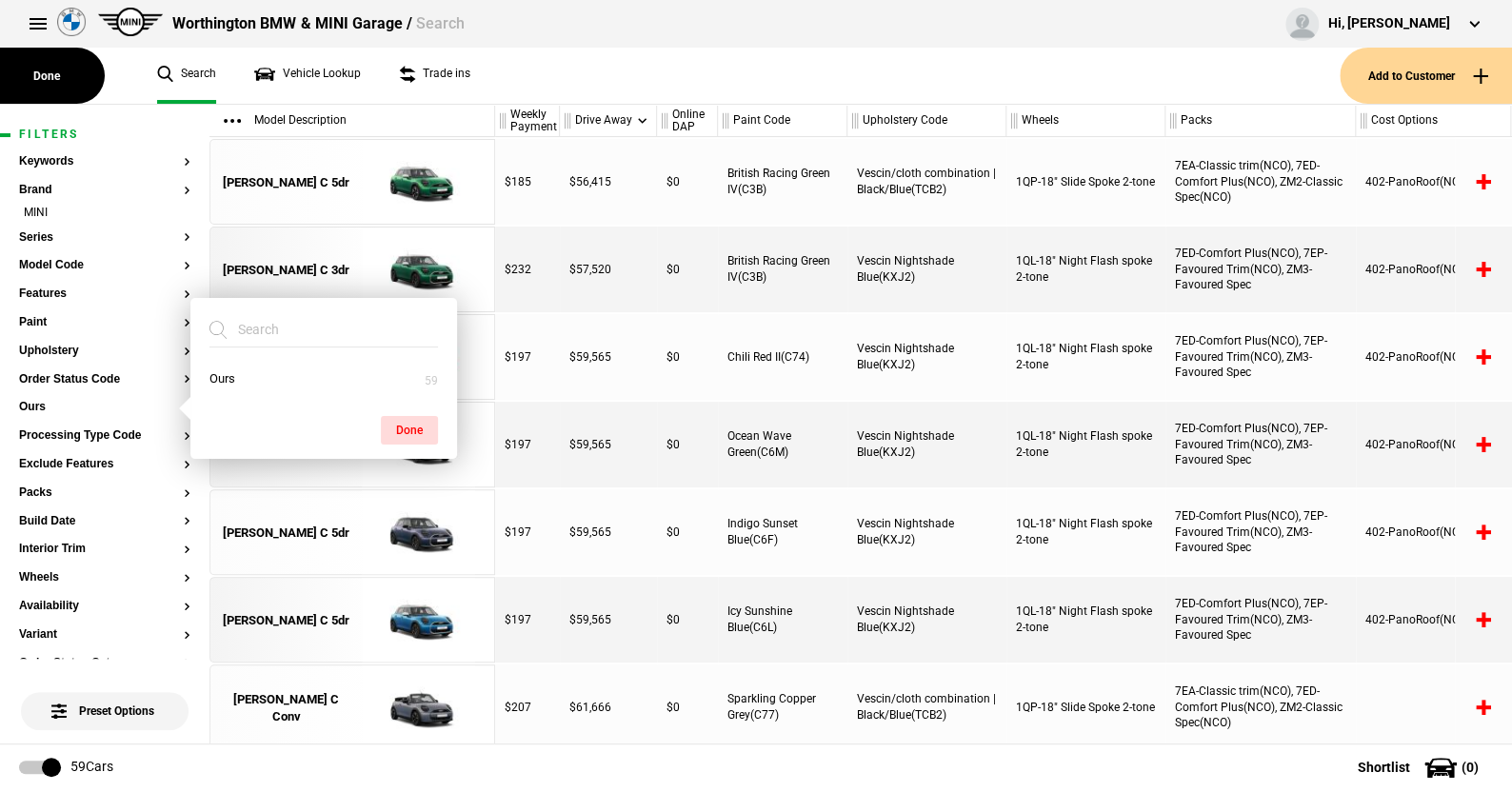
drag, startPoint x: 222, startPoint y: 380, endPoint x: 378, endPoint y: 416, distance: 160.1
click at [223, 380] on button "Ours" at bounding box center [324, 380] width 267 height 36
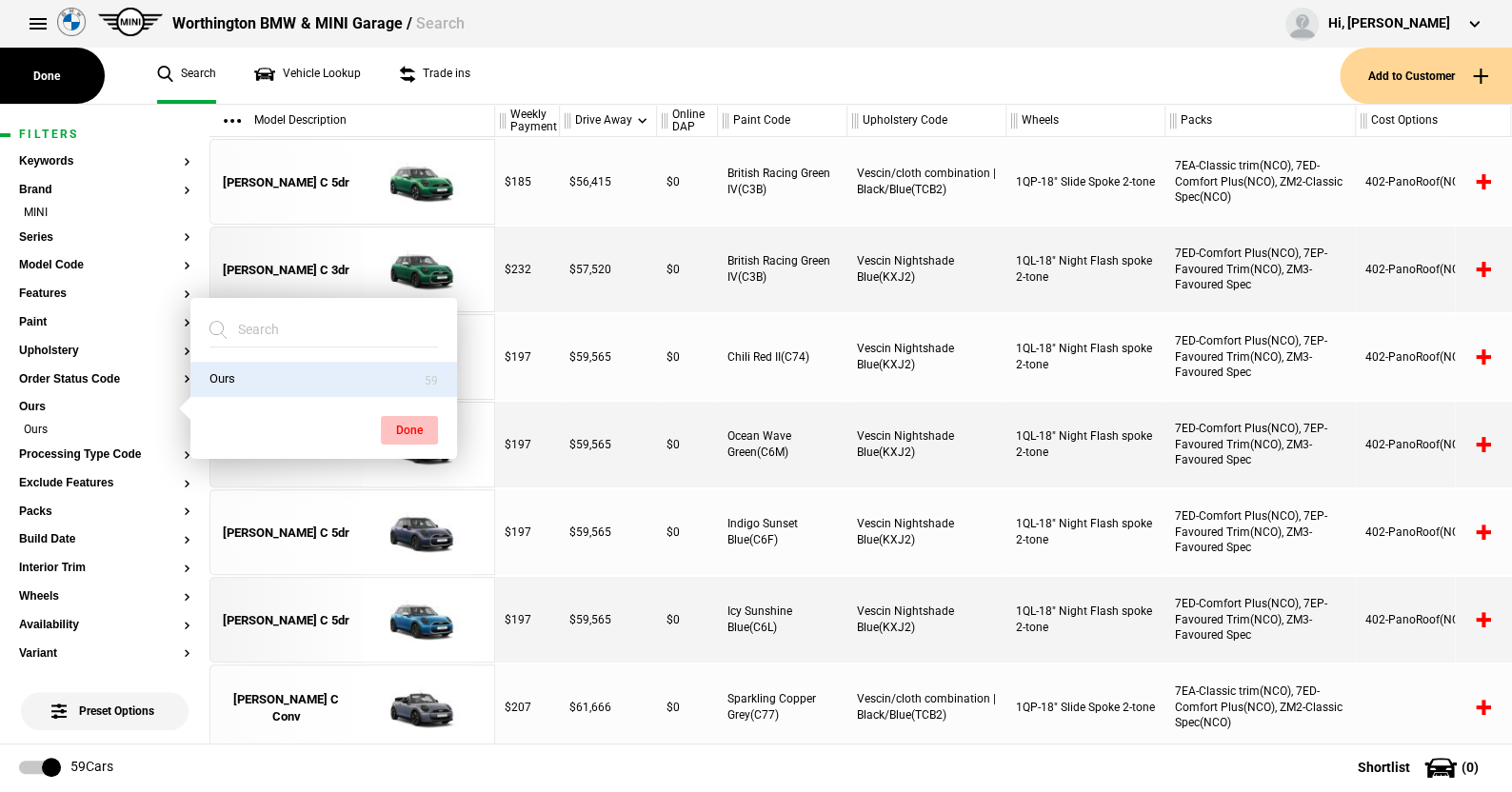
click at [423, 424] on button "Done" at bounding box center [408, 431] width 57 height 29
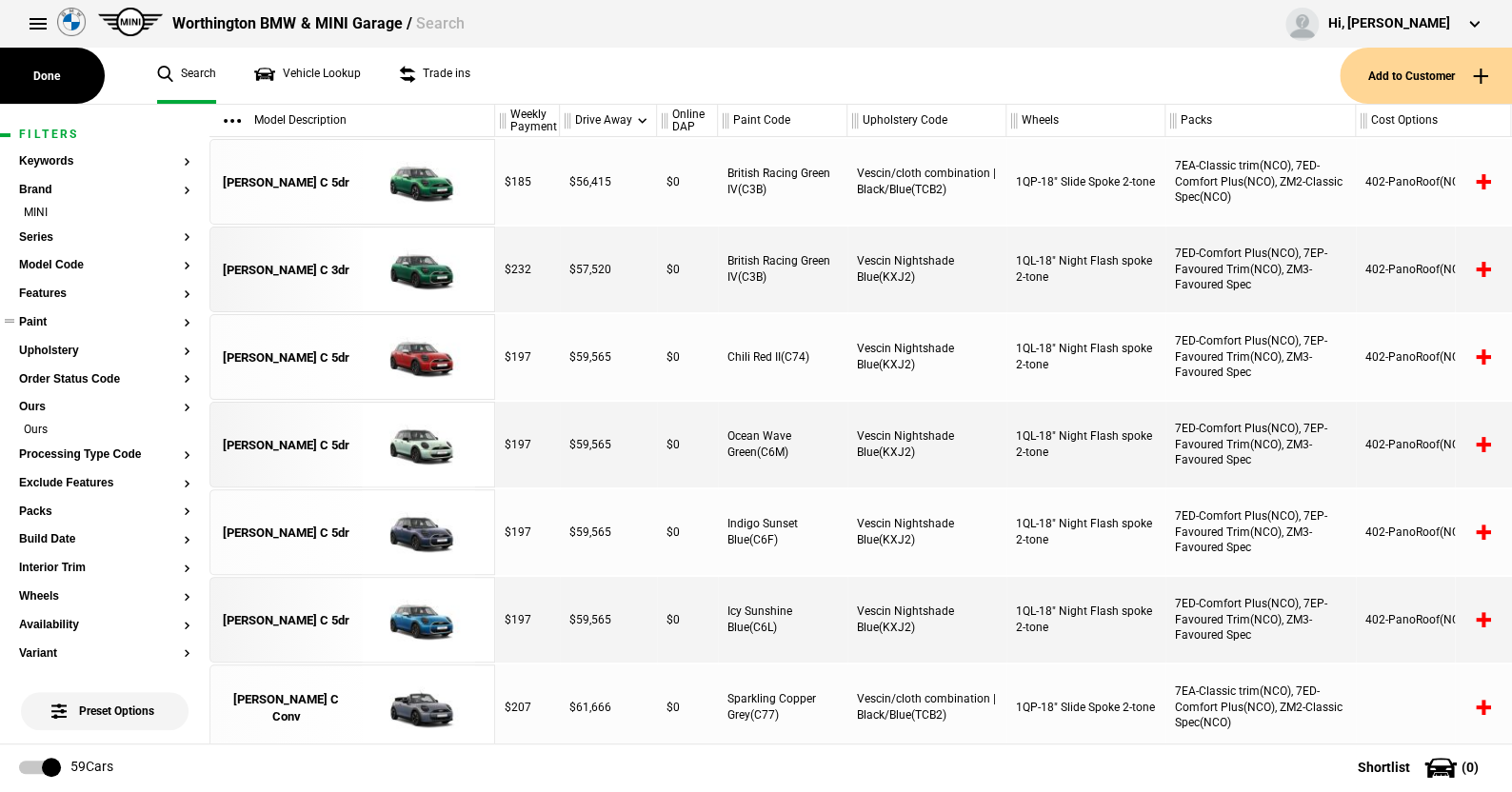
click at [41, 326] on button "Paint" at bounding box center [105, 323] width 171 height 13
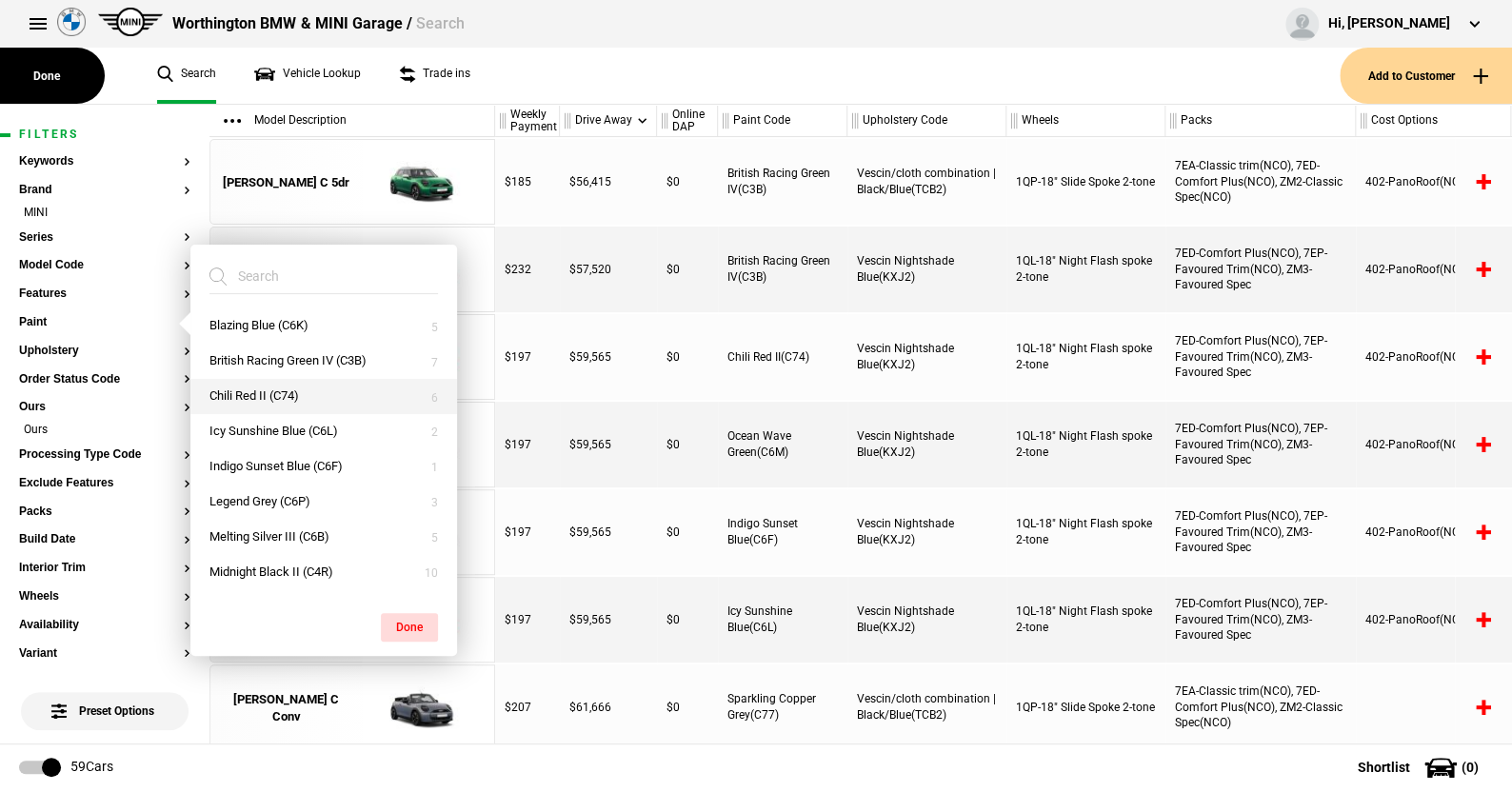
click at [248, 361] on button "British Racing Green IV (C3B)" at bounding box center [324, 361] width 267 height 36
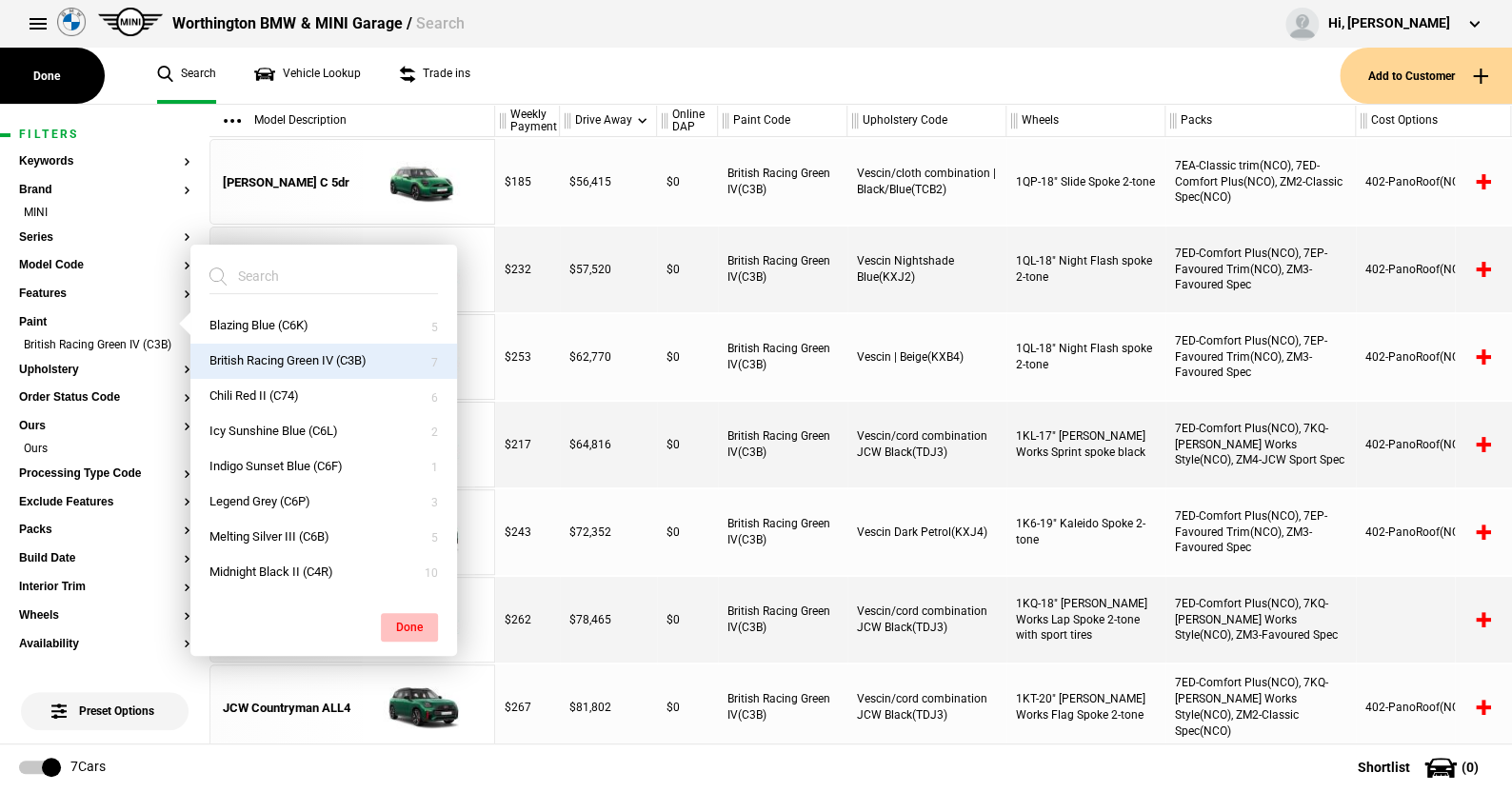
click at [406, 620] on button "Done" at bounding box center [408, 627] width 57 height 29
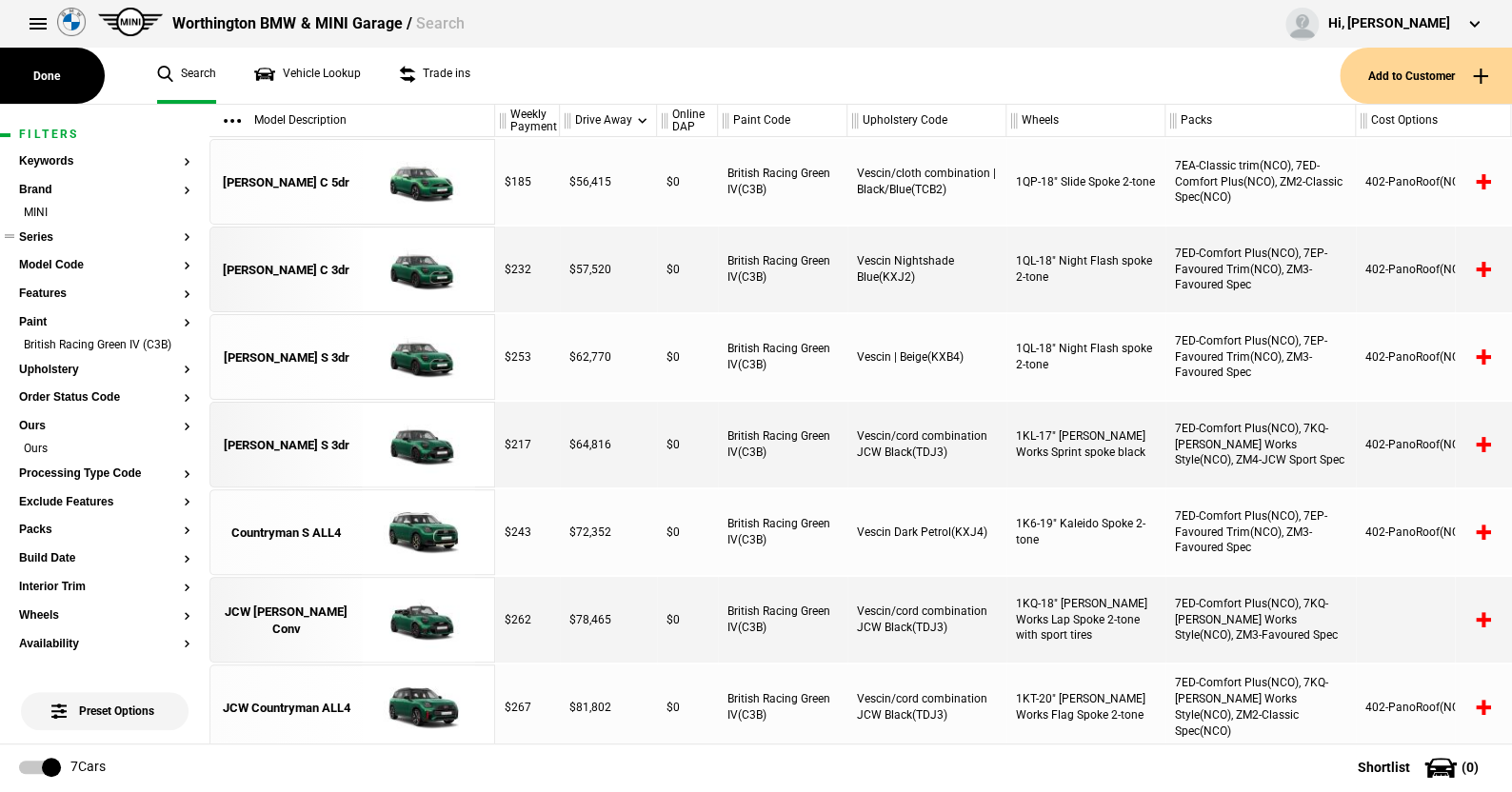
click at [44, 234] on button "Series" at bounding box center [105, 238] width 171 height 13
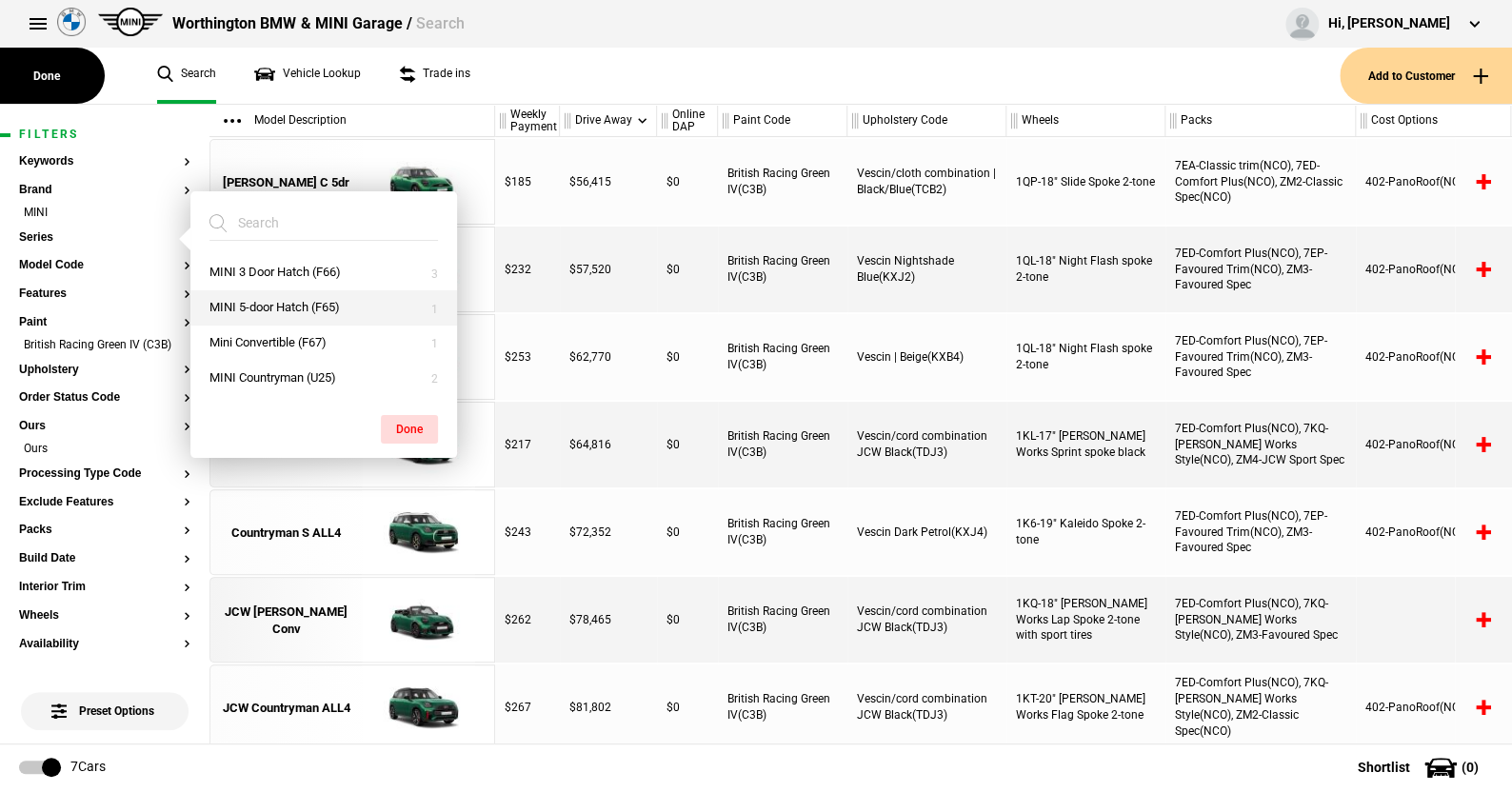
click at [269, 298] on button "MINI 5-door Hatch (F65)" at bounding box center [324, 307] width 267 height 36
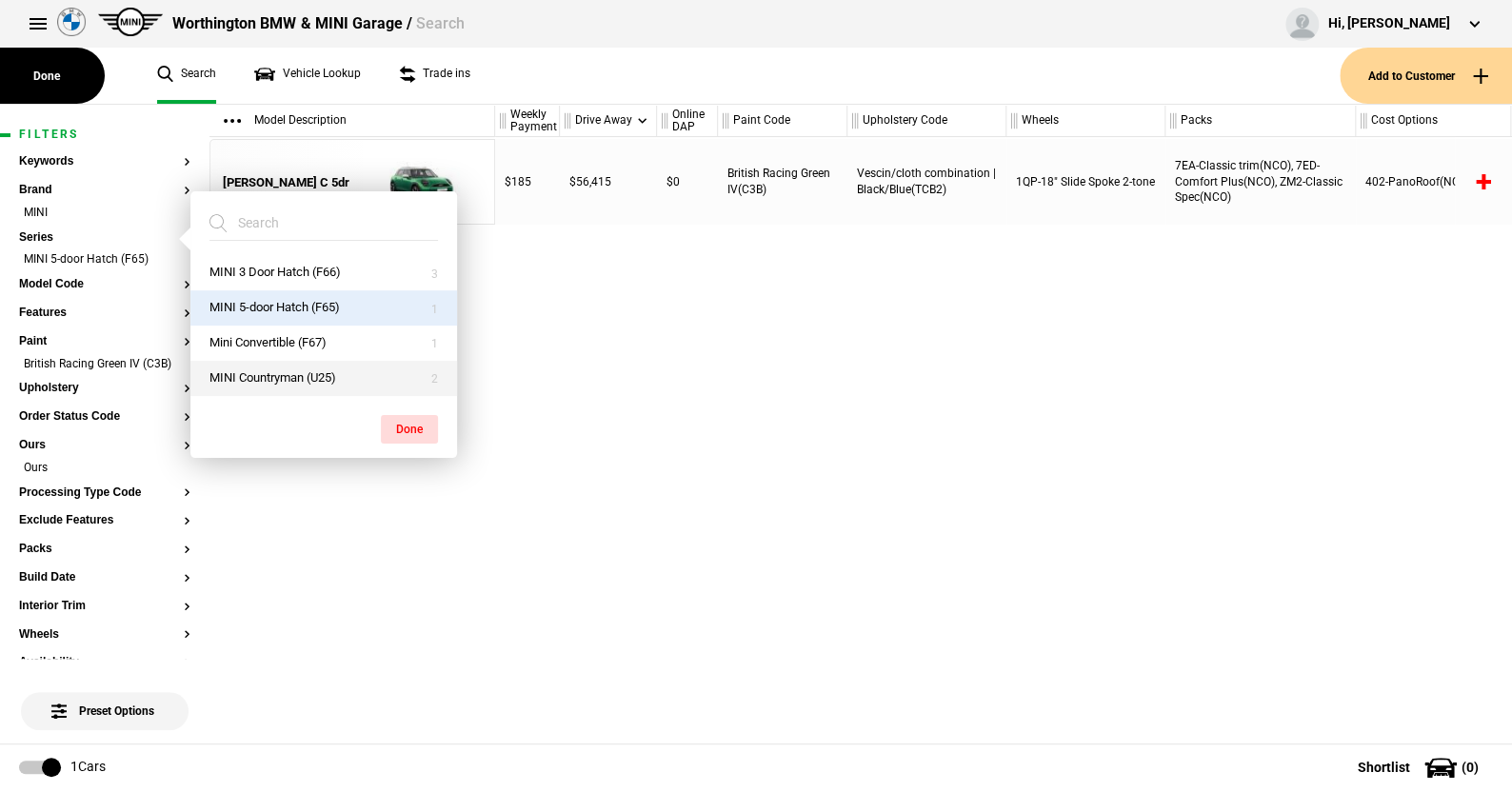
click at [273, 371] on button "MINI Countryman (U25)" at bounding box center [324, 379] width 267 height 36
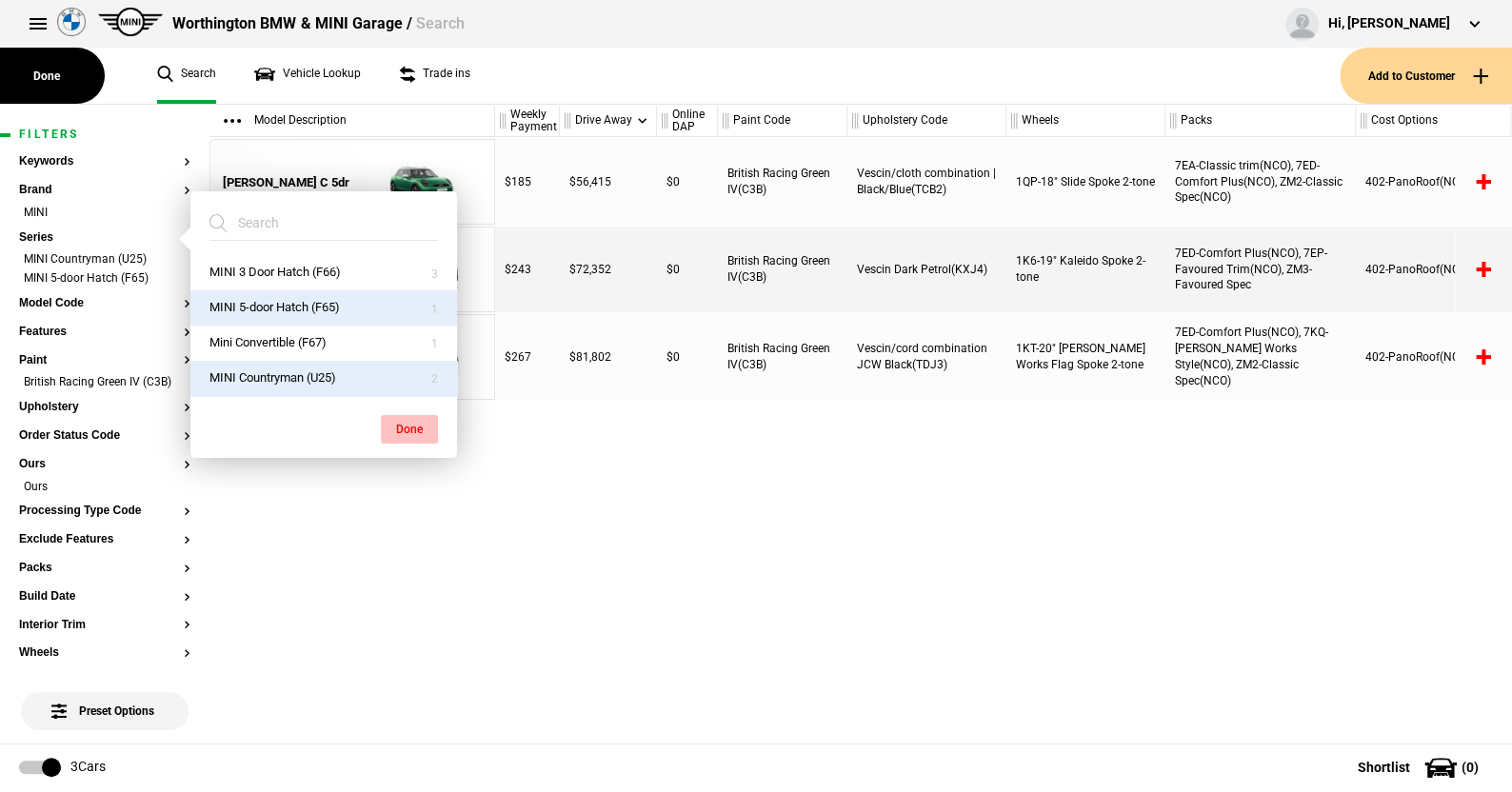
click at [398, 423] on button "Done" at bounding box center [408, 430] width 57 height 29
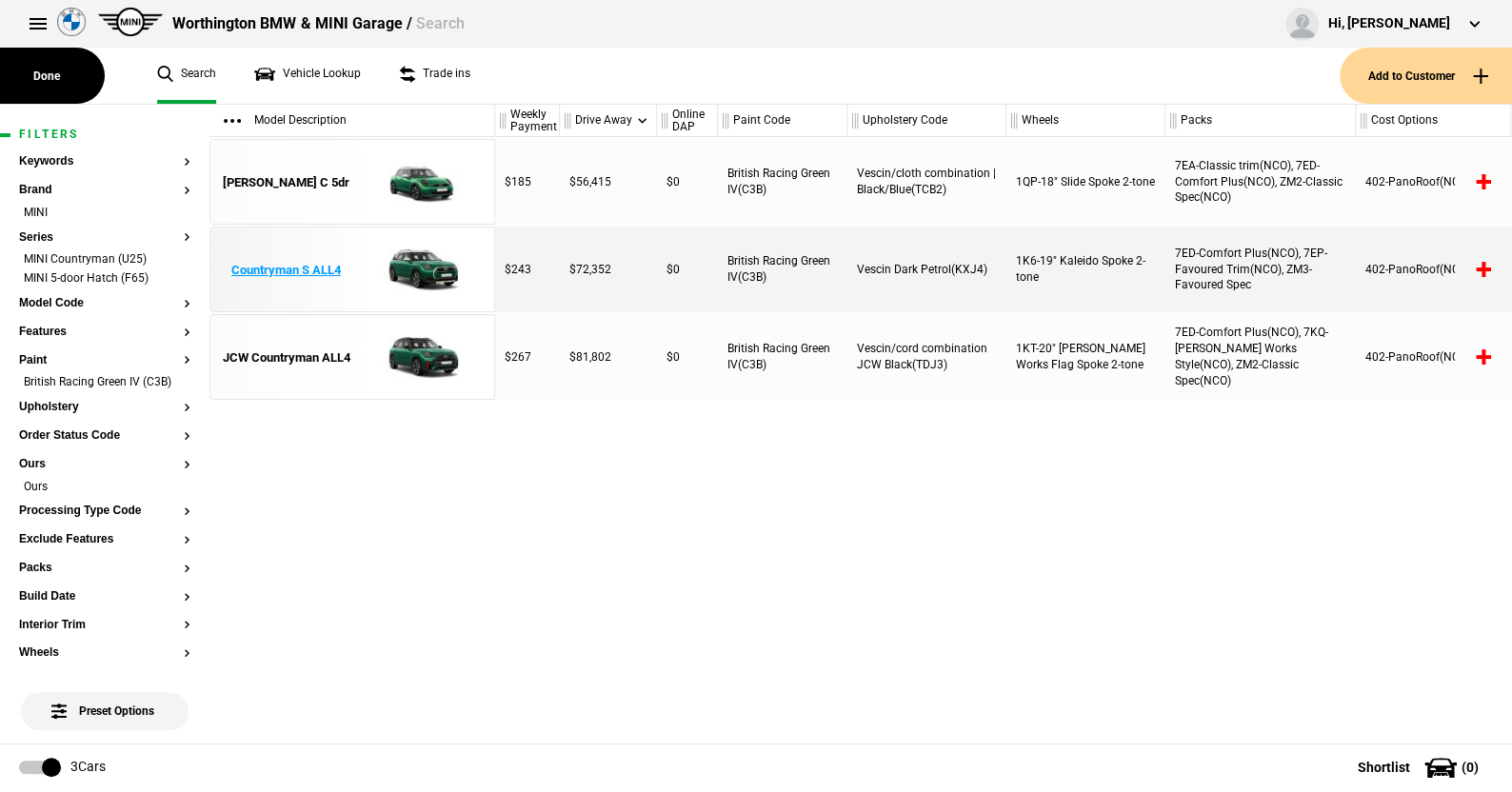
click at [427, 261] on img at bounding box center [418, 270] width 132 height 86
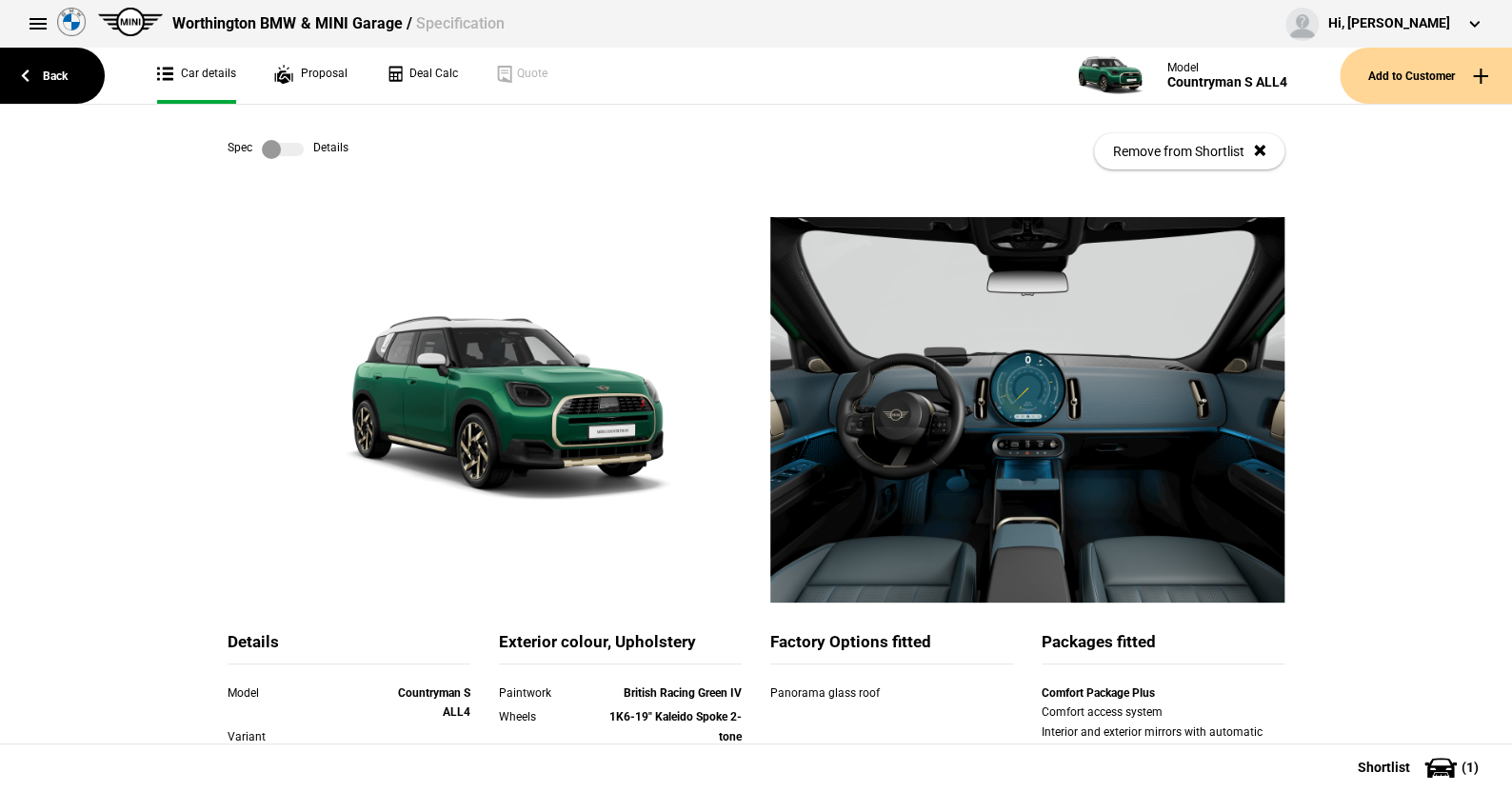
click at [296, 147] on label at bounding box center [282, 149] width 41 height 19
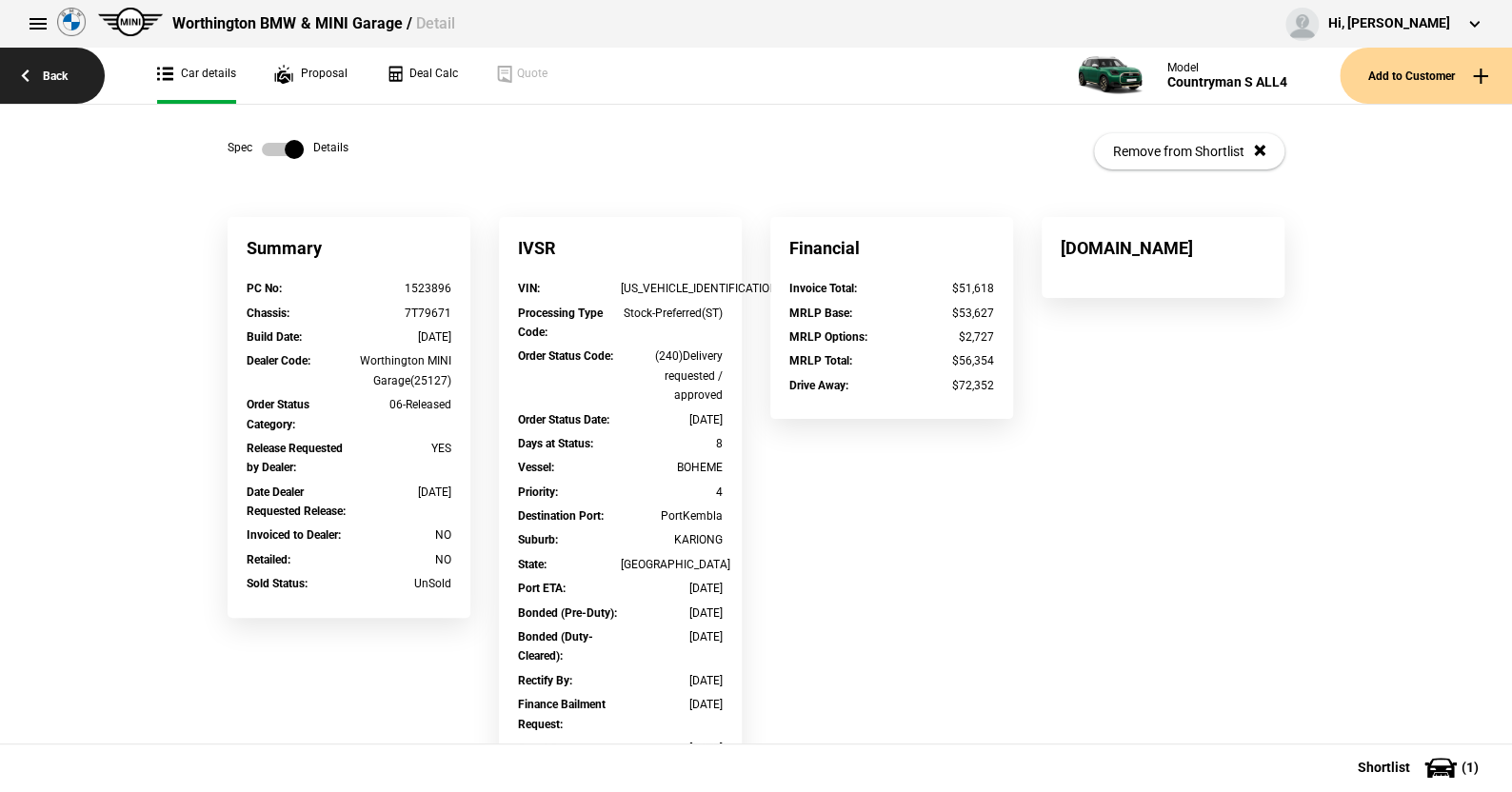
click at [67, 68] on link "Back" at bounding box center [52, 75] width 105 height 56
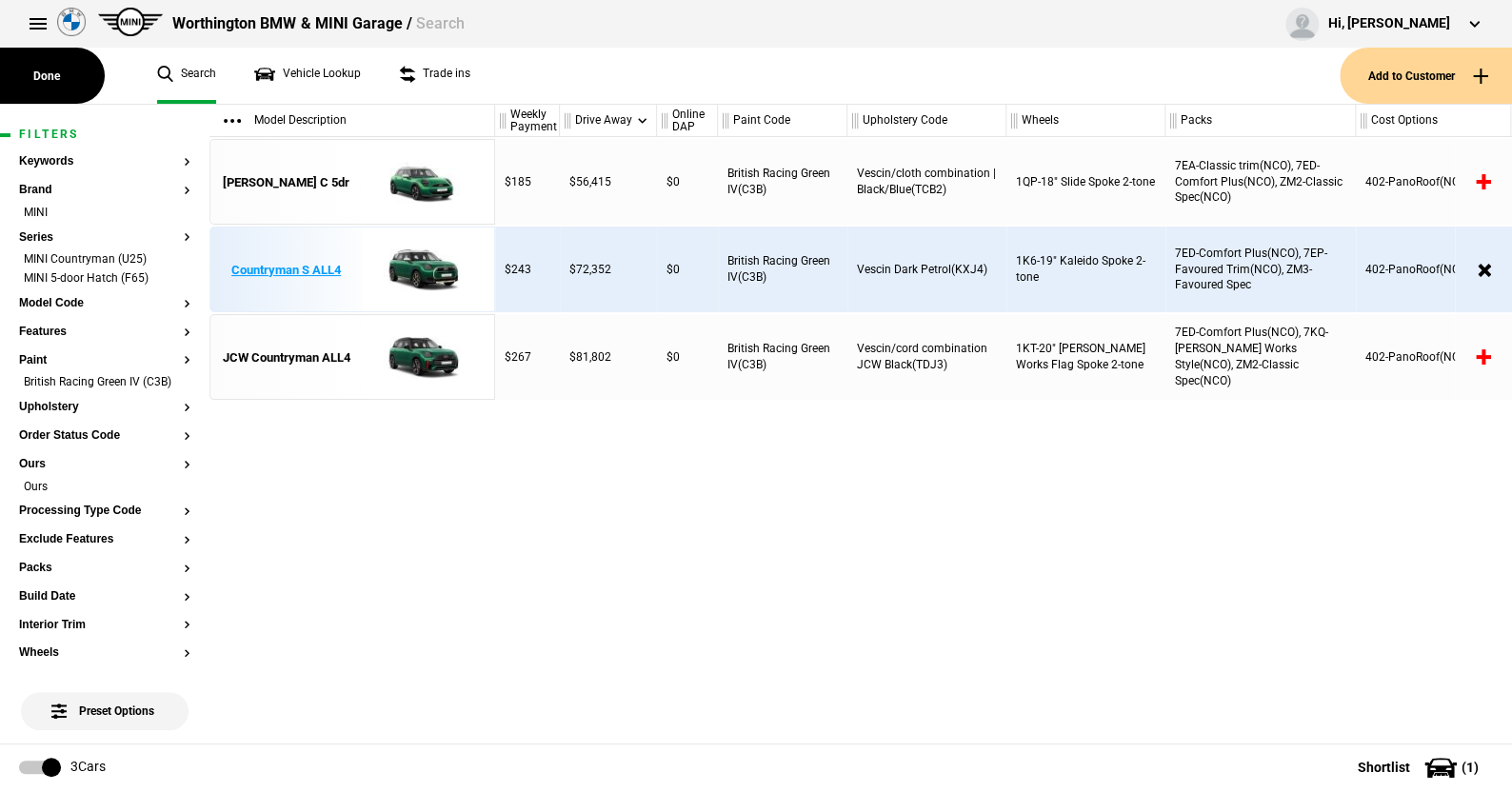
click at [425, 266] on img at bounding box center [418, 270] width 132 height 86
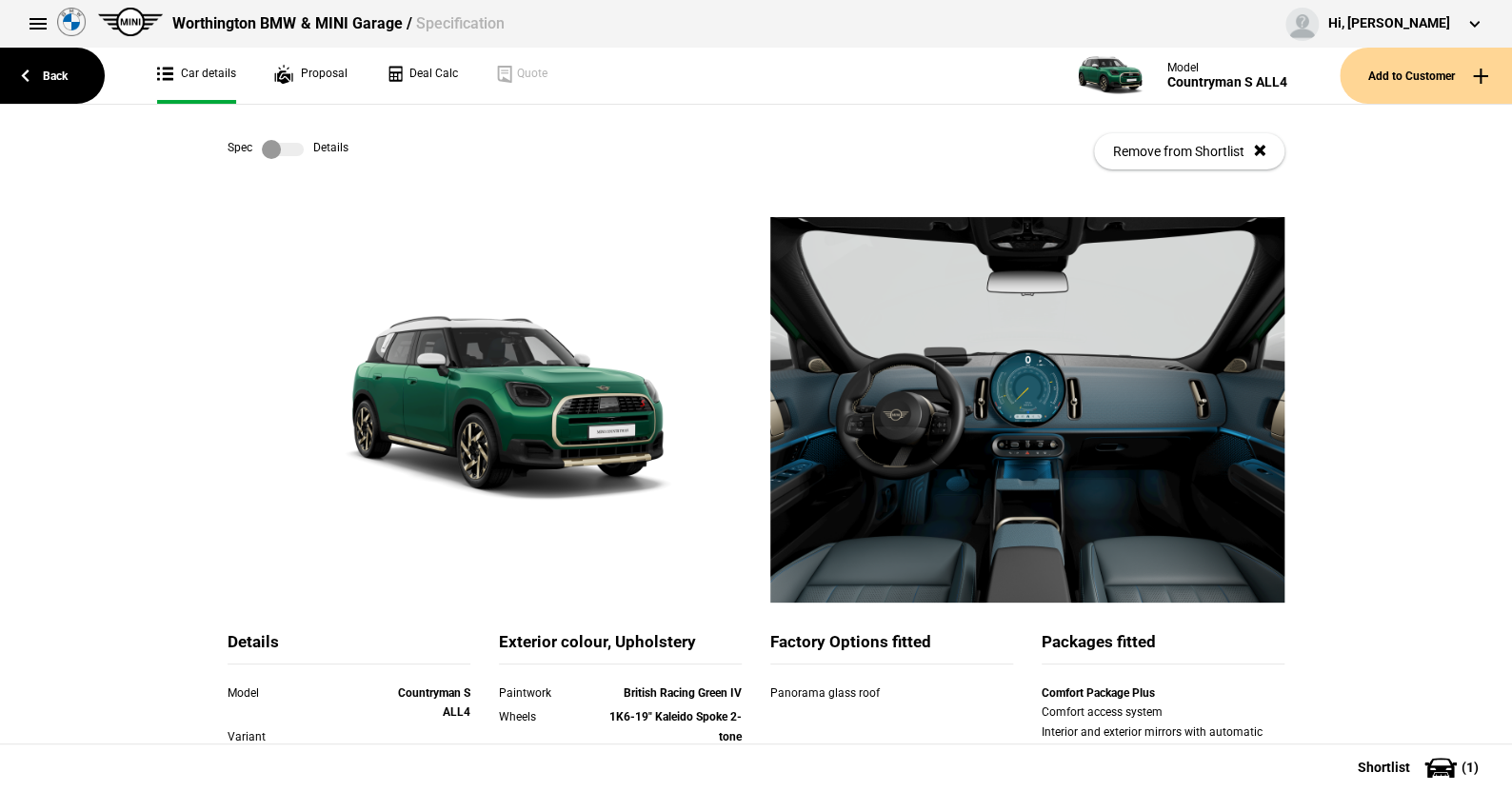
click at [289, 151] on label at bounding box center [282, 149] width 41 height 19
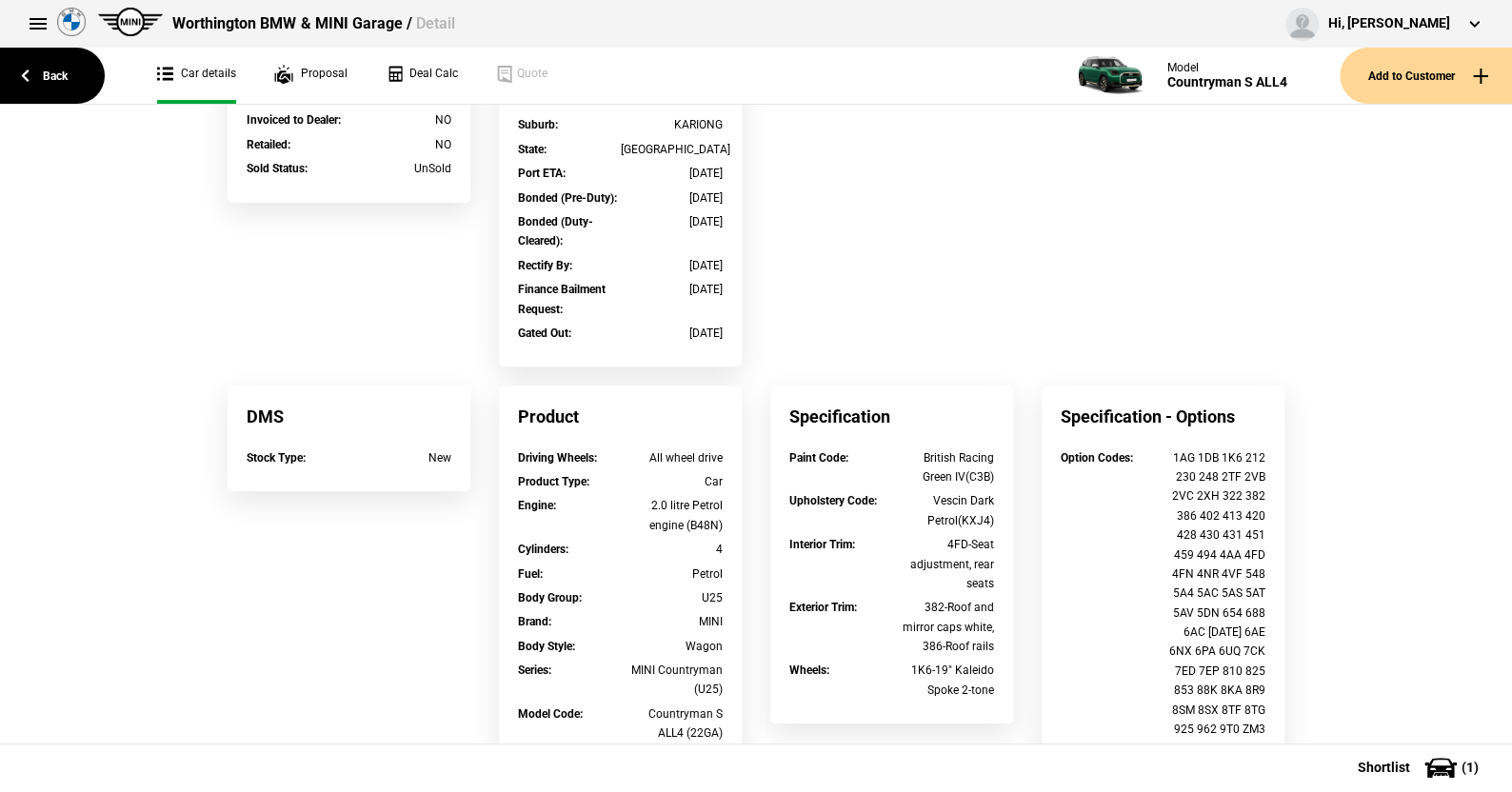
scroll to position [571, 0]
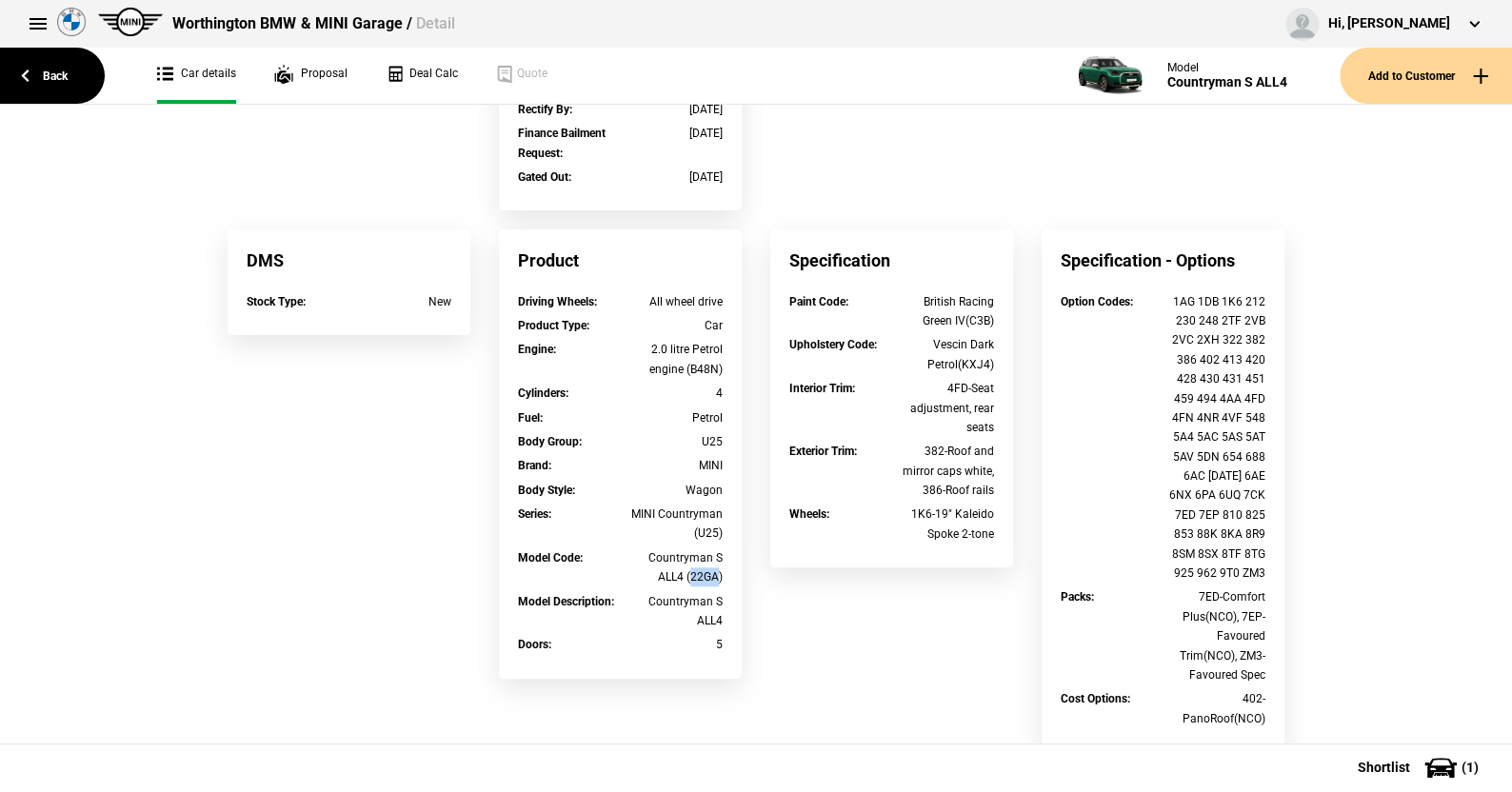
drag, startPoint x: 683, startPoint y: 579, endPoint x: 711, endPoint y: 578, distance: 28.0
click at [711, 578] on div "Countryman S ALL4 (22GA)" at bounding box center [671, 568] width 103 height 40
copy div "22GA"
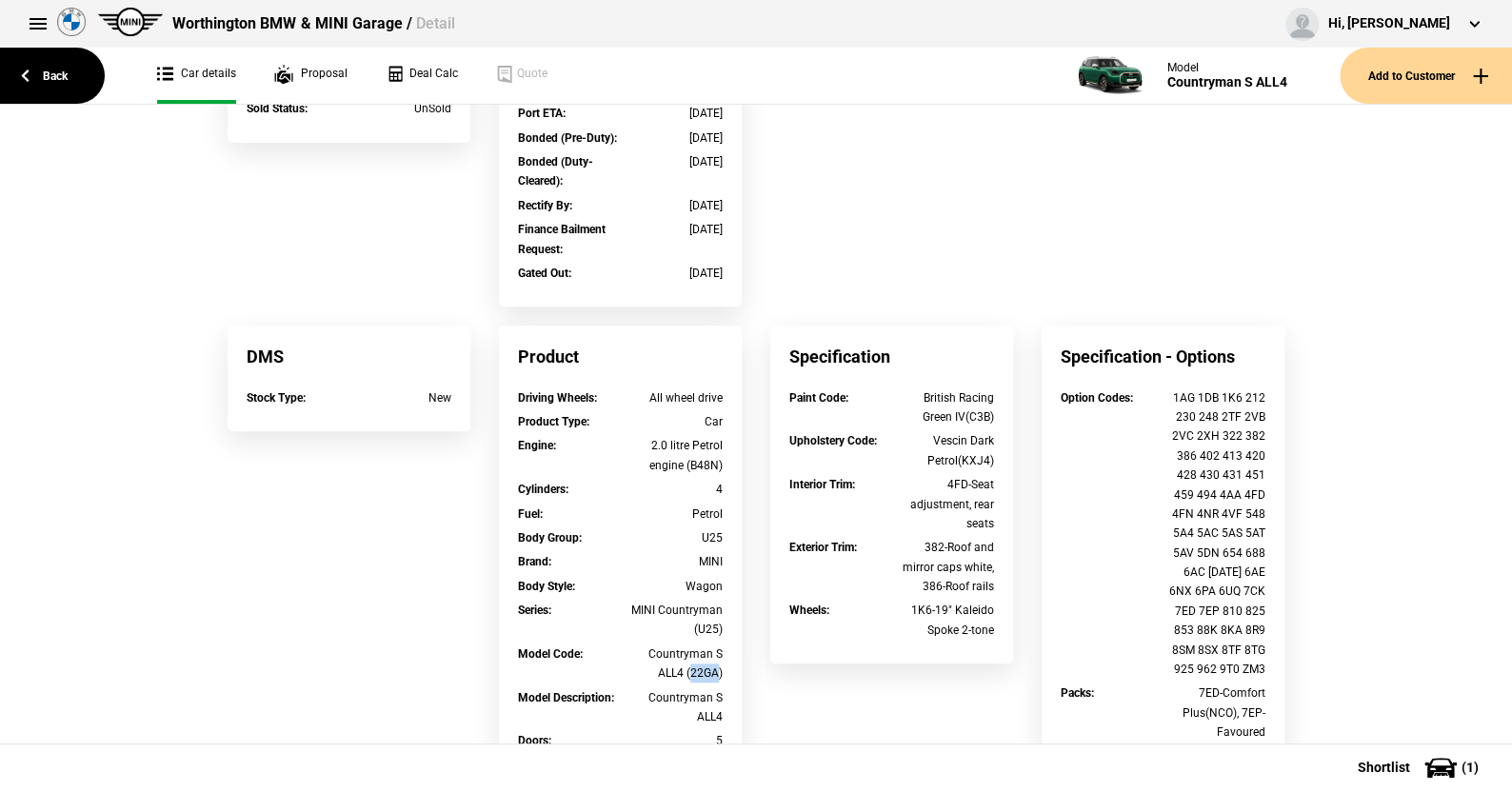
scroll to position [0, 0]
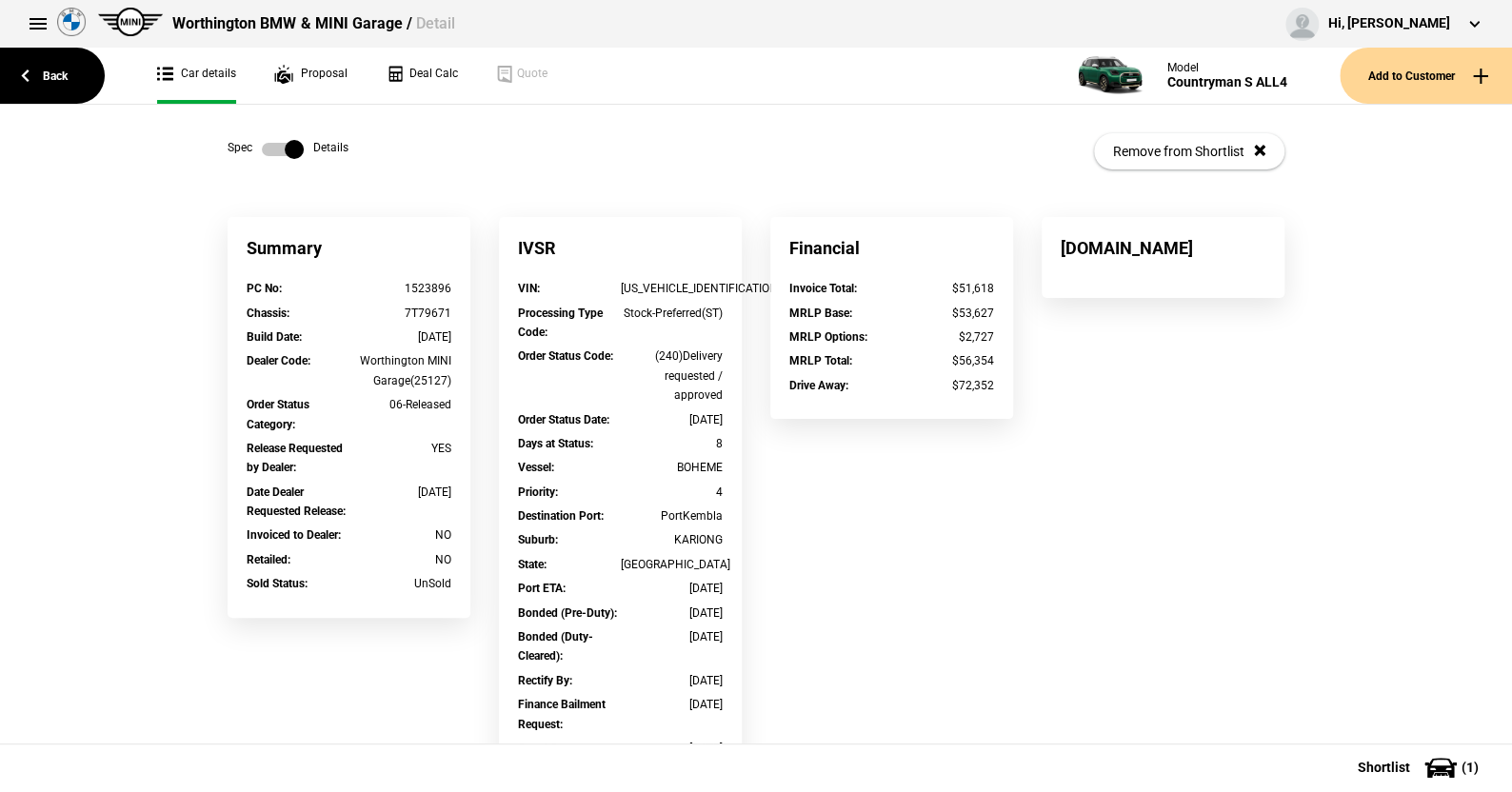
click at [265, 147] on label at bounding box center [282, 149] width 41 height 19
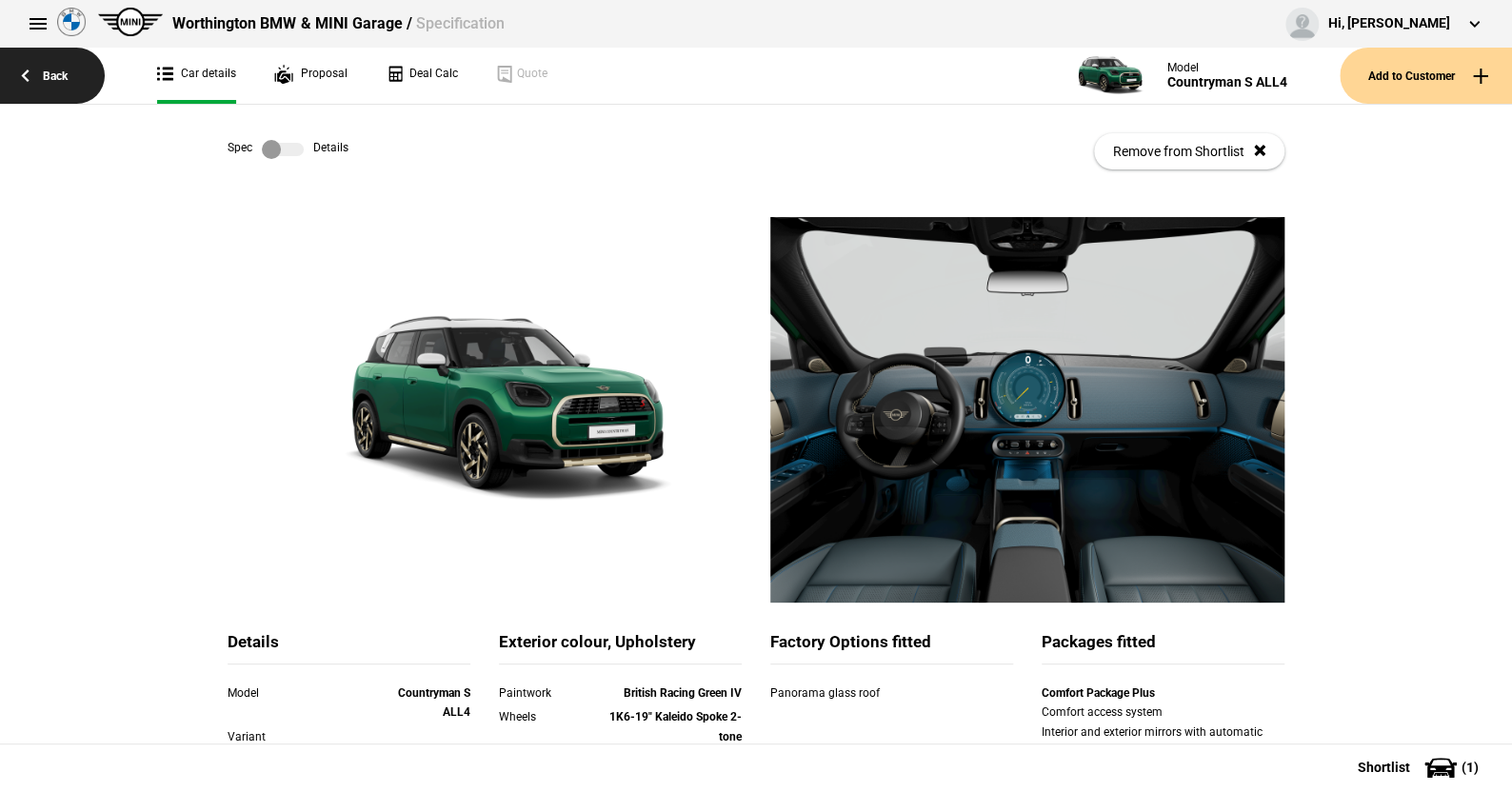
click at [54, 67] on link "Back" at bounding box center [52, 75] width 105 height 56
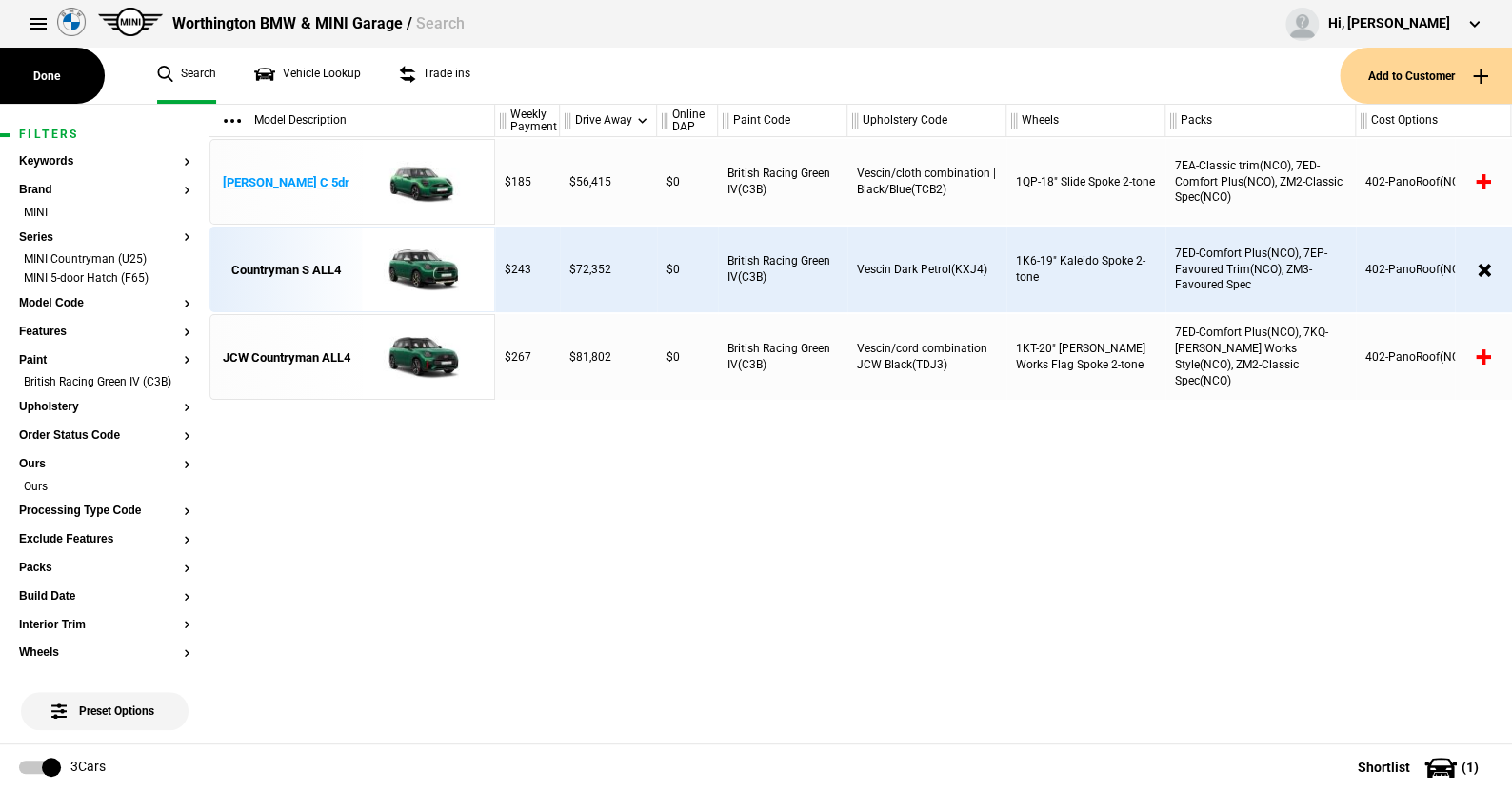
click at [421, 170] on img at bounding box center [418, 182] width 132 height 86
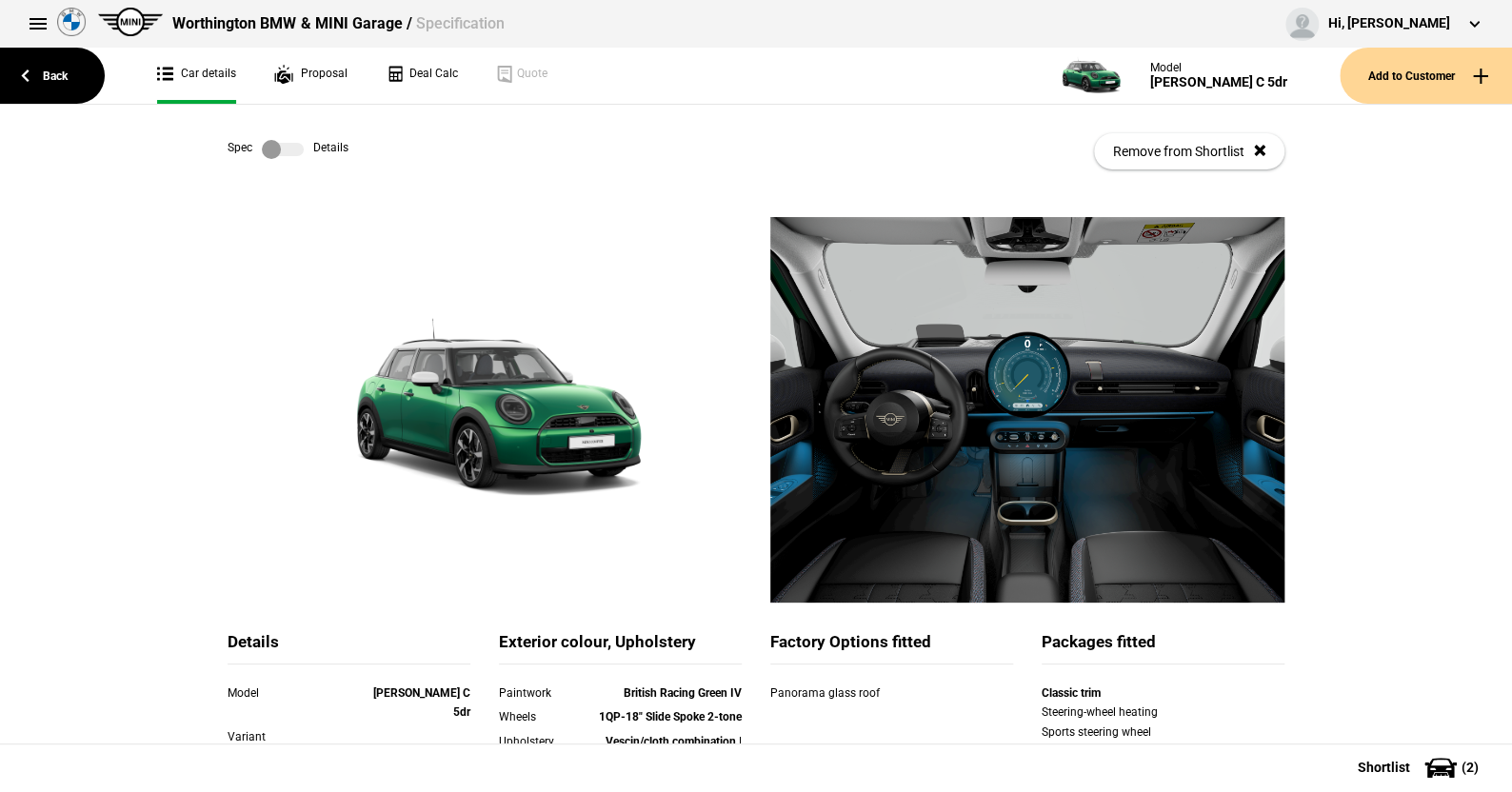
click at [286, 144] on label at bounding box center [282, 149] width 41 height 19
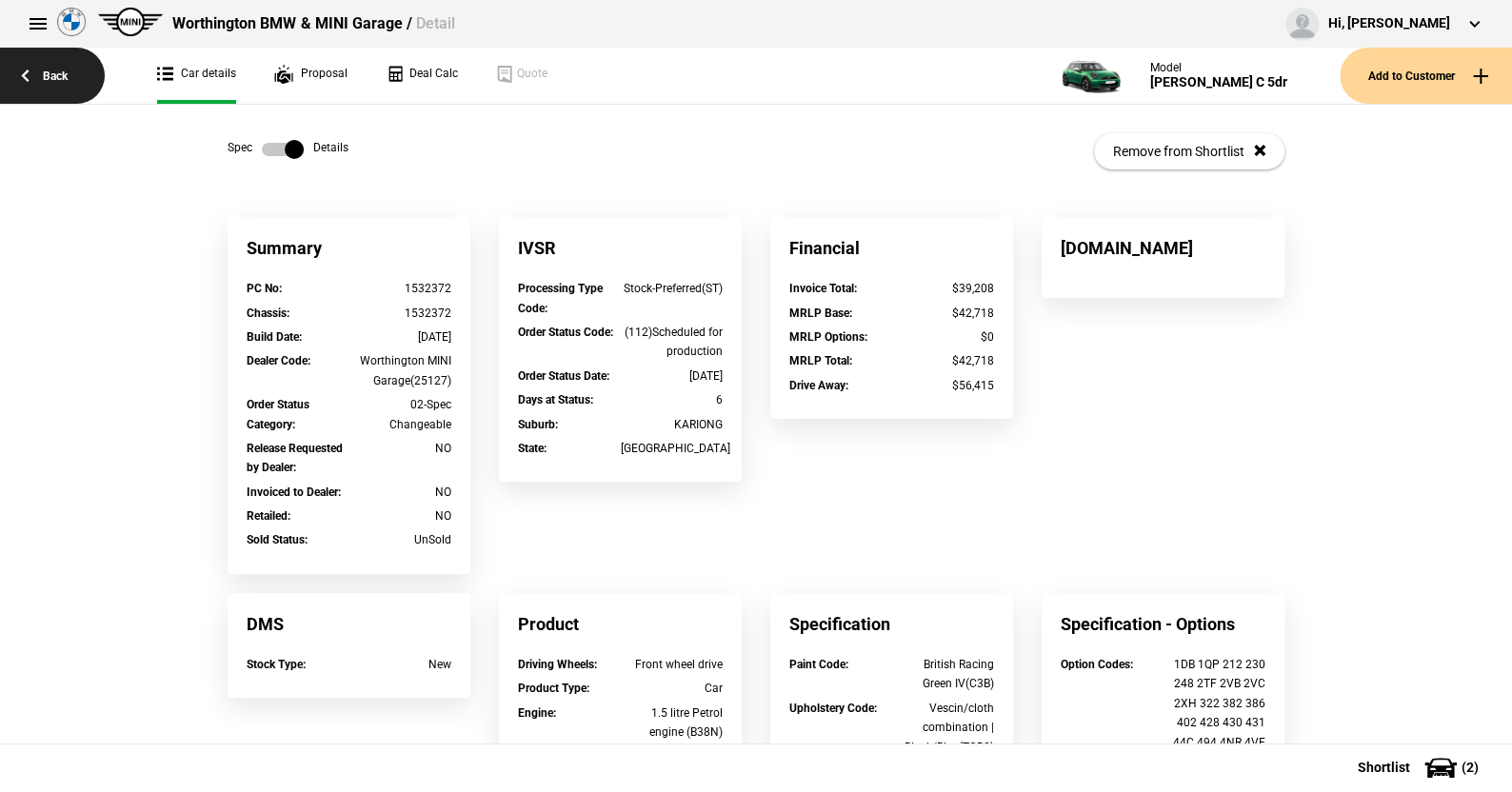
click at [60, 70] on link "Back" at bounding box center [52, 75] width 105 height 56
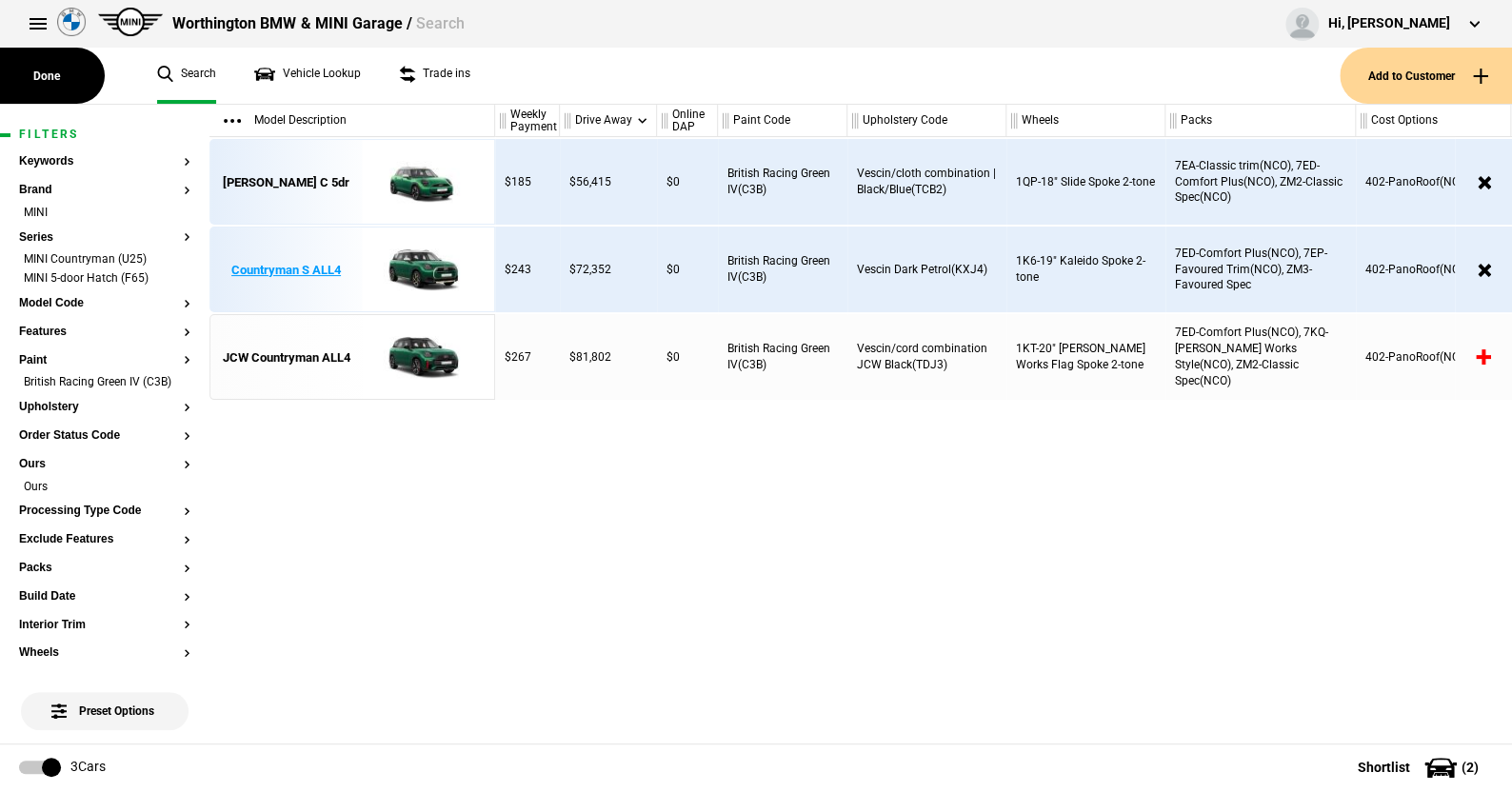
click at [421, 263] on img at bounding box center [418, 270] width 132 height 86
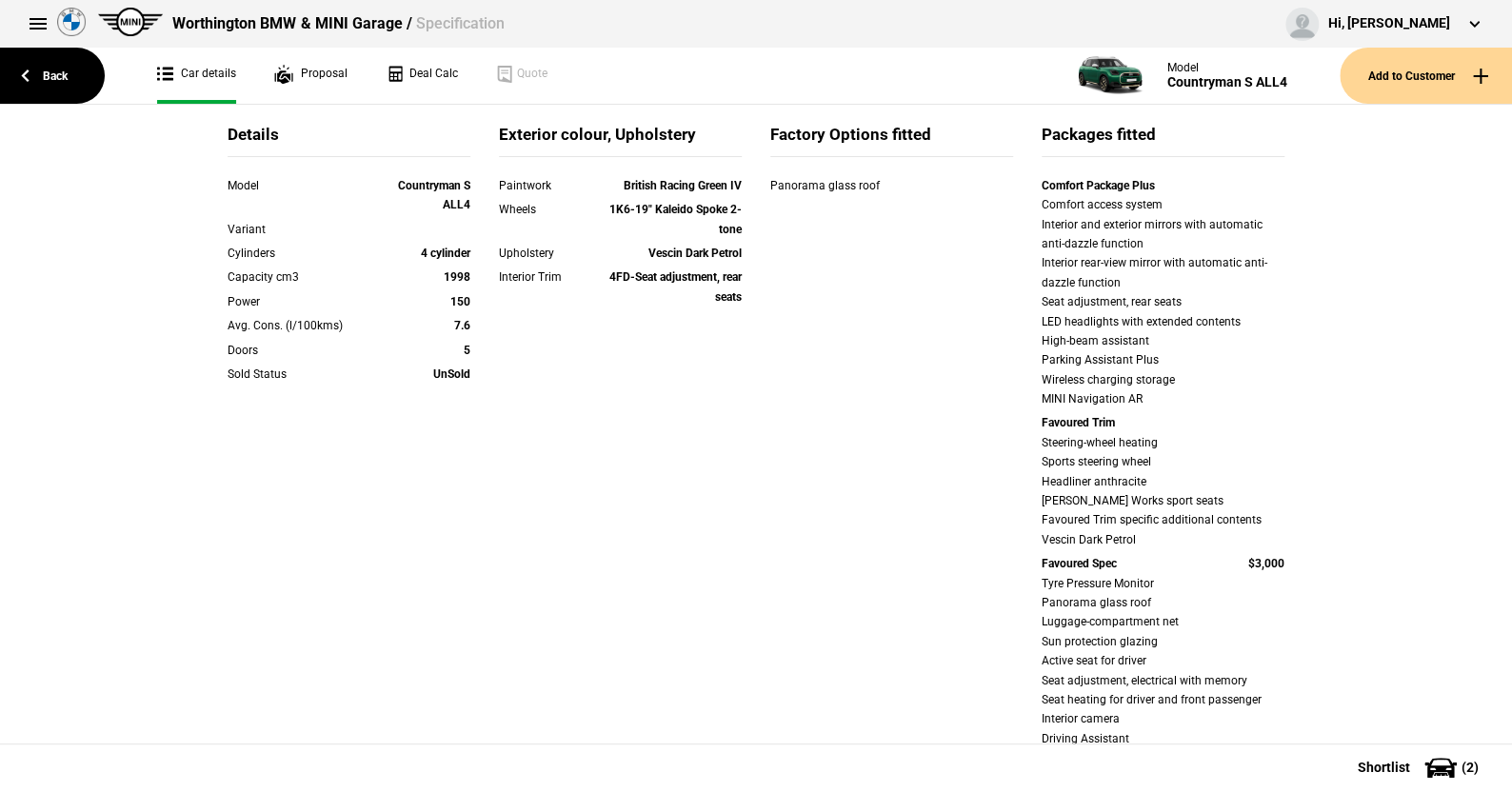
scroll to position [286, 0]
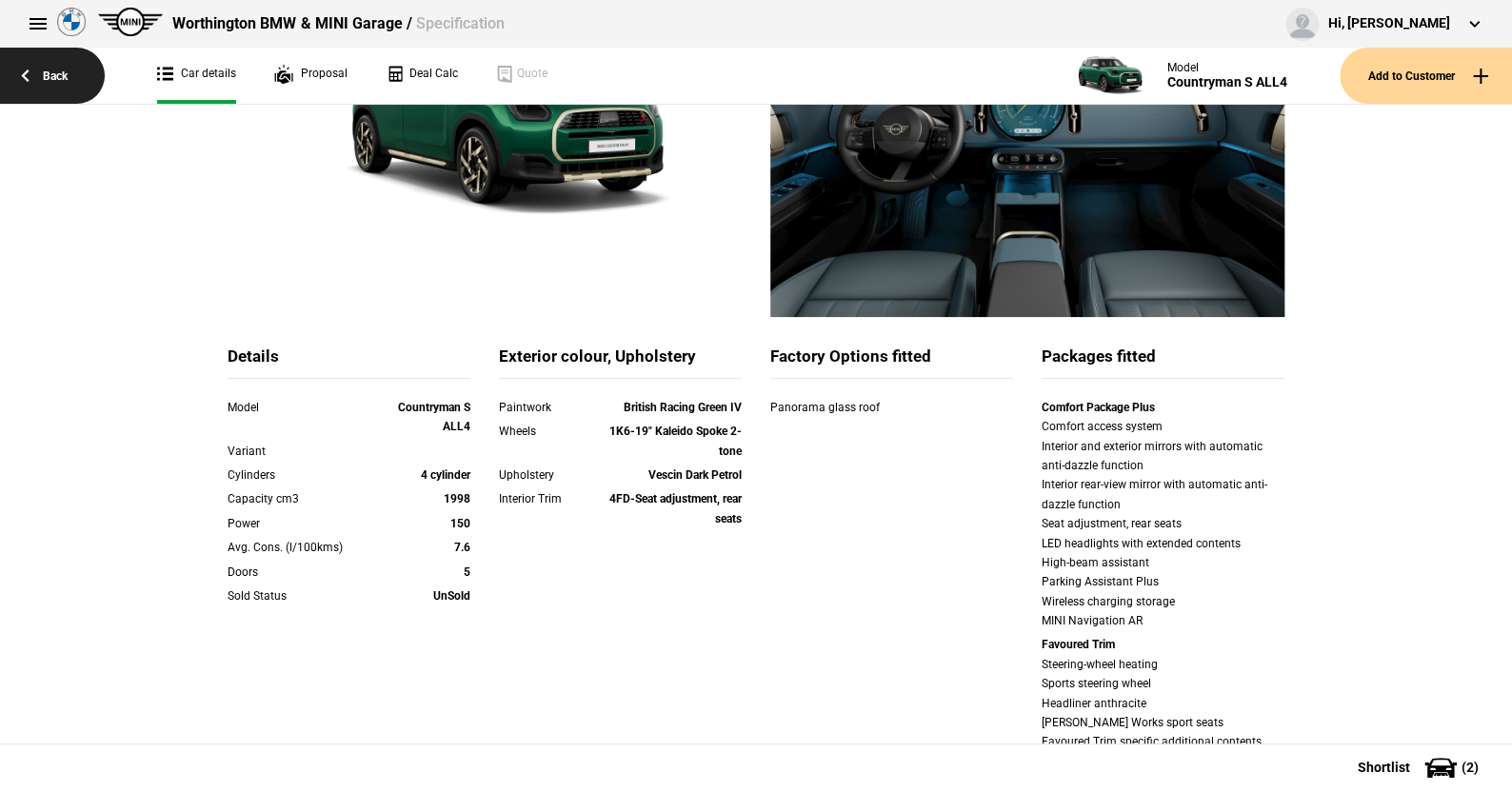
click at [54, 69] on link "Back" at bounding box center [52, 75] width 105 height 56
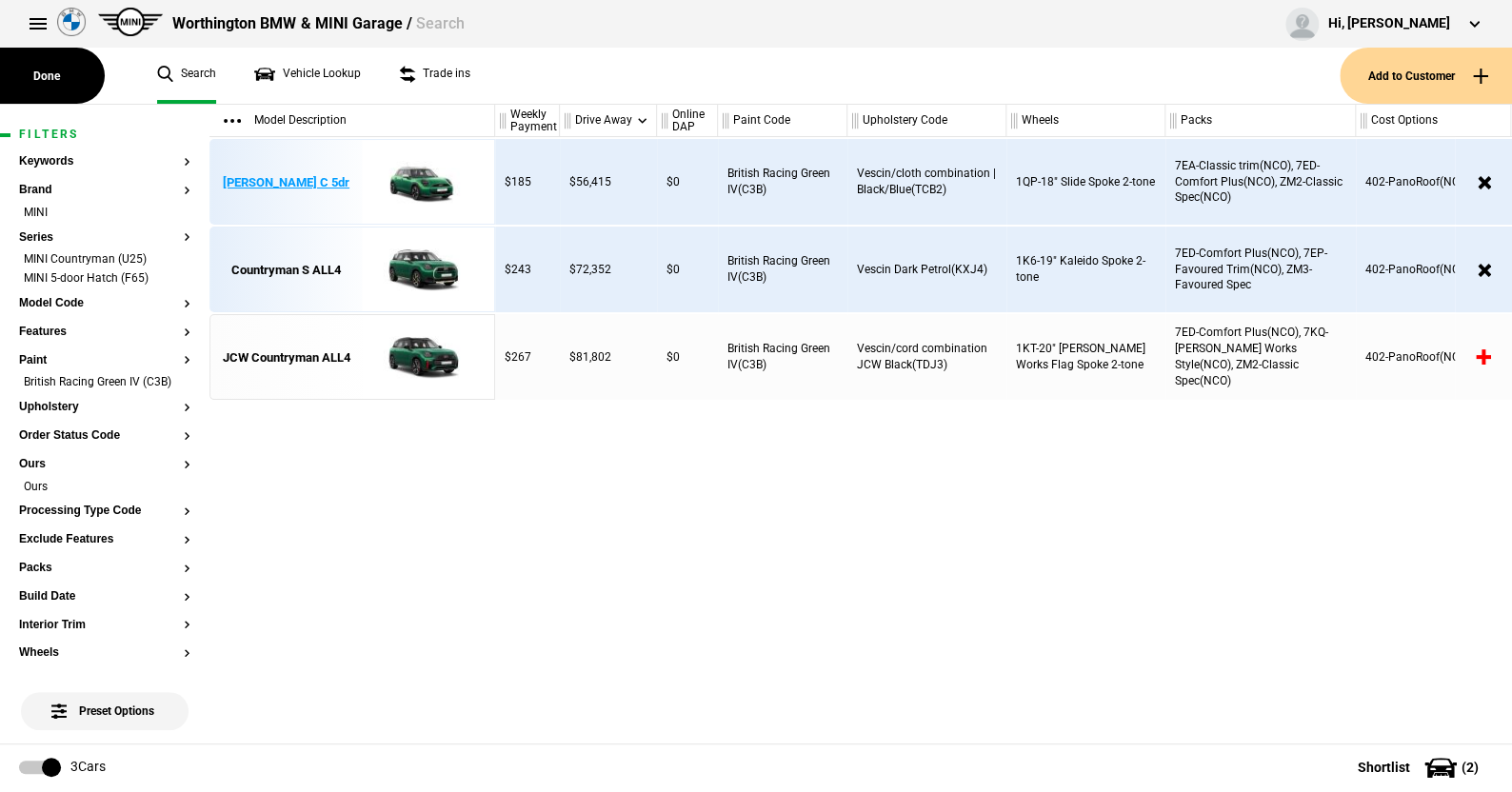
click at [423, 169] on img at bounding box center [418, 182] width 132 height 86
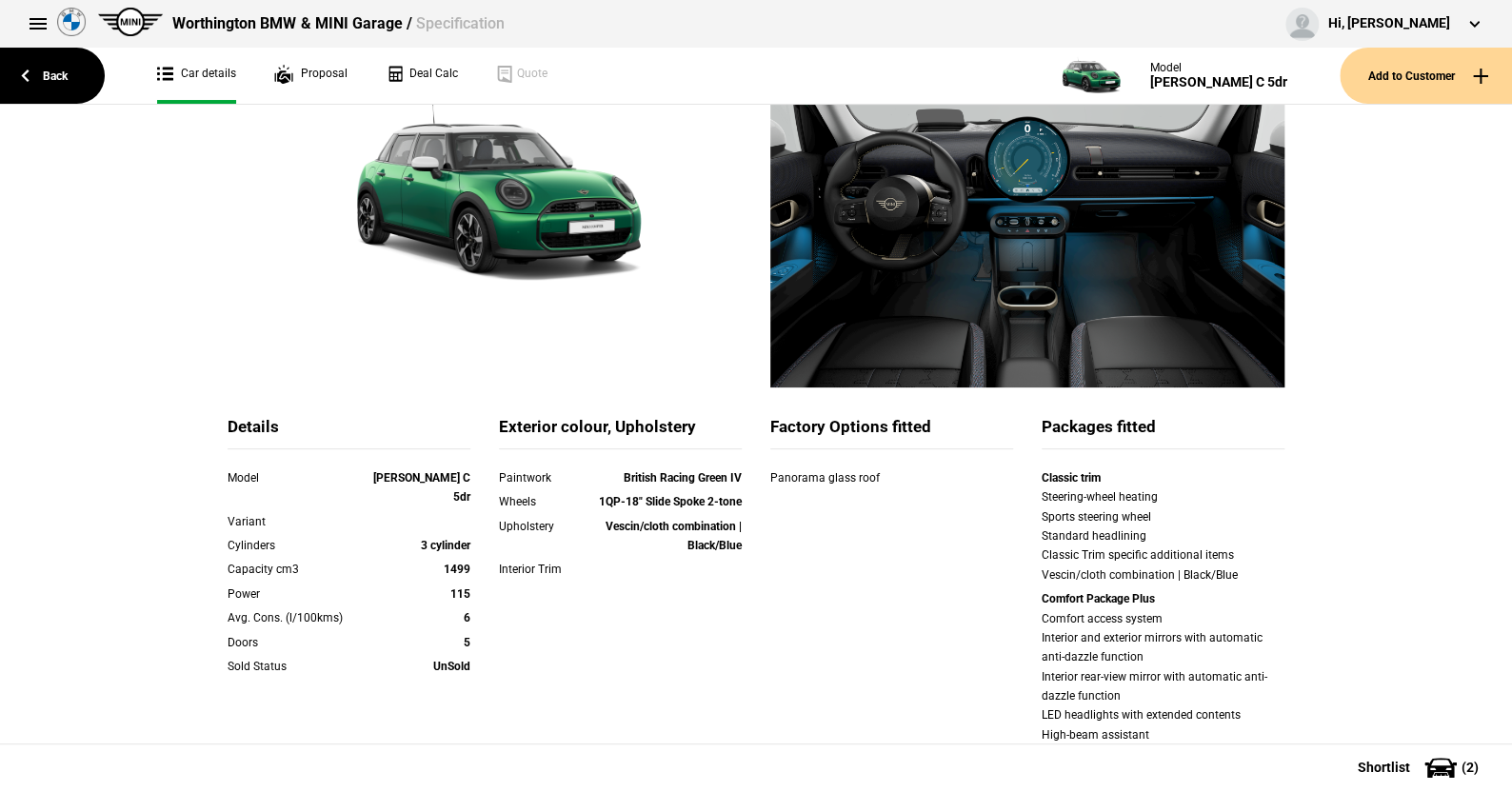
scroll to position [95, 0]
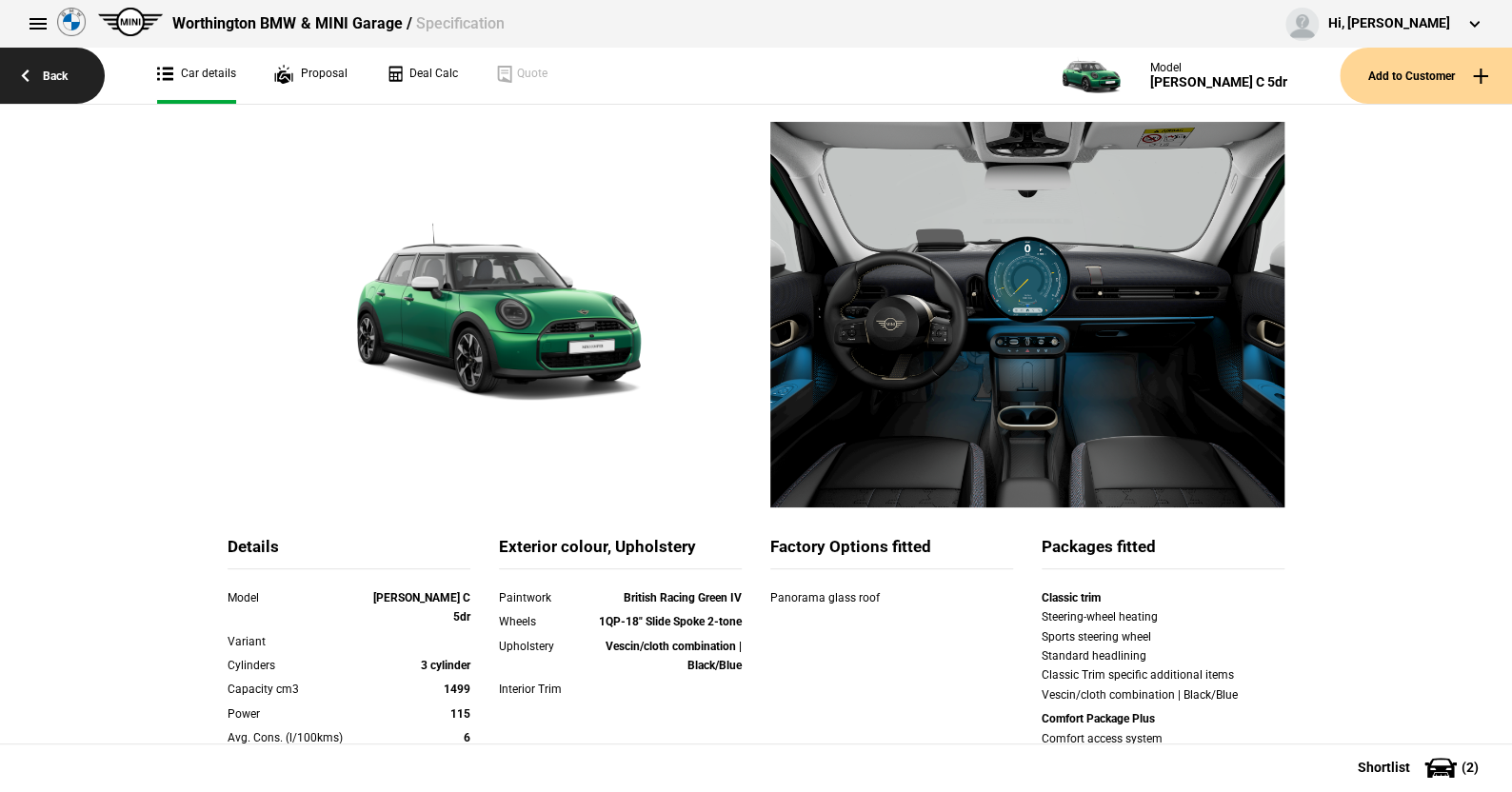
click at [63, 75] on link "Back" at bounding box center [52, 75] width 105 height 56
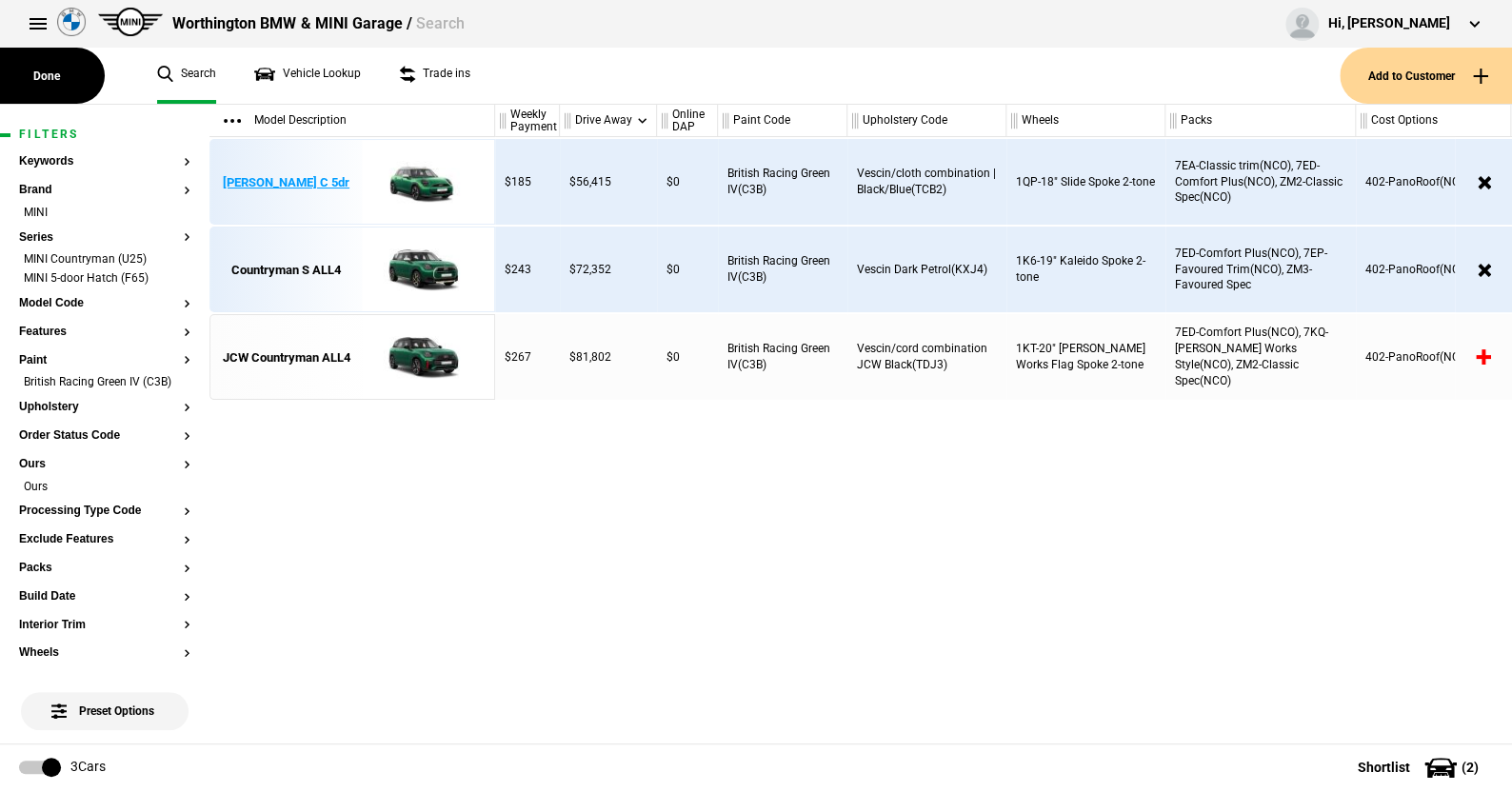
click at [407, 178] on img at bounding box center [418, 182] width 132 height 86
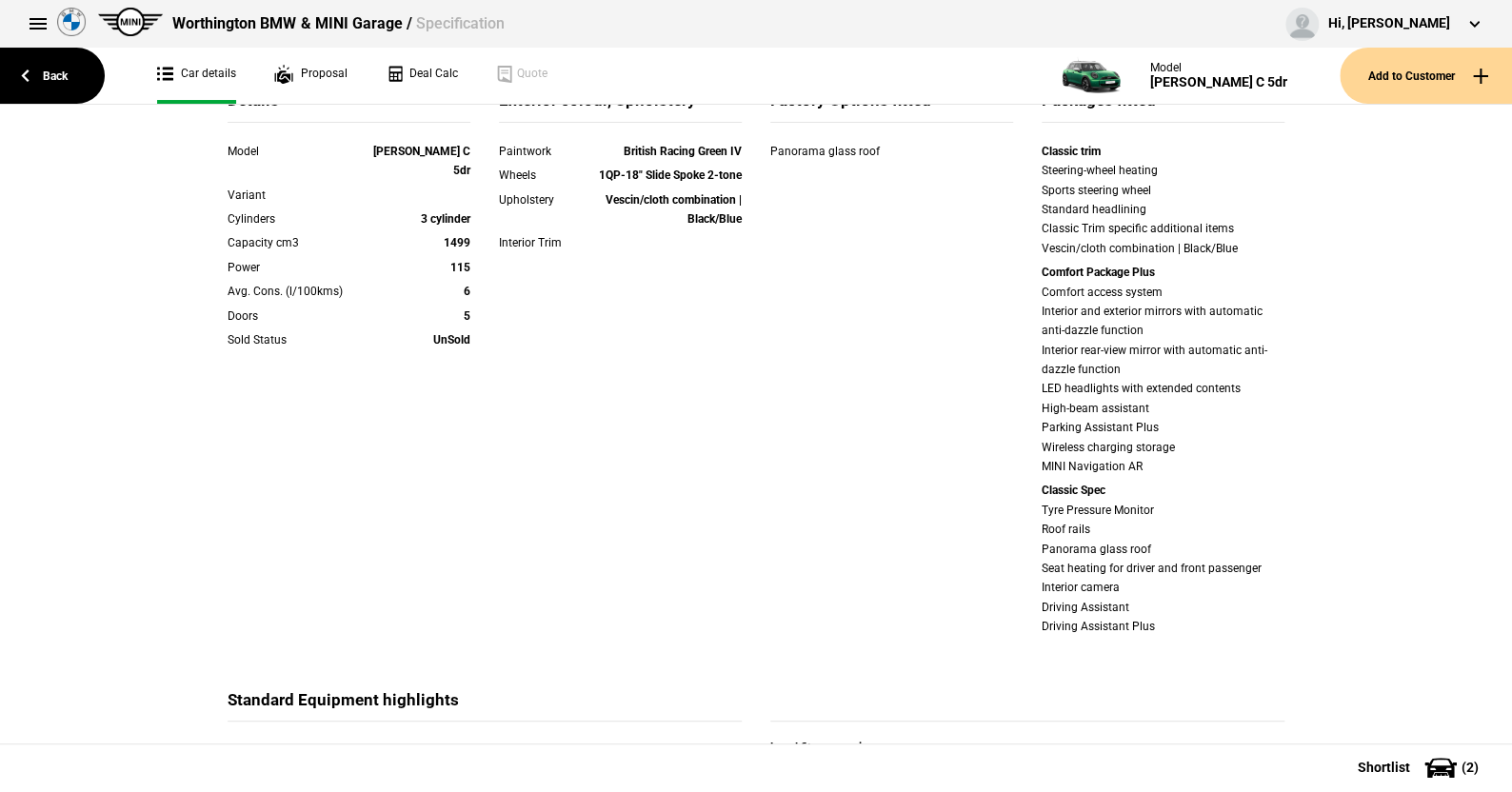
scroll to position [381, 0]
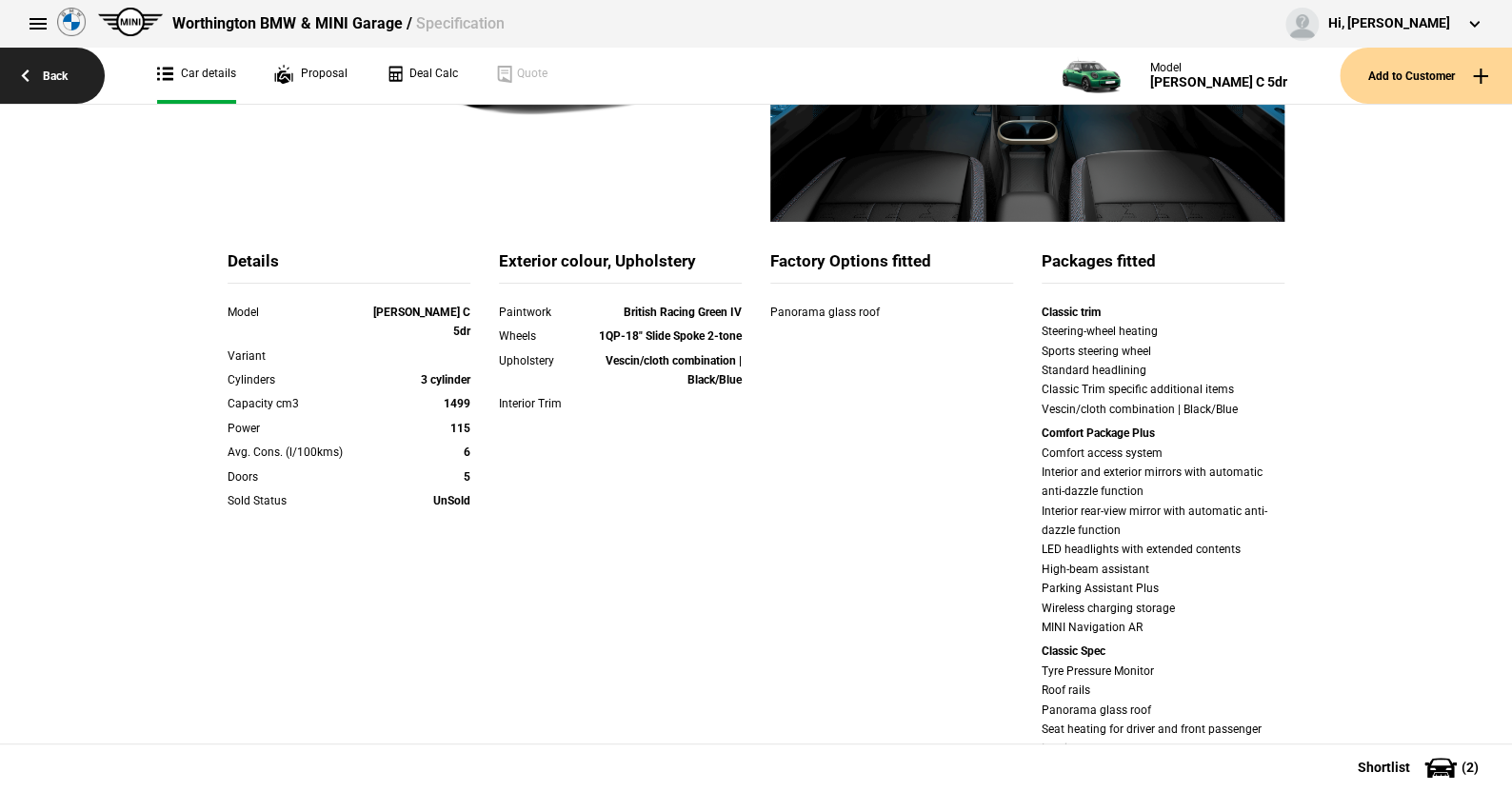
click at [54, 74] on link "Back" at bounding box center [52, 75] width 105 height 56
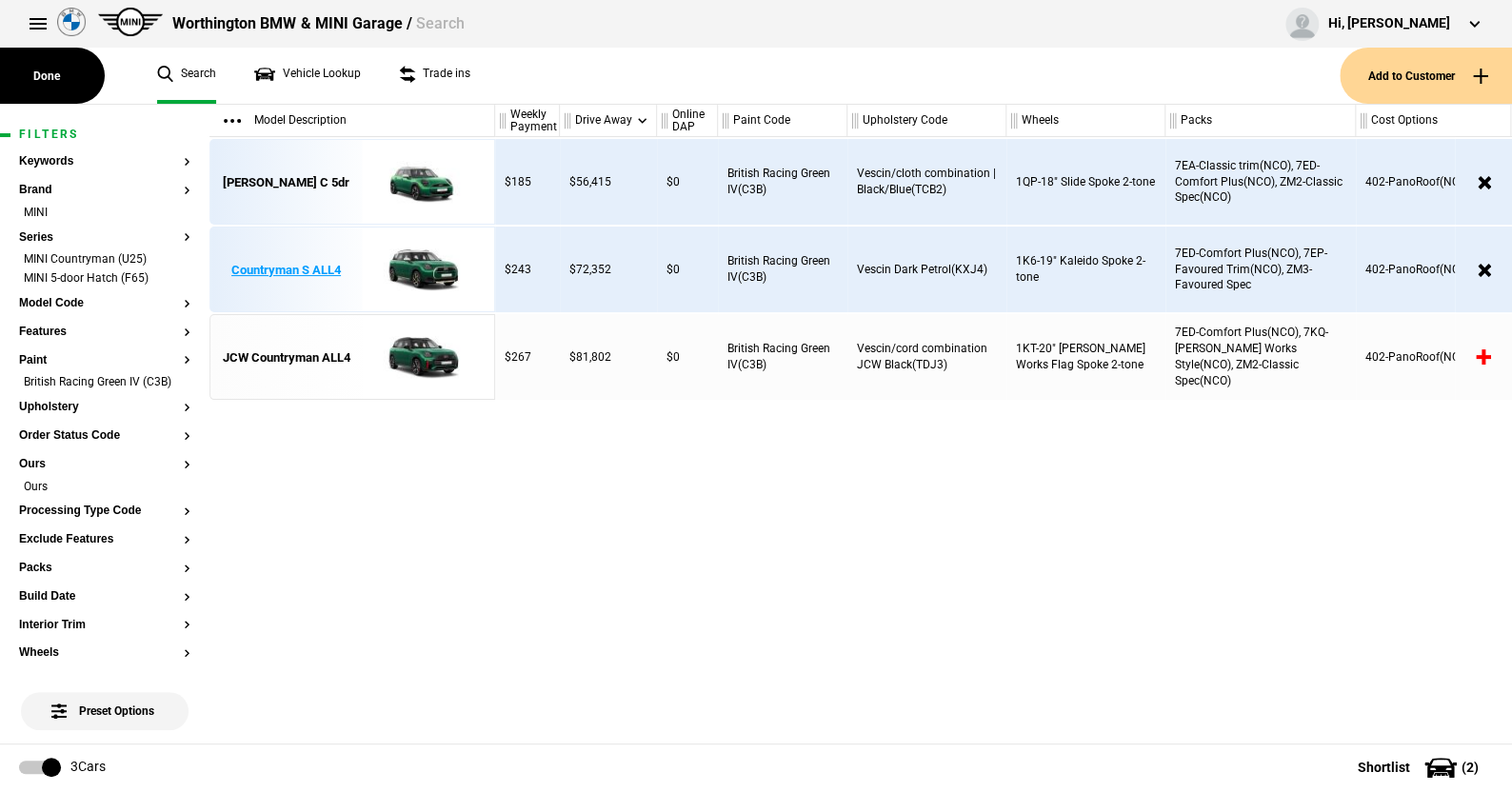
click at [426, 262] on img at bounding box center [418, 270] width 132 height 86
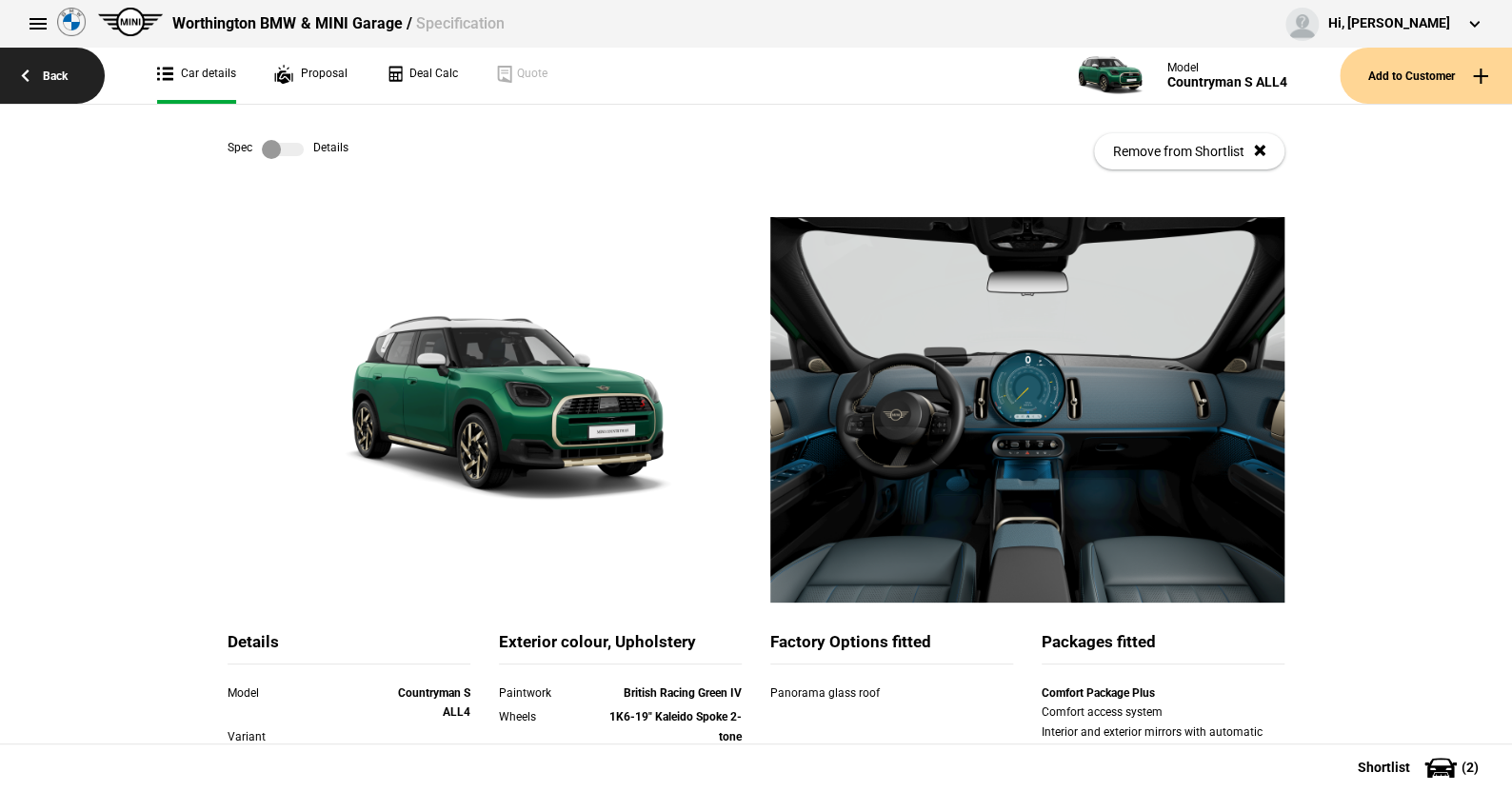
click at [61, 75] on link "Back" at bounding box center [52, 75] width 105 height 56
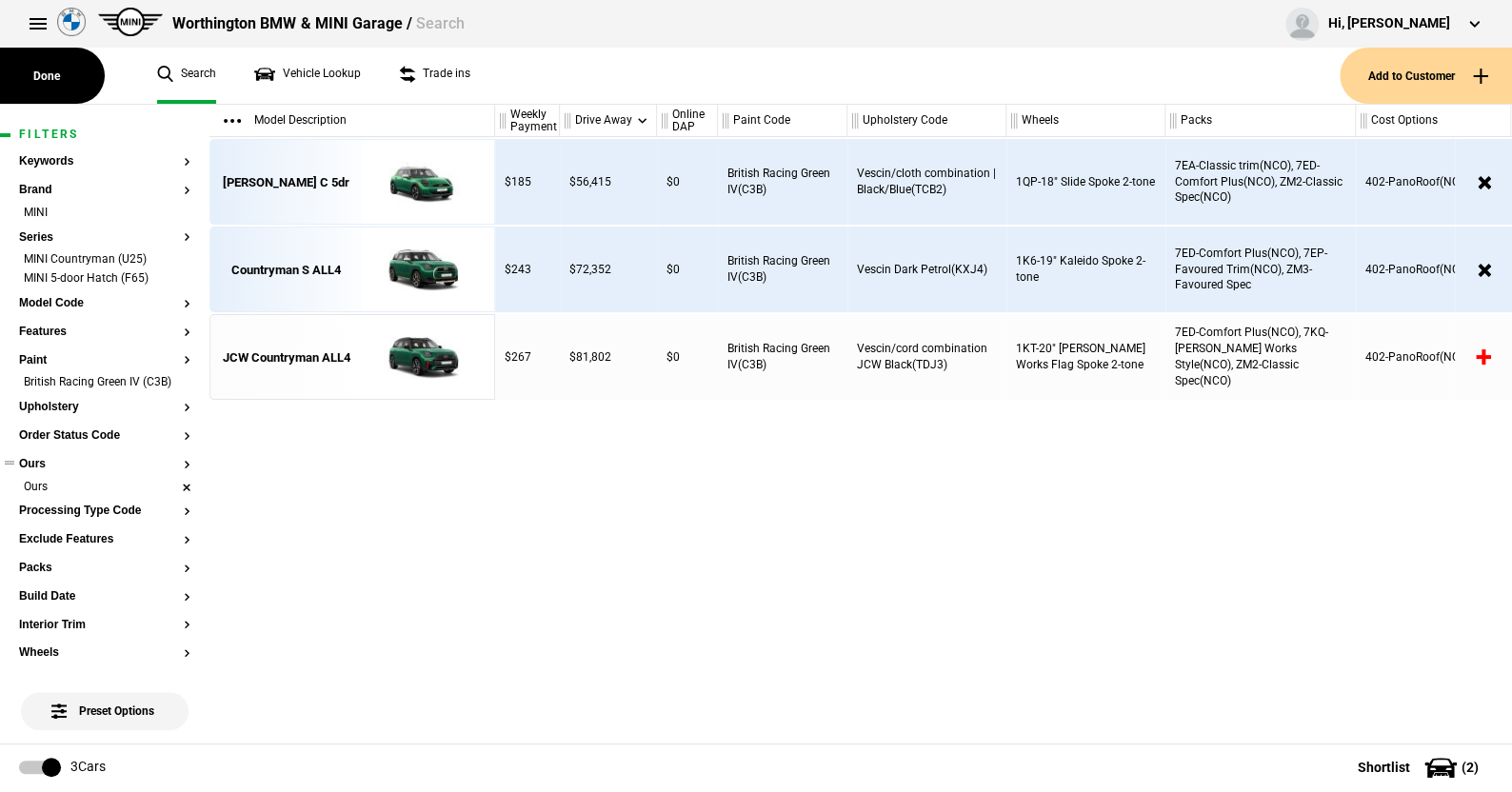
click at [168, 497] on li "Ours" at bounding box center [105, 488] width 171 height 19
click at [170, 273] on li "MINI 5-door Hatch (F65)" at bounding box center [105, 280] width 171 height 19
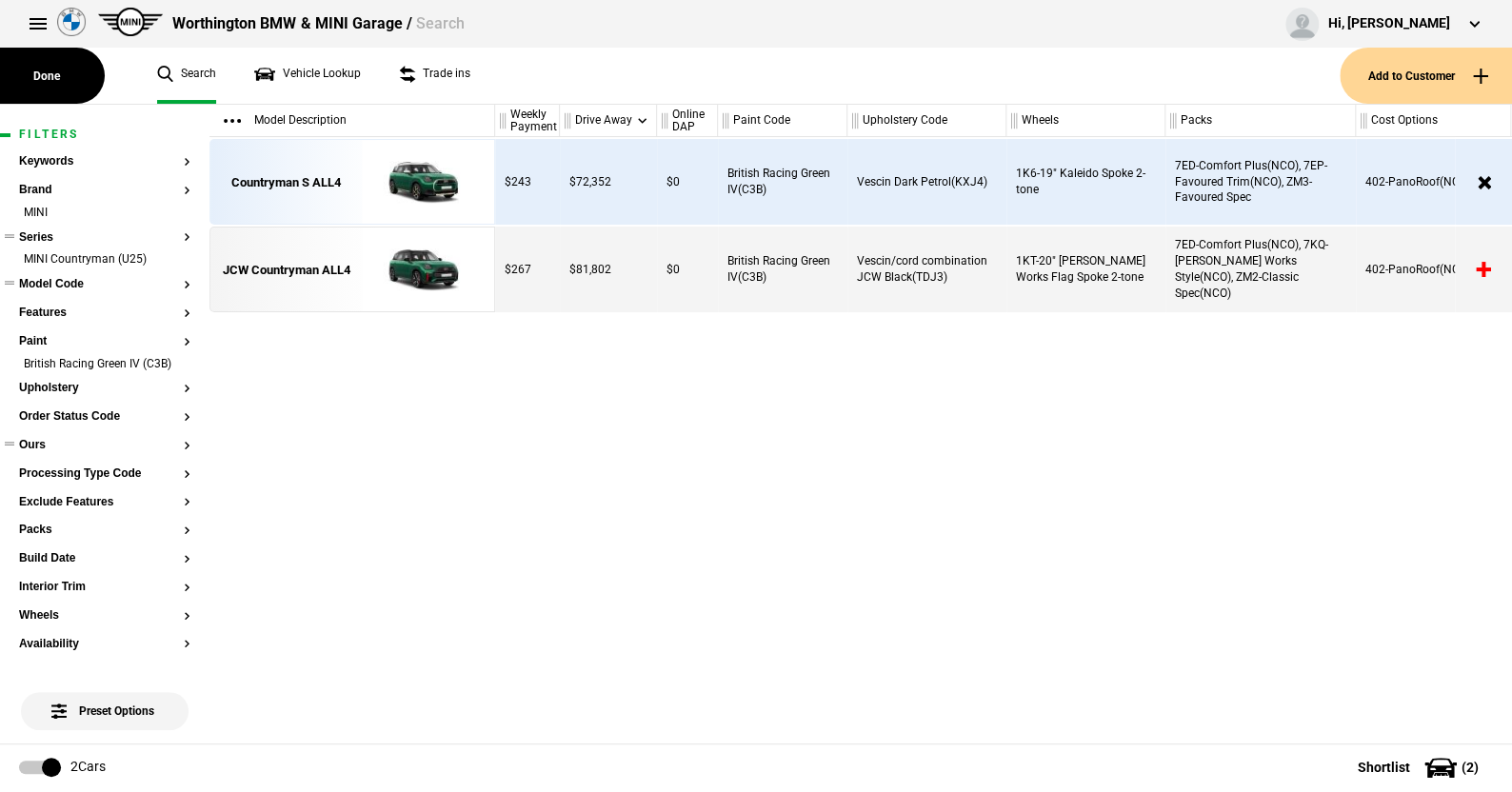
click at [63, 289] on button "Model Code" at bounding box center [105, 285] width 171 height 13
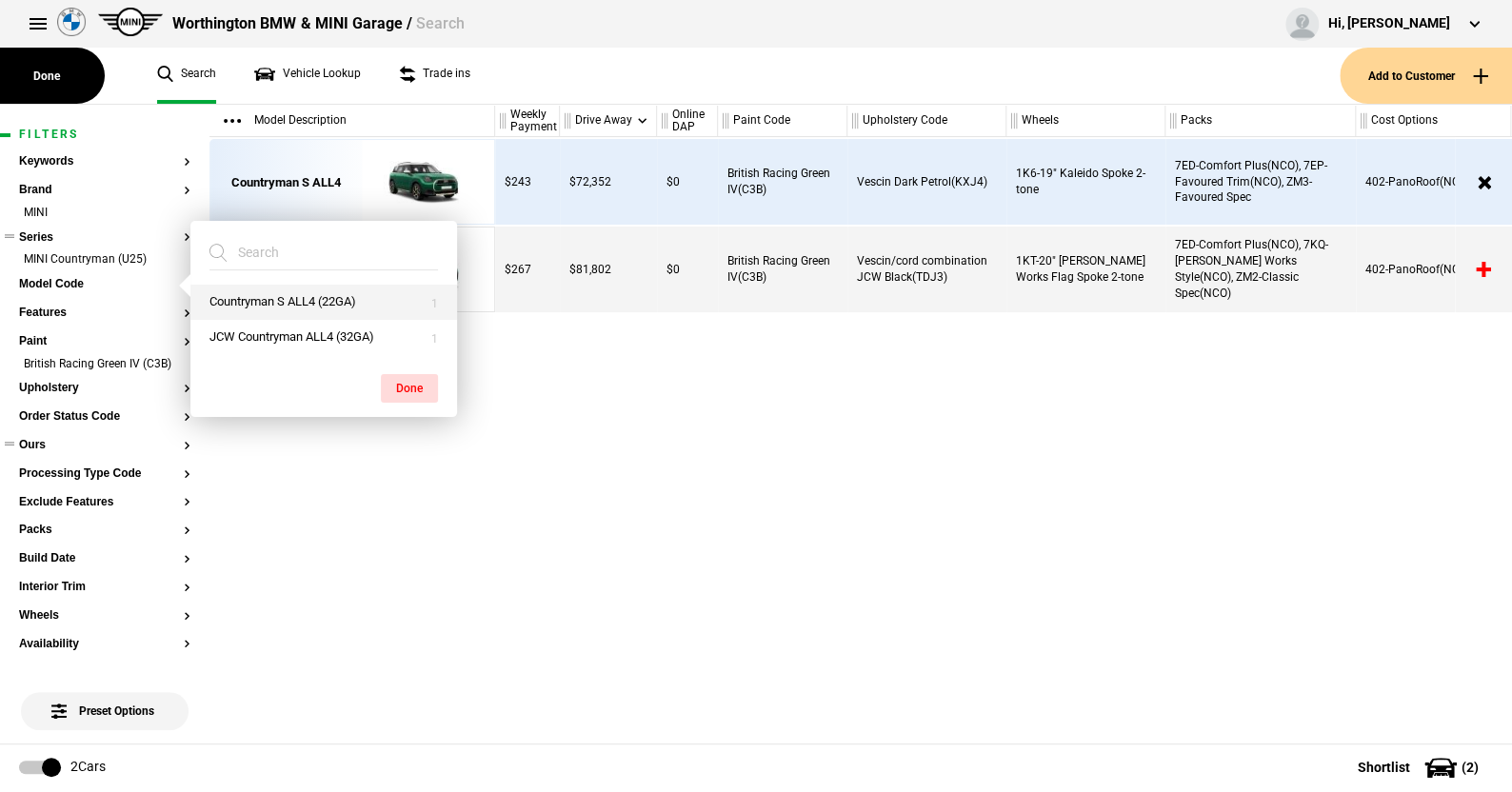
click at [232, 294] on button "Countryman S ALL4 (22GA)" at bounding box center [324, 303] width 267 height 36
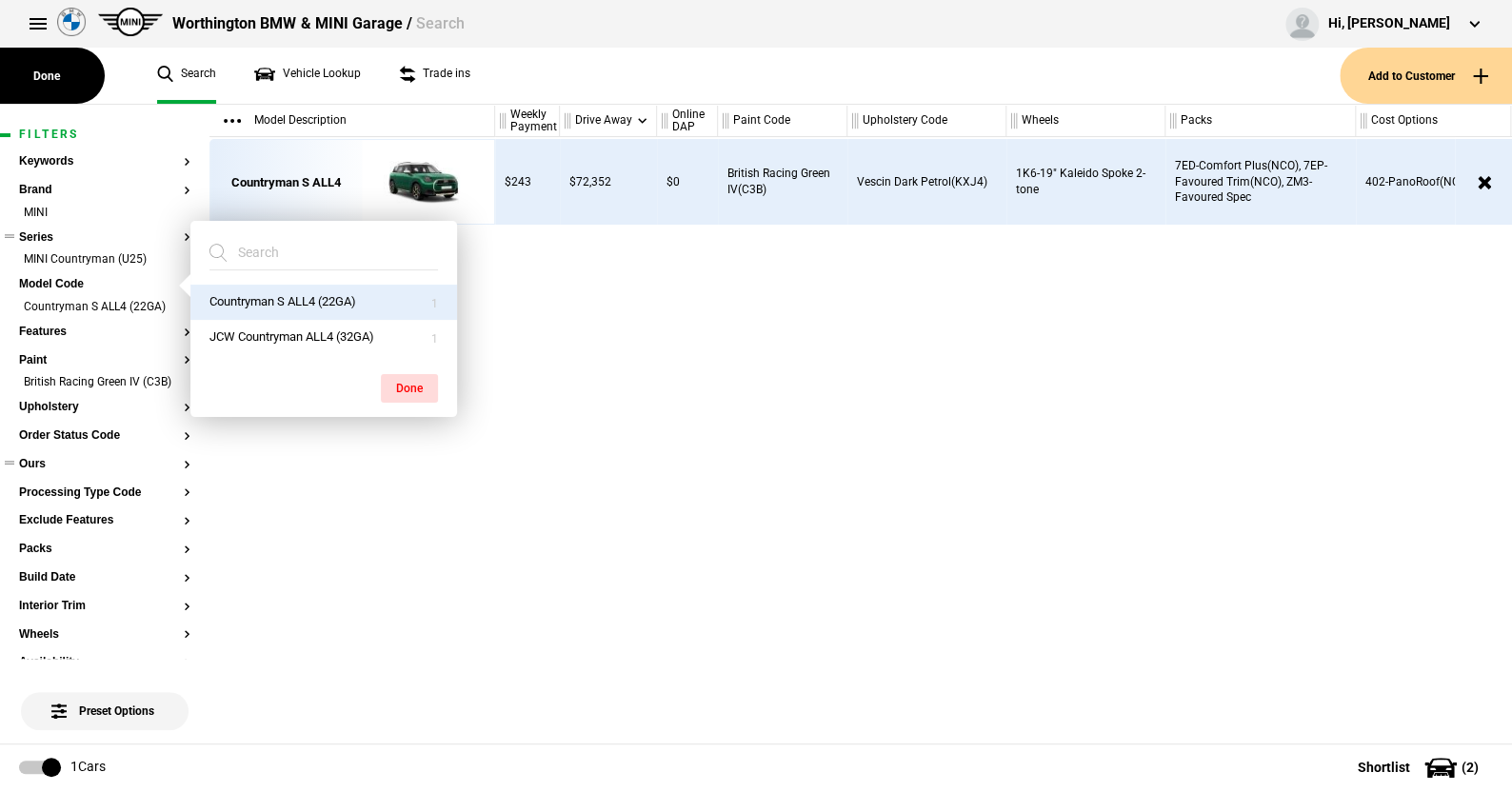
click at [272, 303] on button "Countryman S ALL4 (22GA)" at bounding box center [324, 303] width 267 height 36
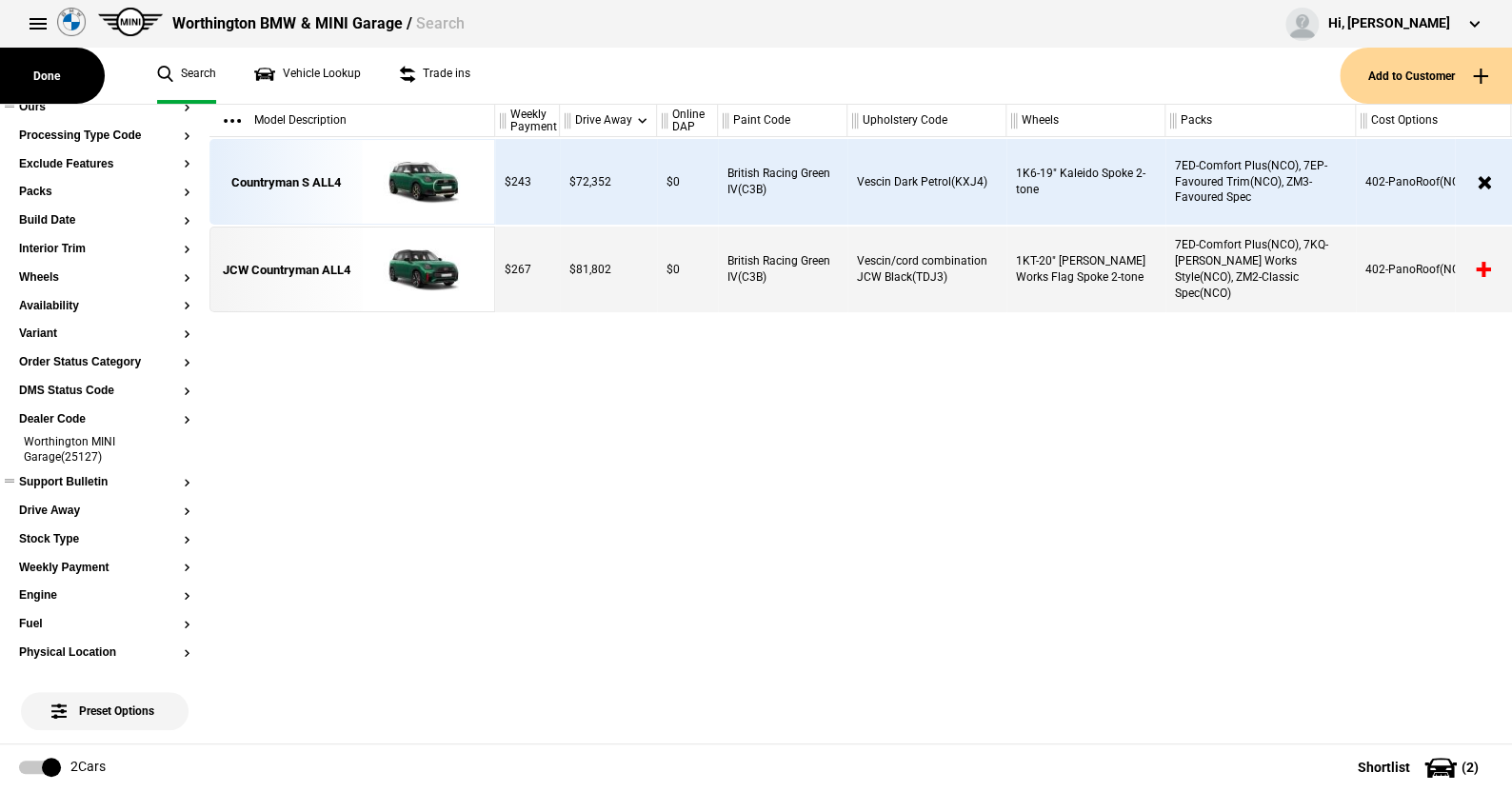
scroll to position [381, 0]
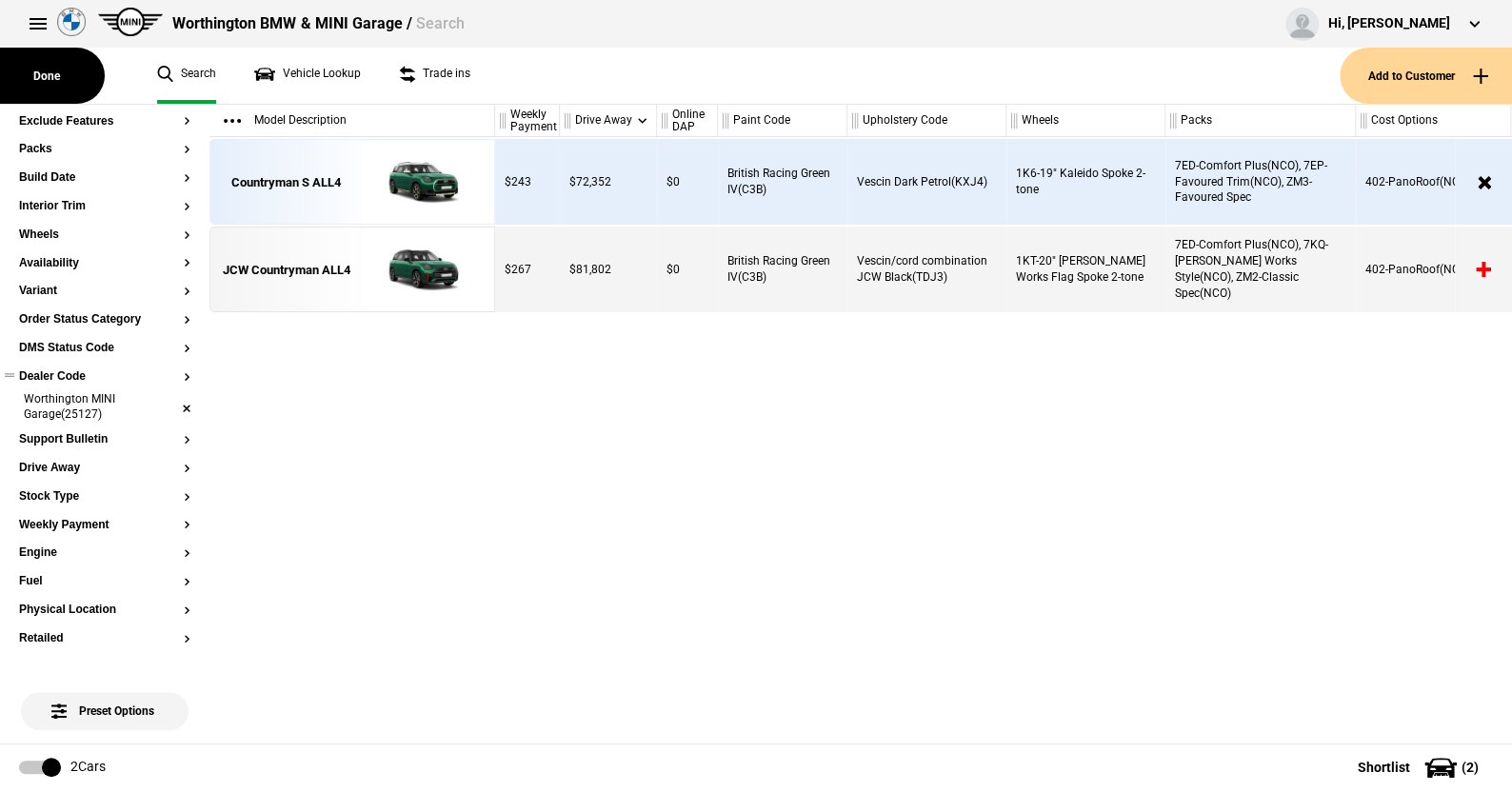
click at [168, 422] on li "Worthington MINI Garage(25127)" at bounding box center [105, 409] width 171 height 36
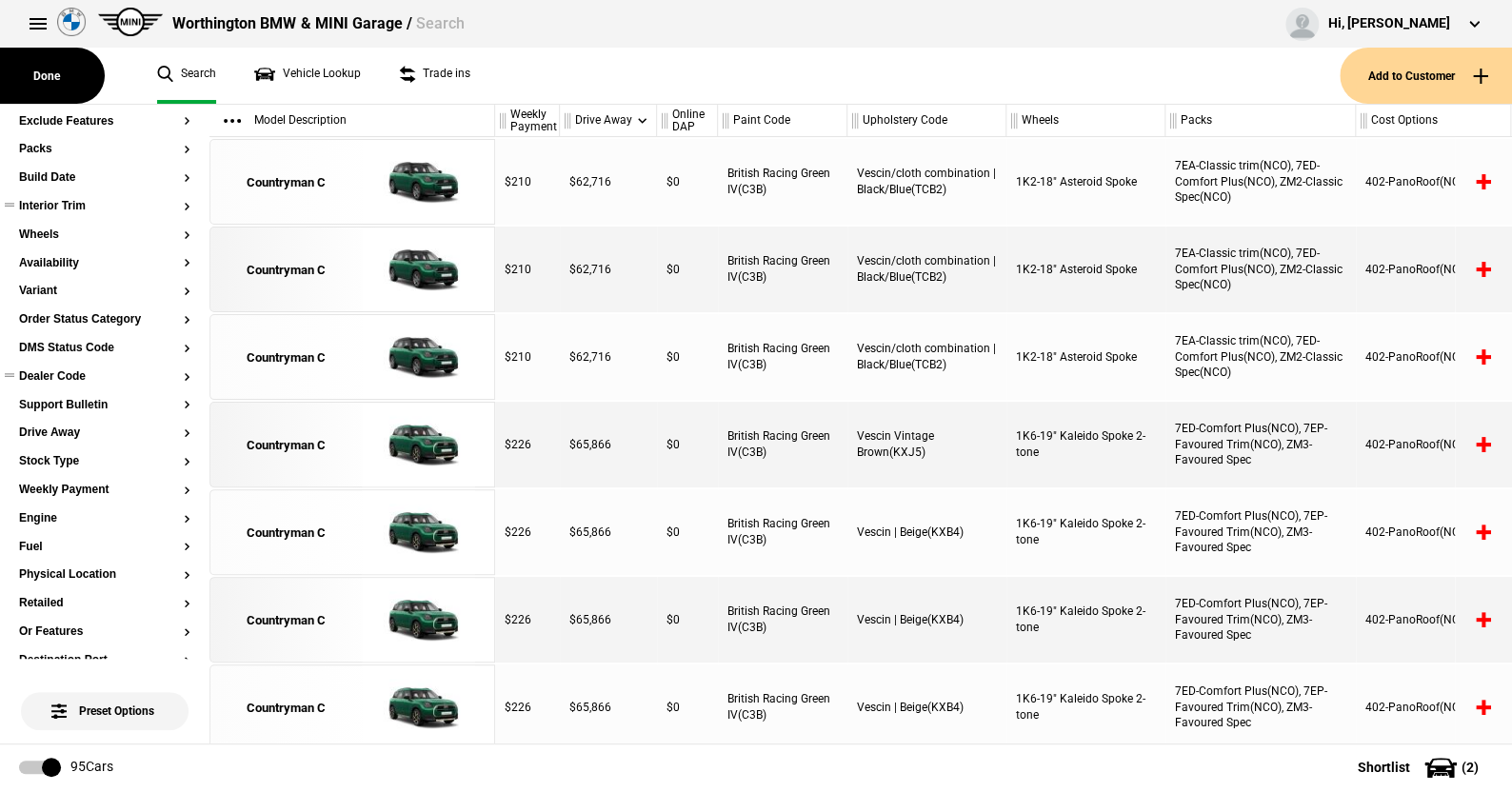
scroll to position [0, 0]
